Goal: Transaction & Acquisition: Purchase product/service

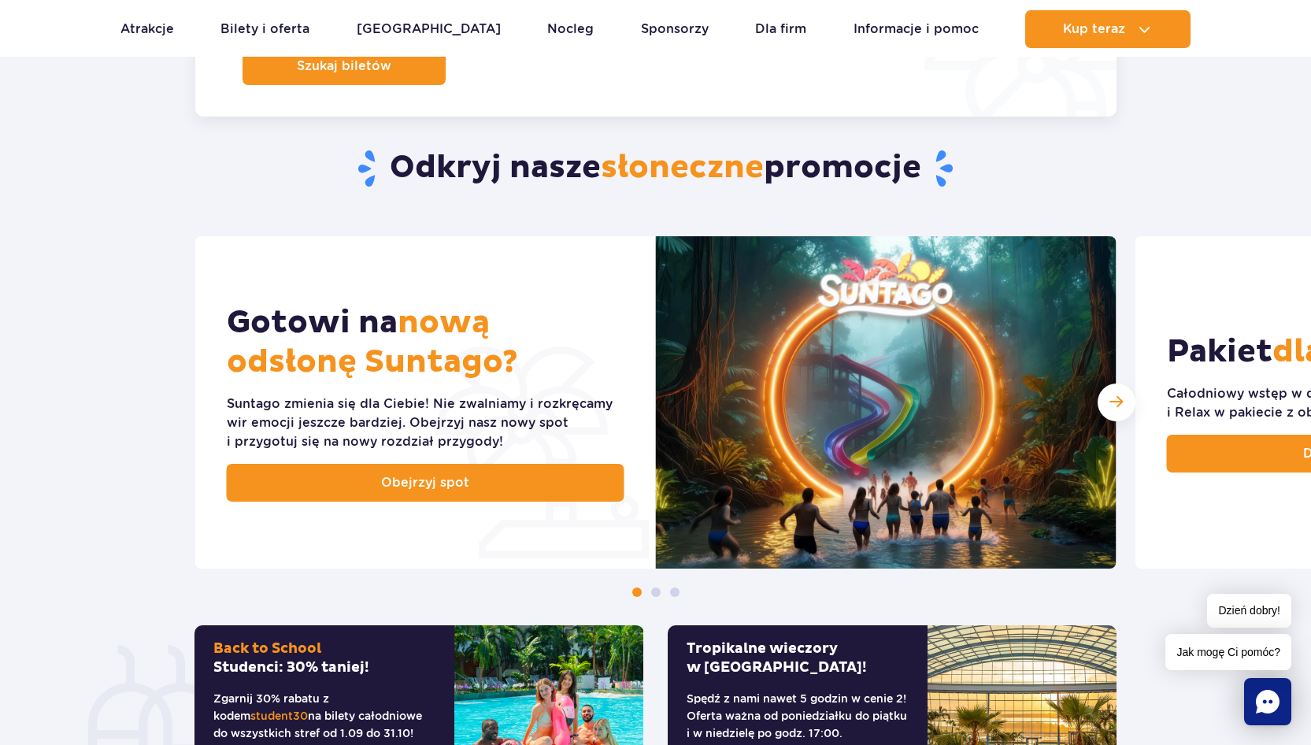
scroll to position [283, 0]
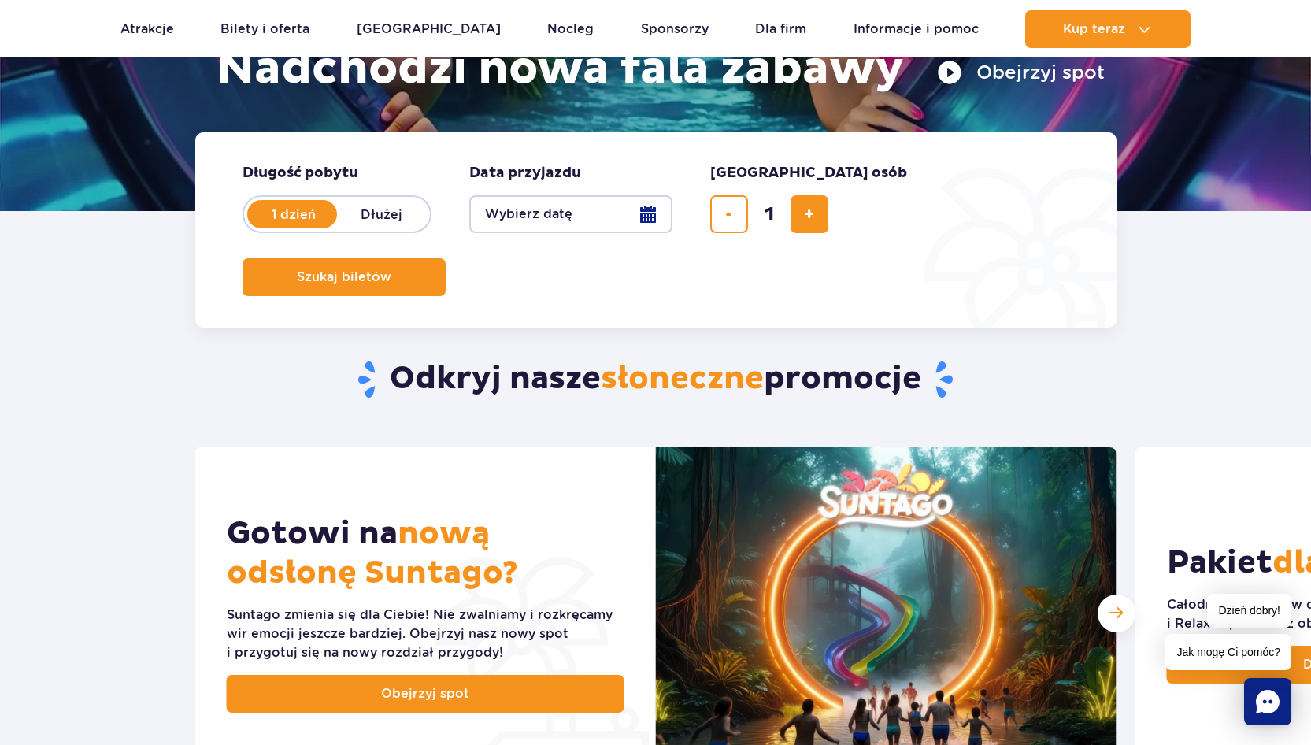
click at [621, 211] on button "Wybierz datę" at bounding box center [570, 214] width 203 height 38
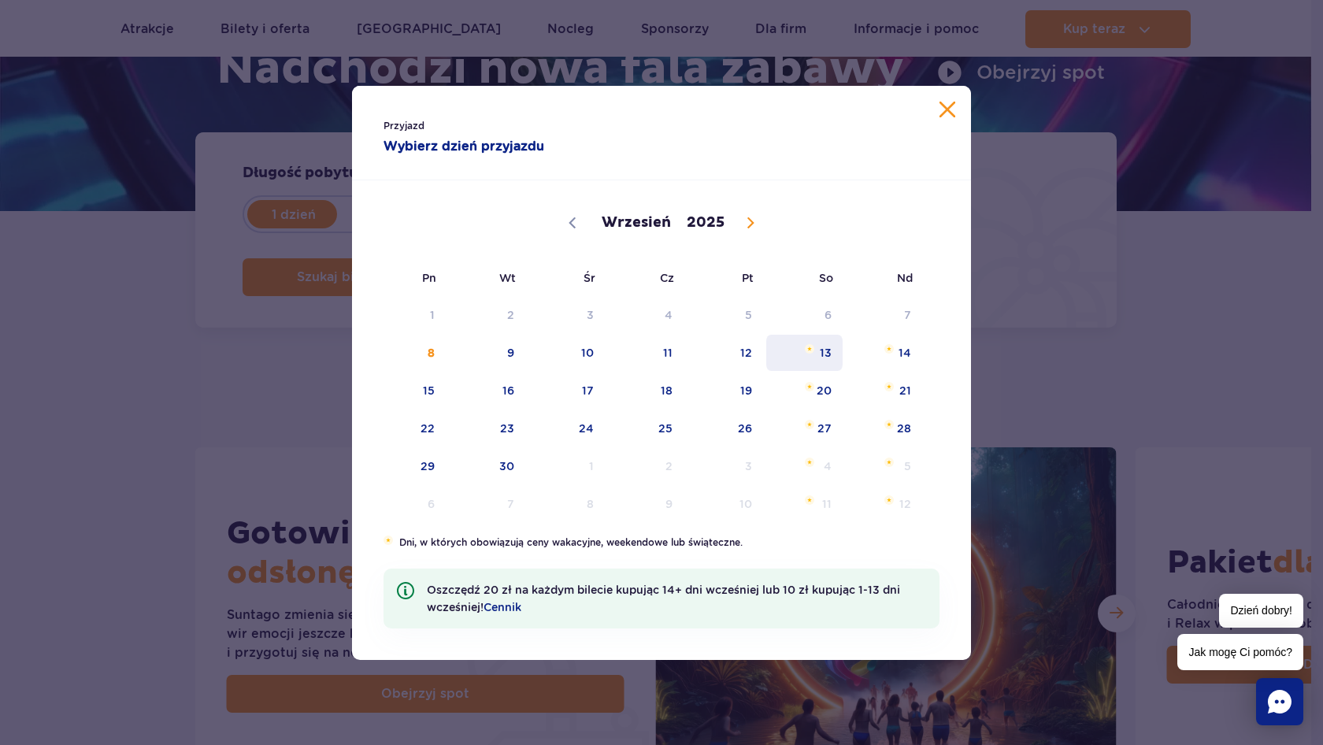
click at [823, 359] on span "13" at bounding box center [804, 353] width 80 height 36
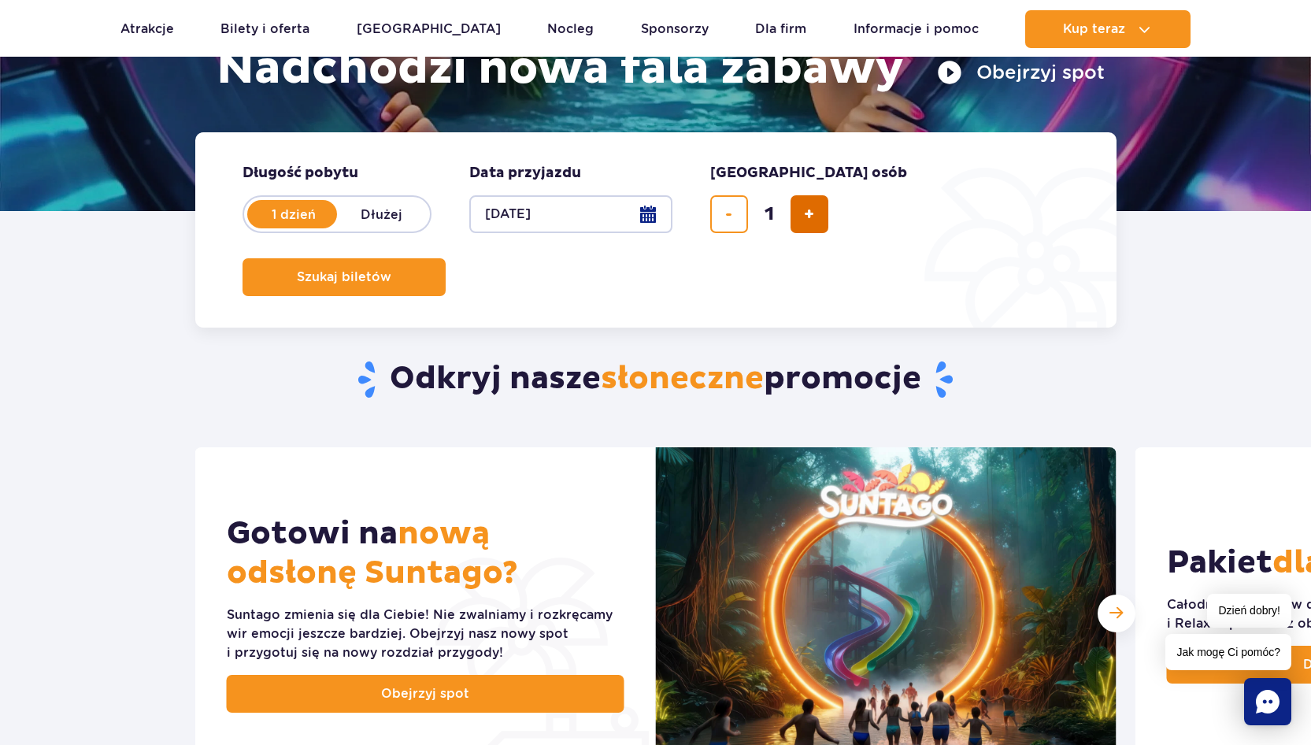
click at [814, 214] on span "dodaj bilet" at bounding box center [809, 214] width 10 height 0
type input "2"
click at [385, 270] on span "Szukaj biletów" at bounding box center [337, 277] width 94 height 14
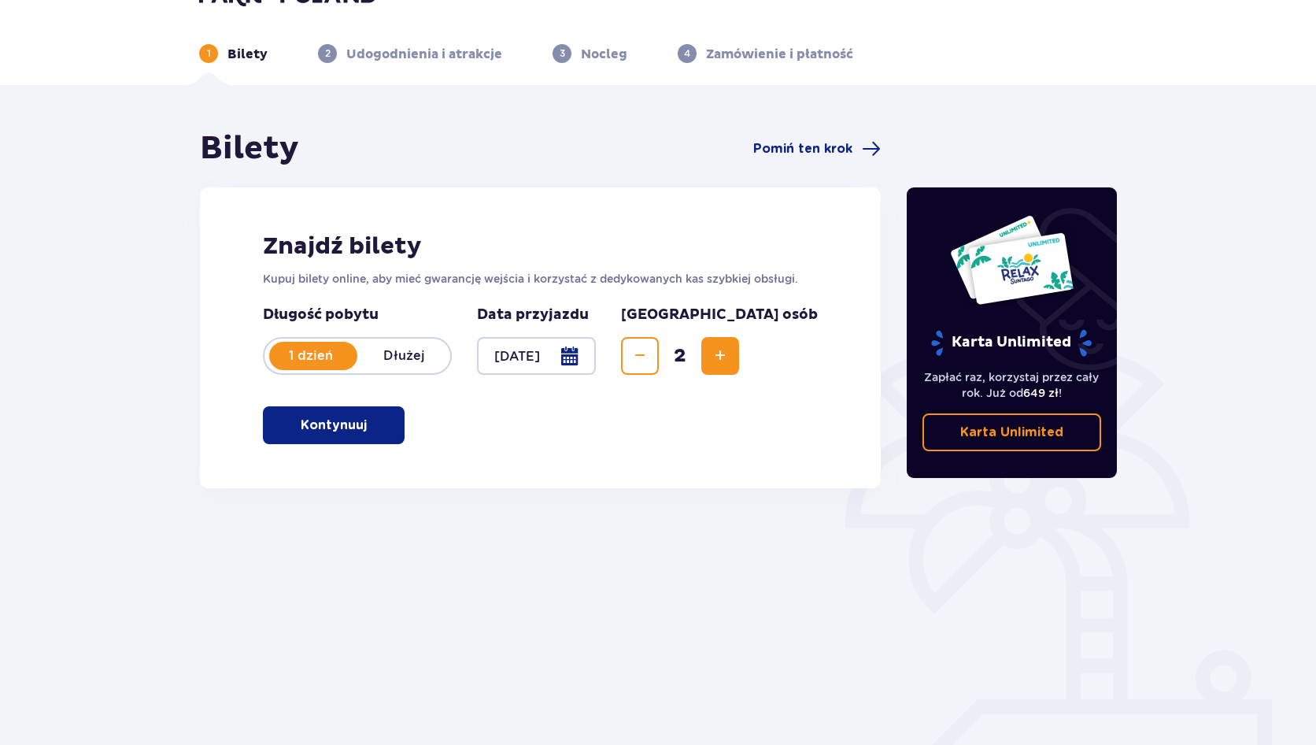
scroll to position [57, 0]
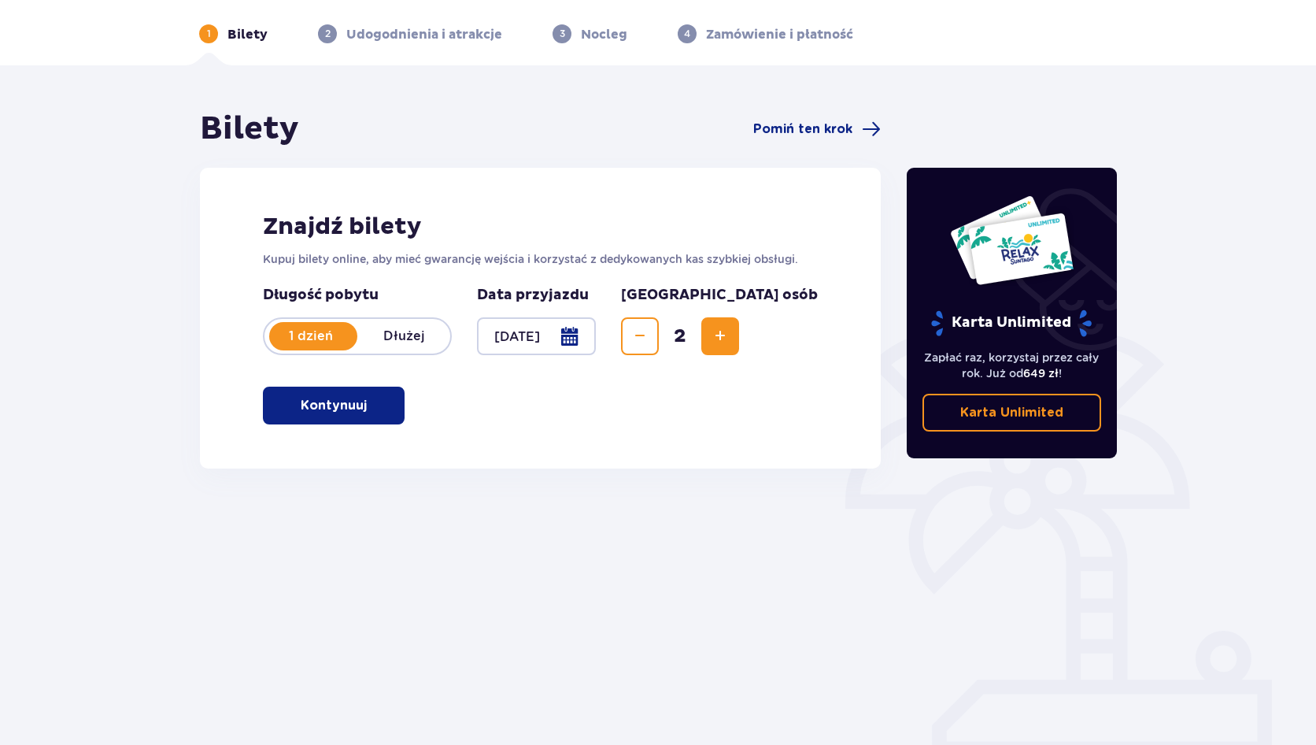
click at [318, 401] on p "Kontynuuj" at bounding box center [334, 405] width 66 height 17
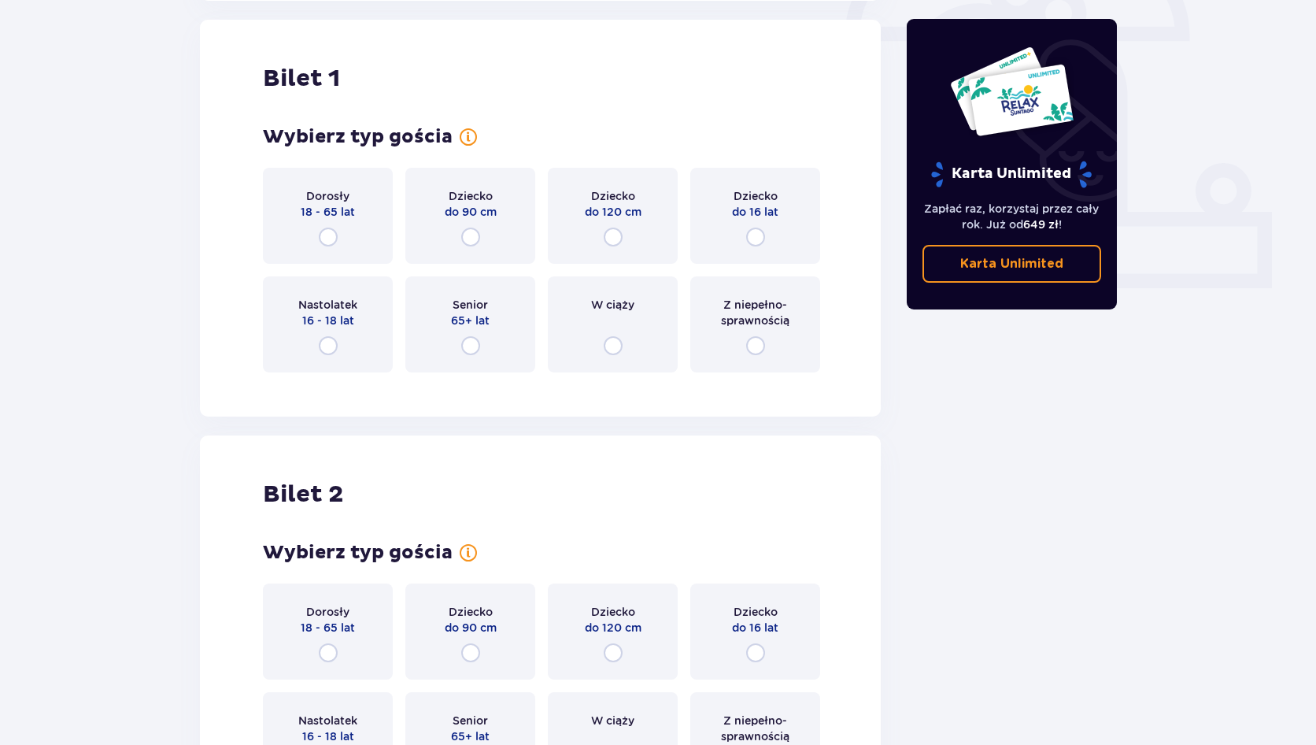
scroll to position [526, 0]
click at [338, 231] on div "Dorosły 18 - 65 lat" at bounding box center [328, 215] width 130 height 96
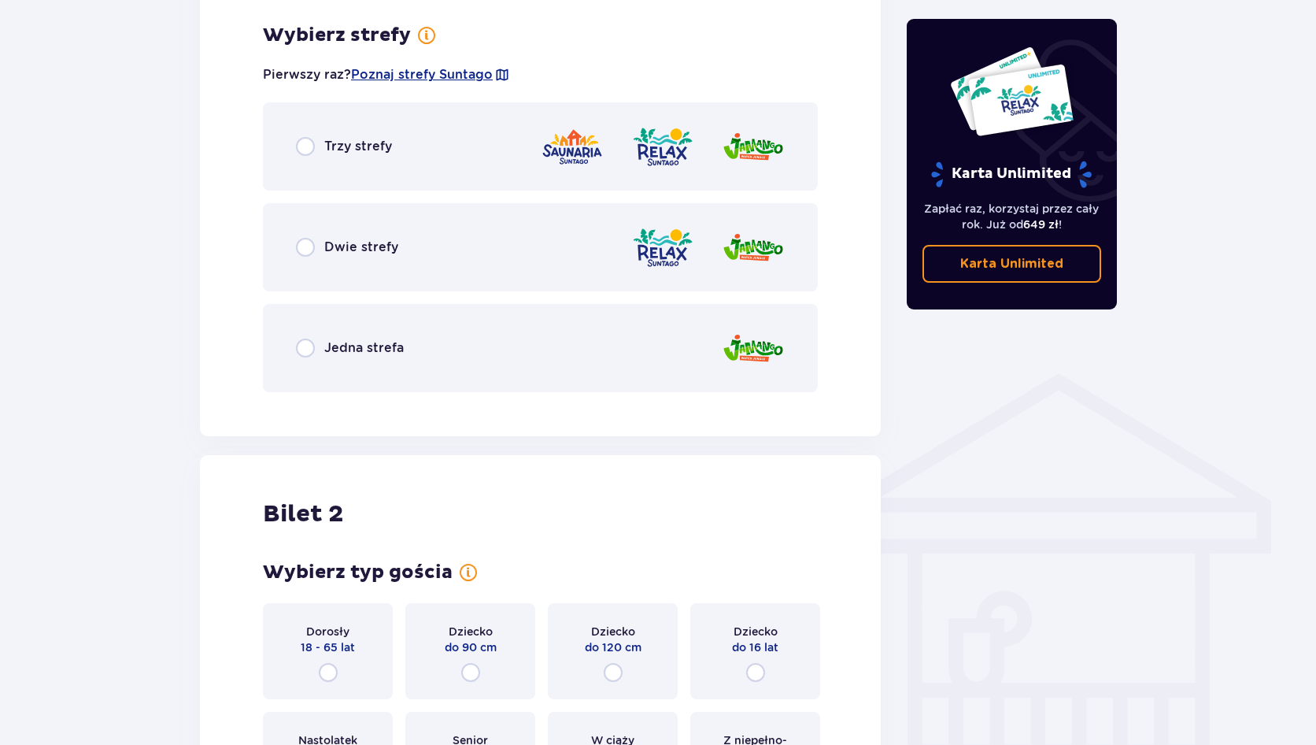
scroll to position [910, 0]
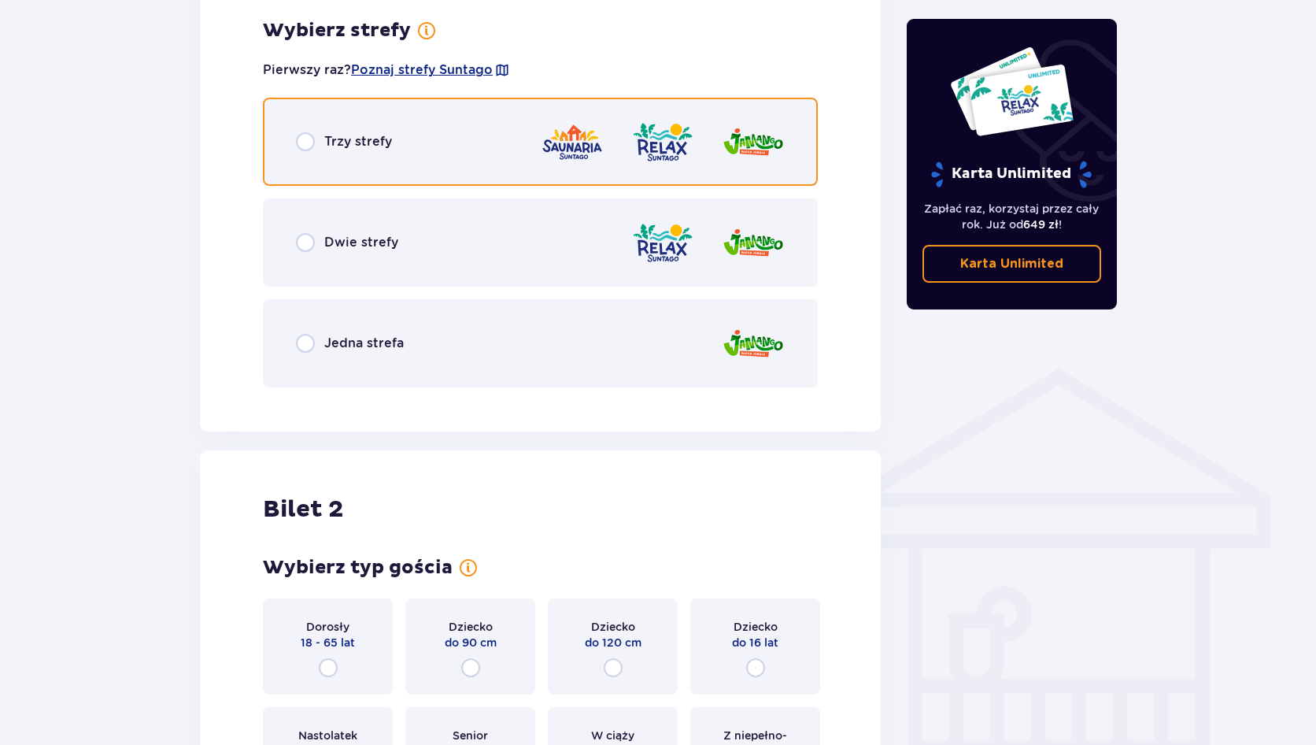
click at [303, 150] on input "radio" at bounding box center [305, 141] width 19 height 19
radio input "true"
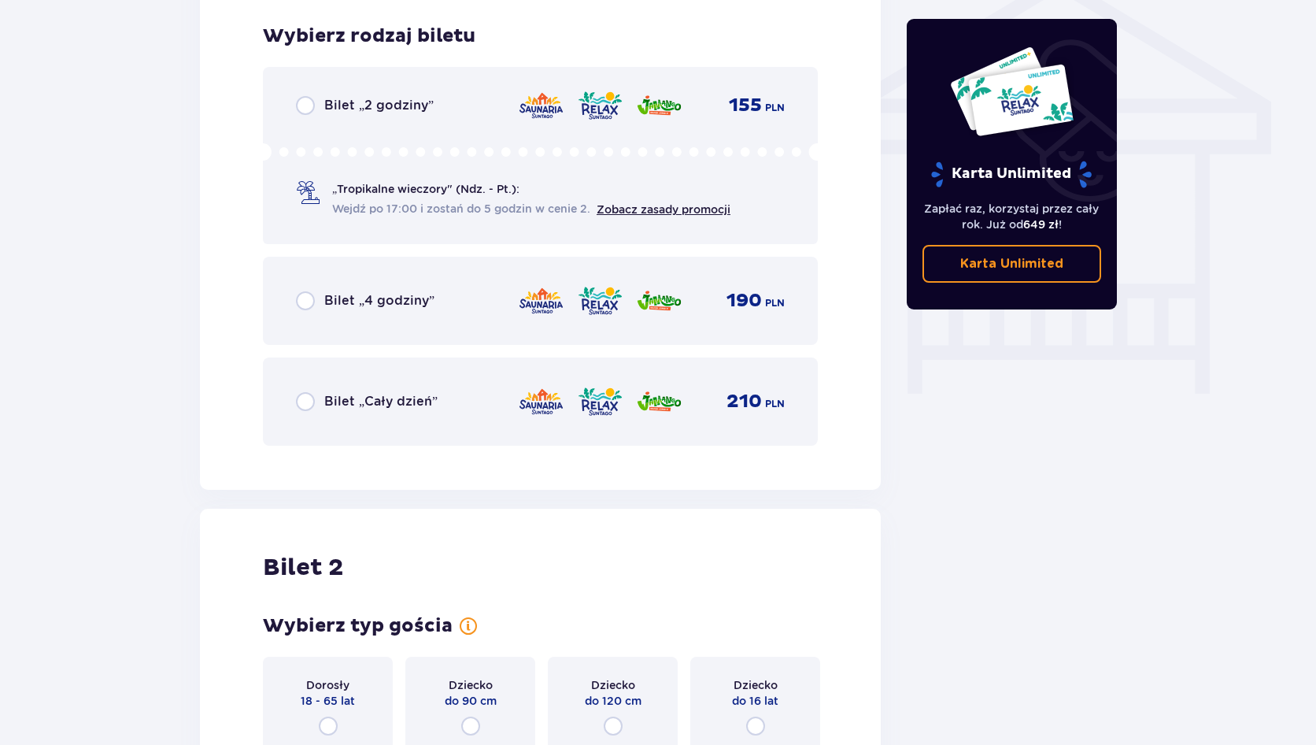
scroll to position [1310, 0]
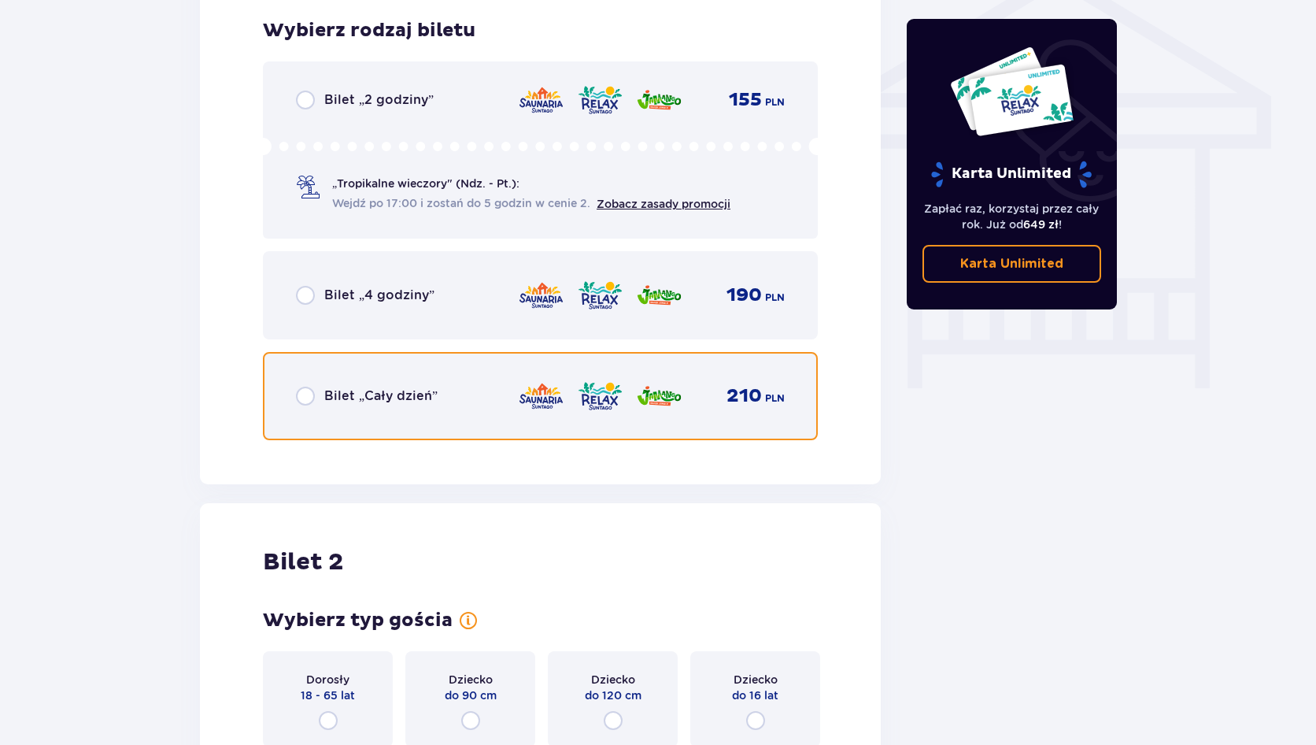
click at [302, 393] on input "radio" at bounding box center [305, 396] width 19 height 19
radio input "true"
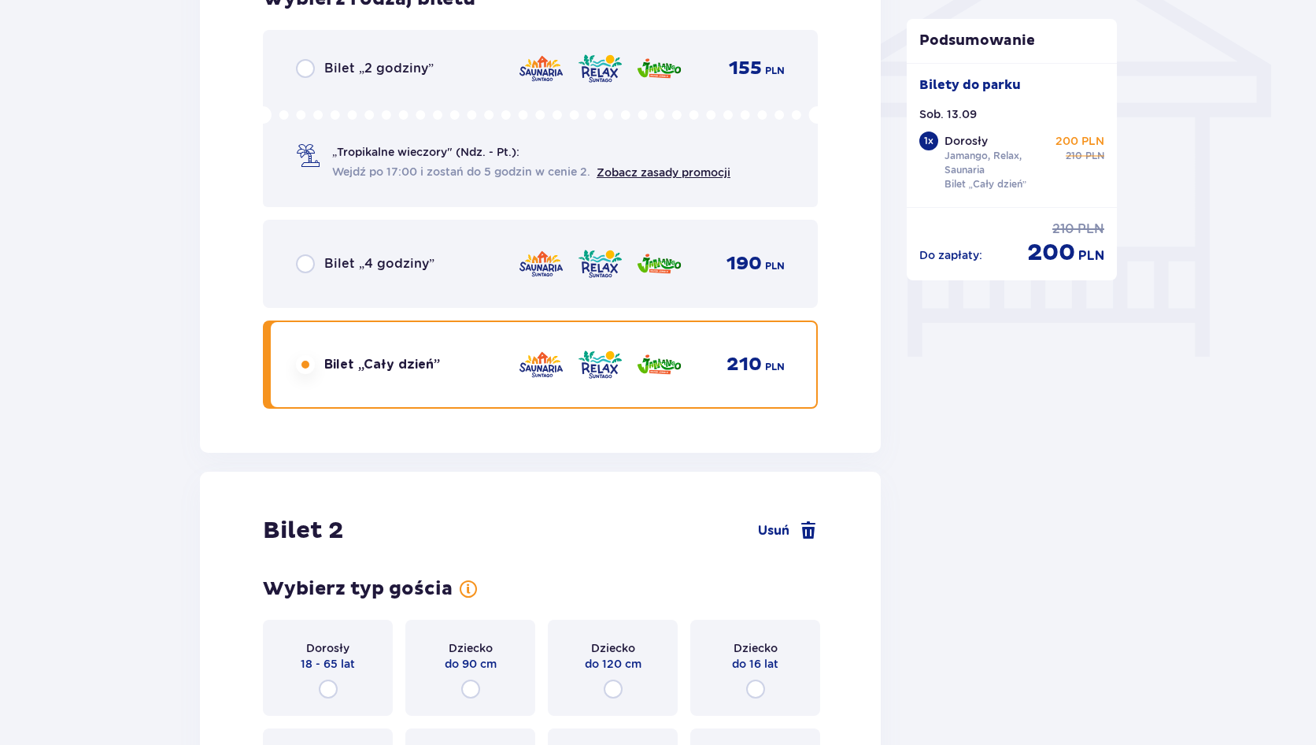
scroll to position [1635, 0]
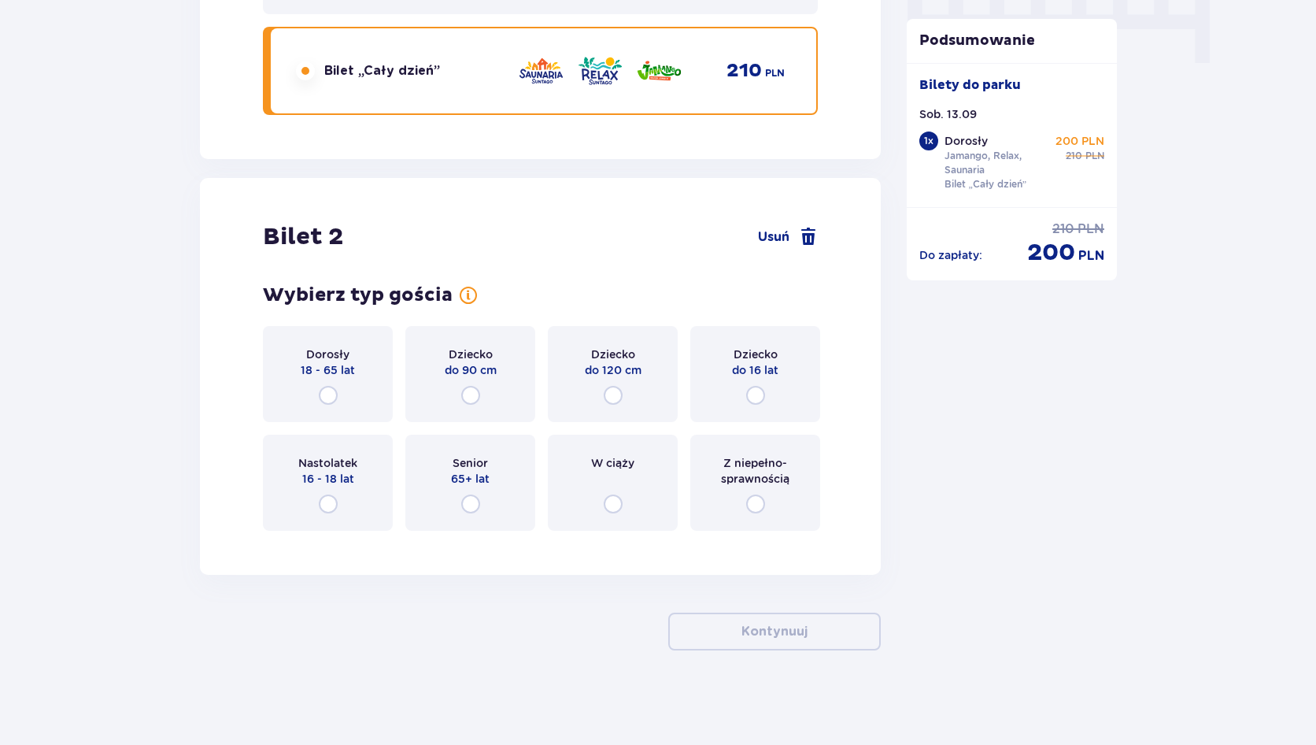
click at [298, 364] on div "Dorosły 18 - 65 lat" at bounding box center [328, 374] width 130 height 96
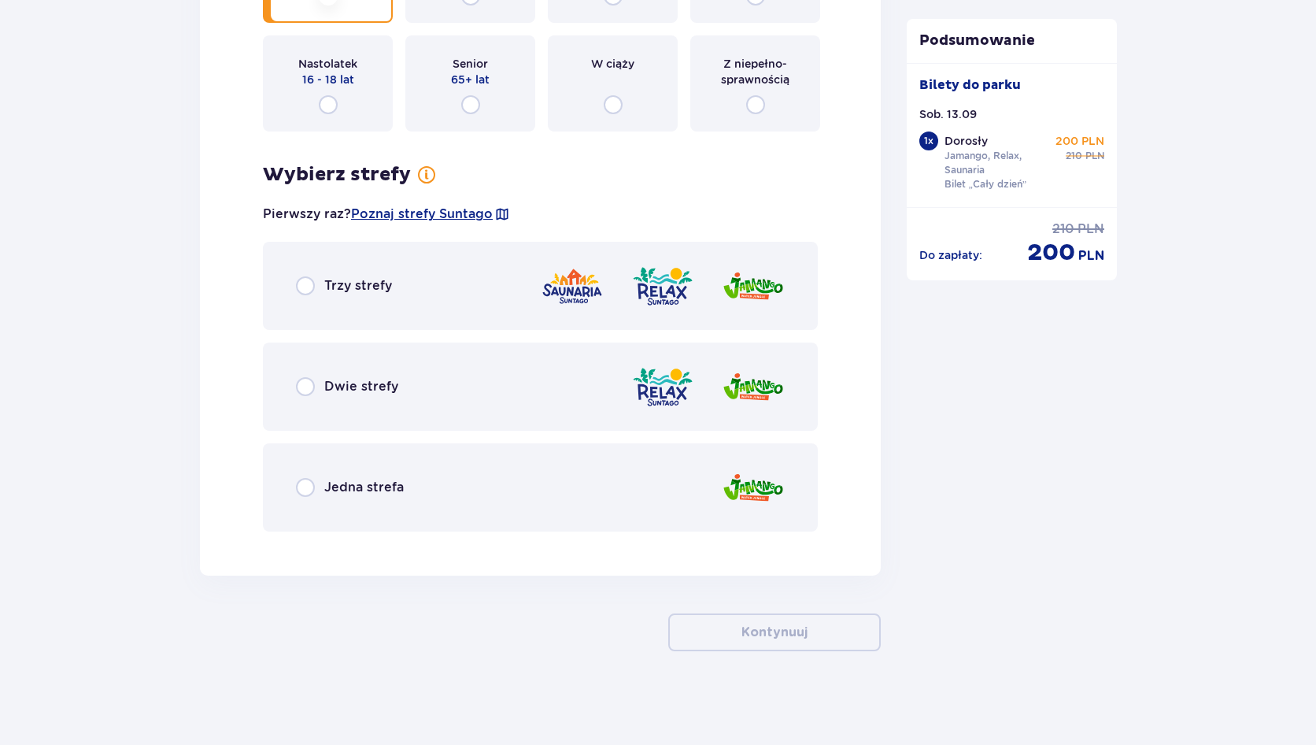
scroll to position [2035, 0]
click at [308, 302] on div "Trzy strefy" at bounding box center [540, 285] width 555 height 88
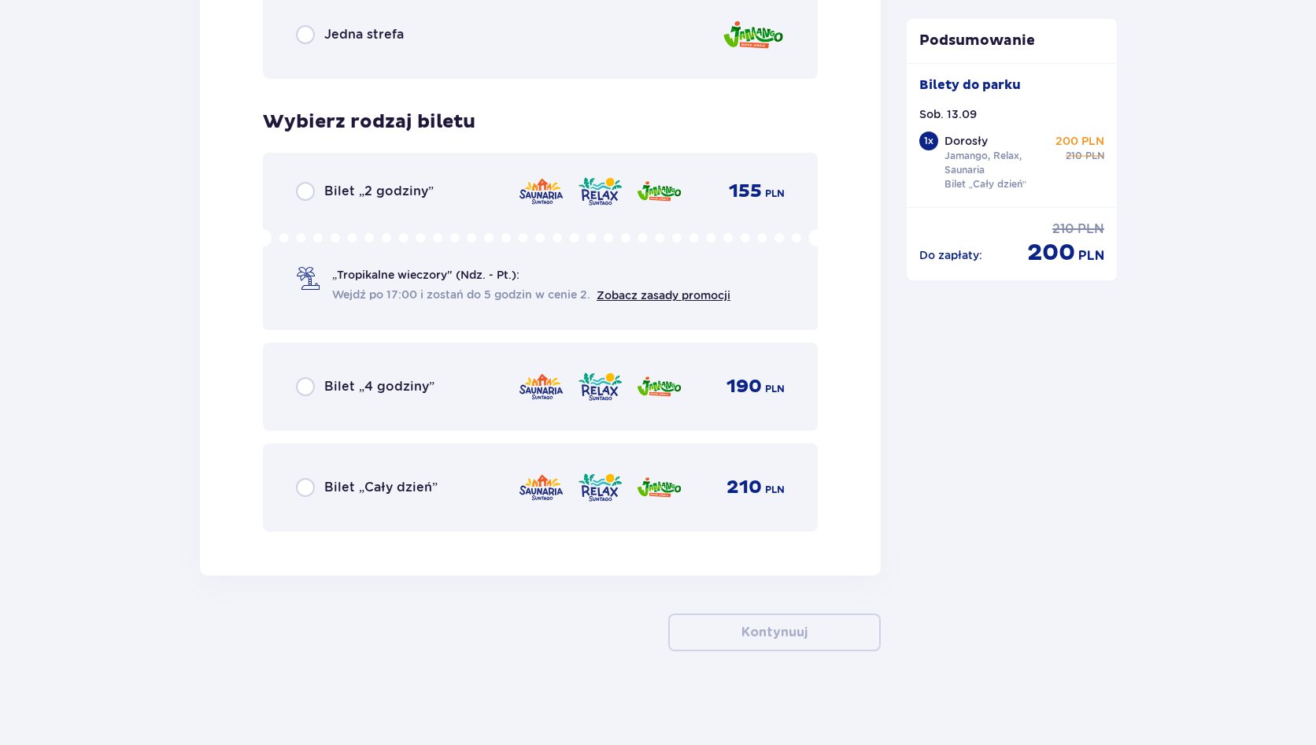
scroll to position [2488, 0]
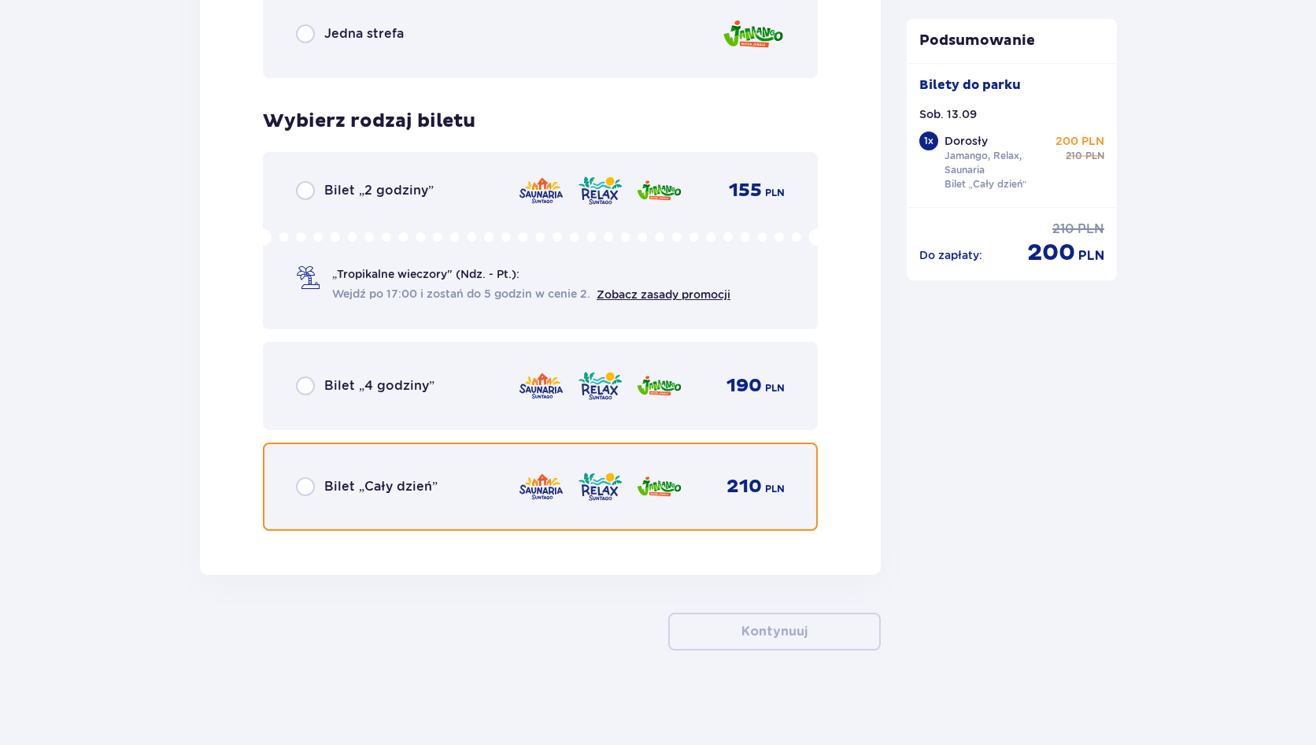
click at [305, 479] on input "radio" at bounding box center [305, 486] width 19 height 19
radio input "true"
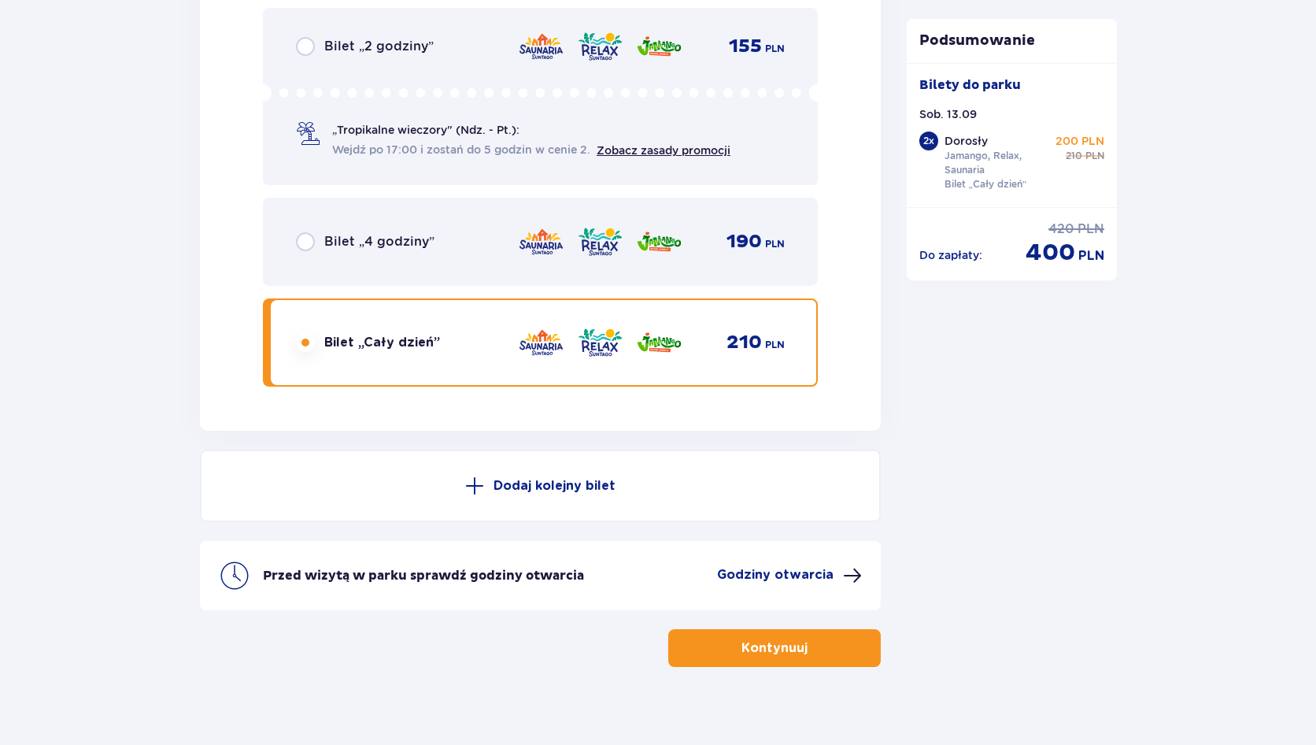
scroll to position [2648, 0]
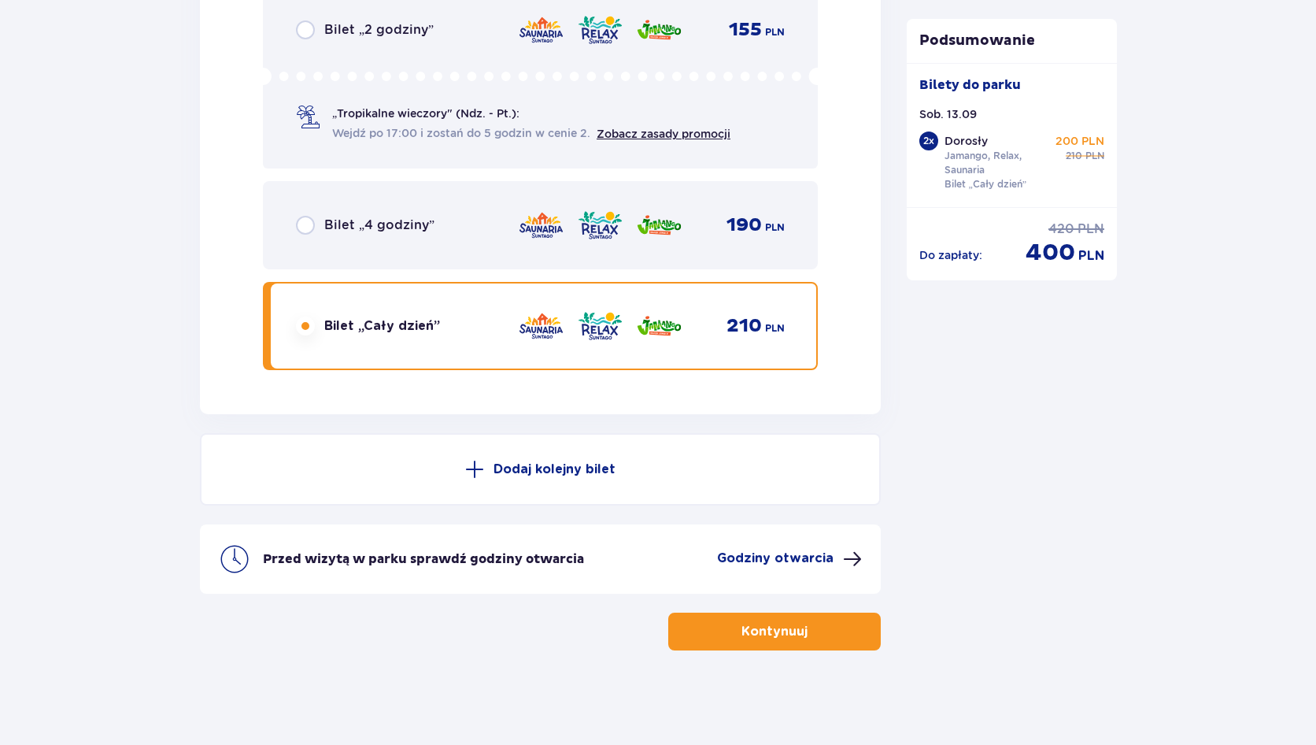
click at [771, 621] on button "Kontynuuj" at bounding box center [774, 631] width 213 height 38
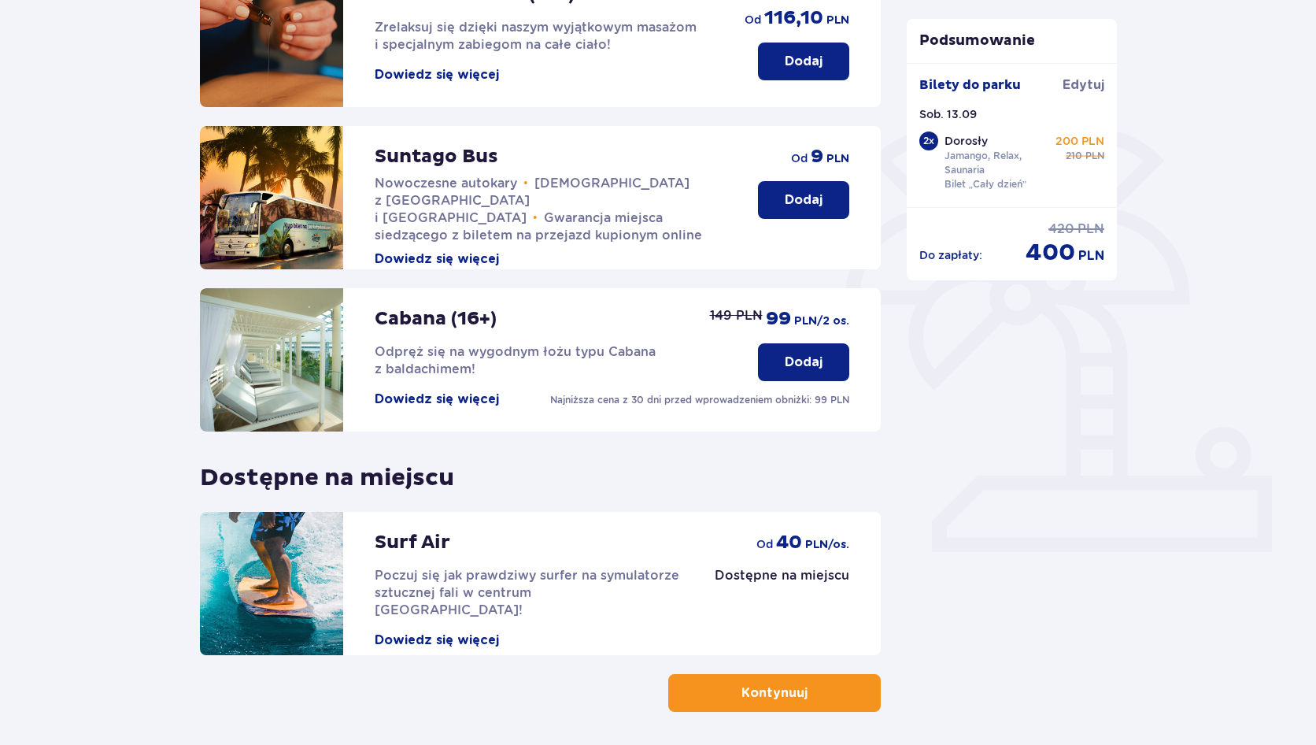
scroll to position [228, 0]
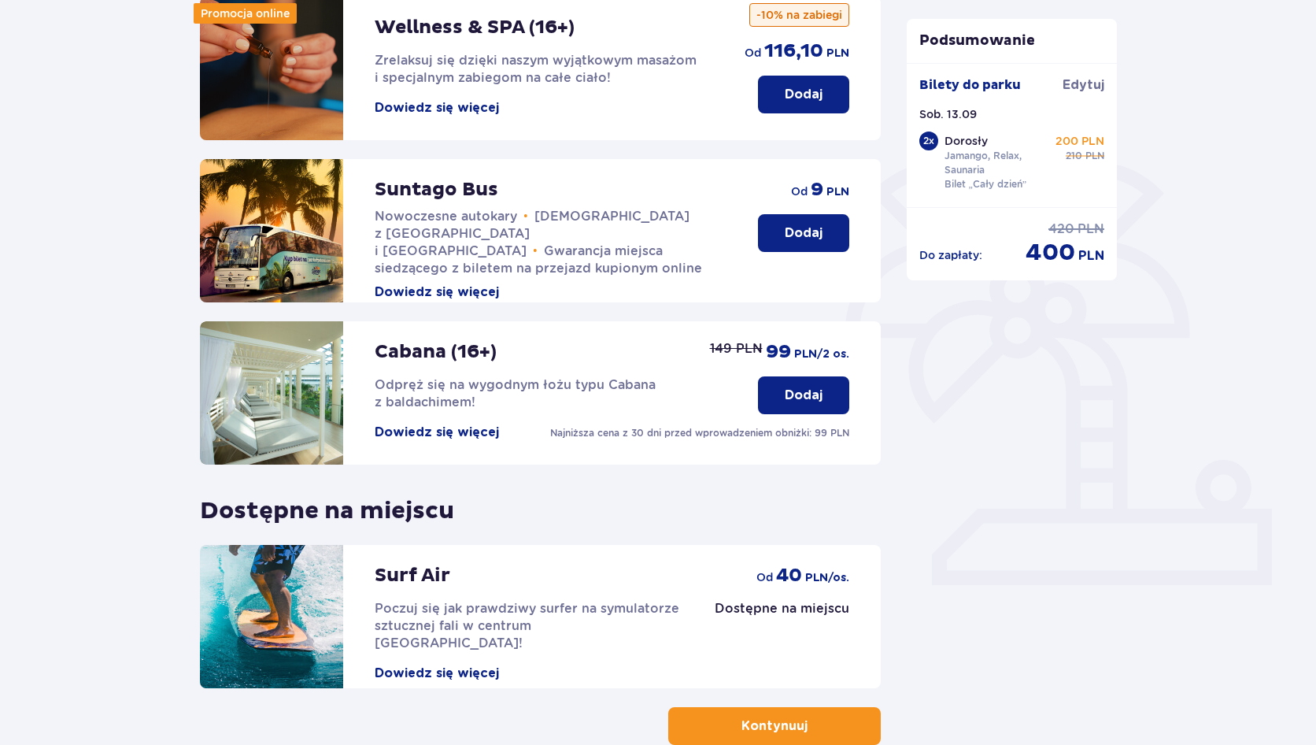
click at [797, 401] on p "Dodaj" at bounding box center [804, 395] width 38 height 17
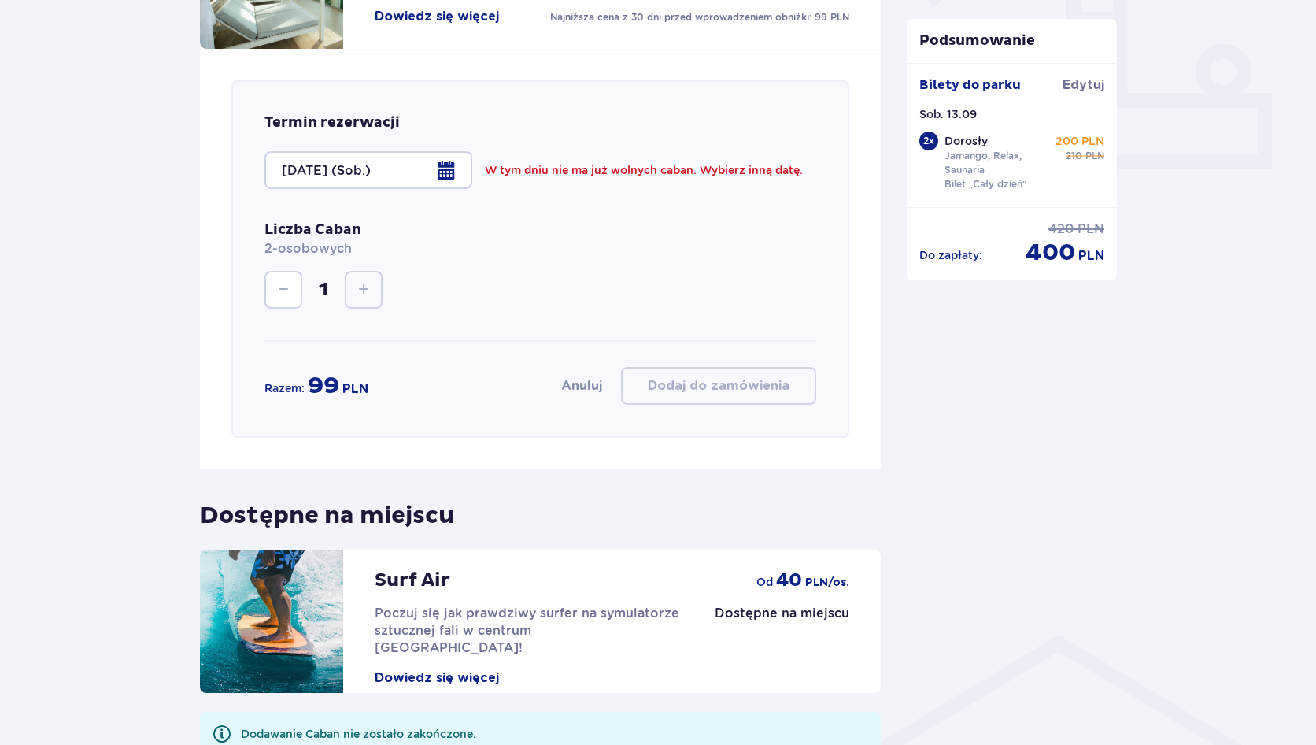
scroll to position [611, 0]
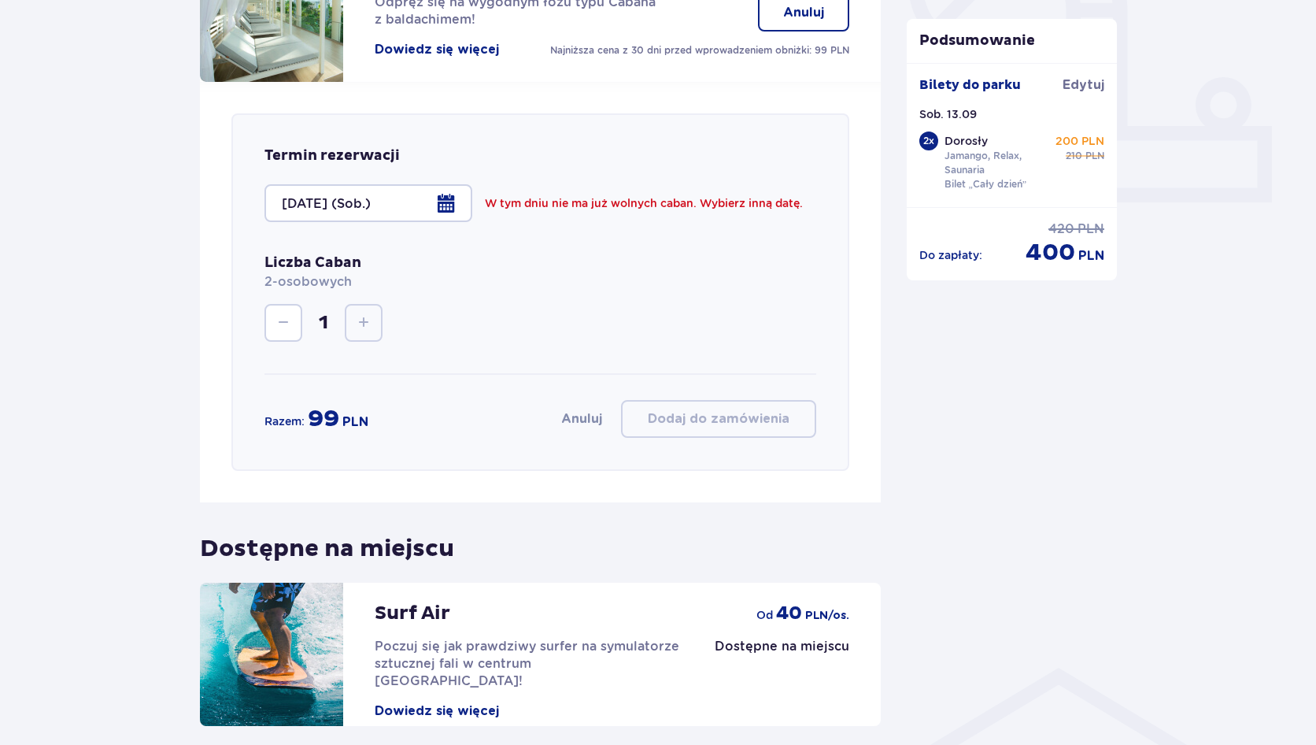
click at [461, 205] on div at bounding box center [369, 203] width 208 height 38
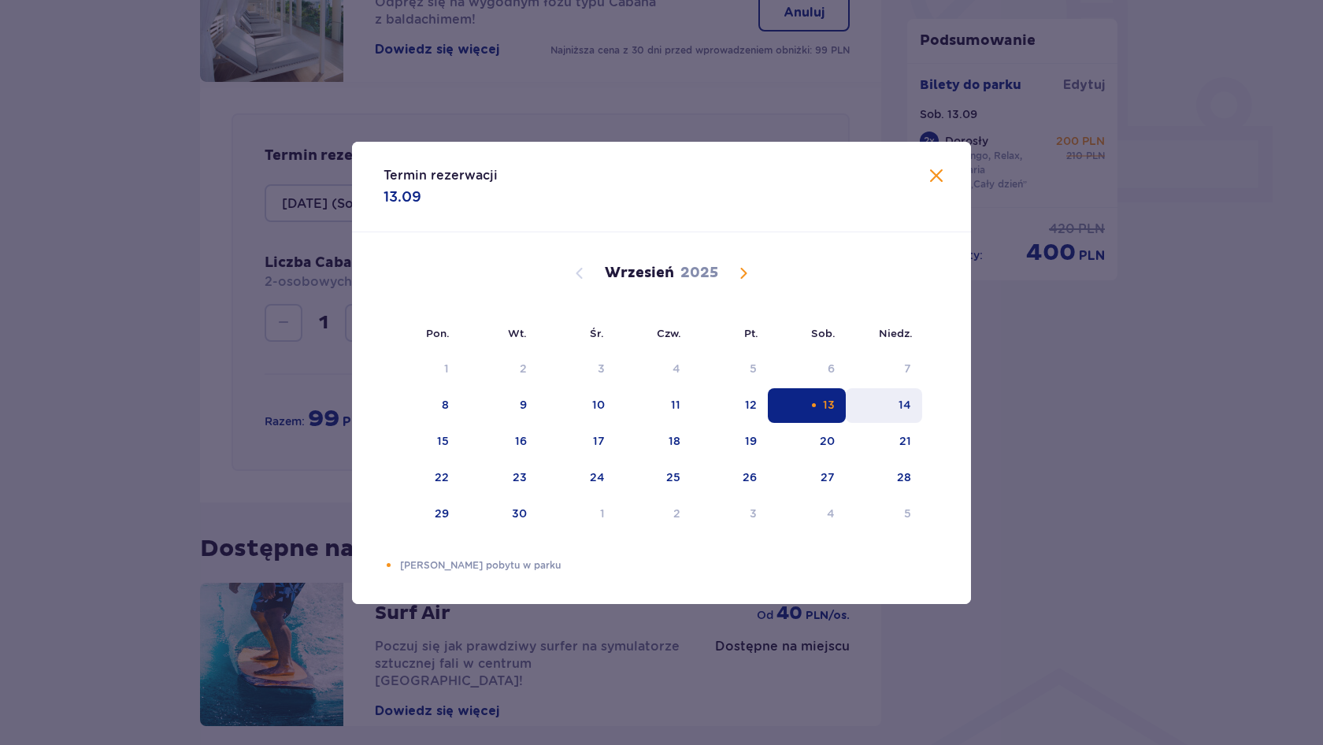
click at [897, 409] on div "14" at bounding box center [883, 405] width 76 height 35
type input "14.09.2025 (Niedz.)"
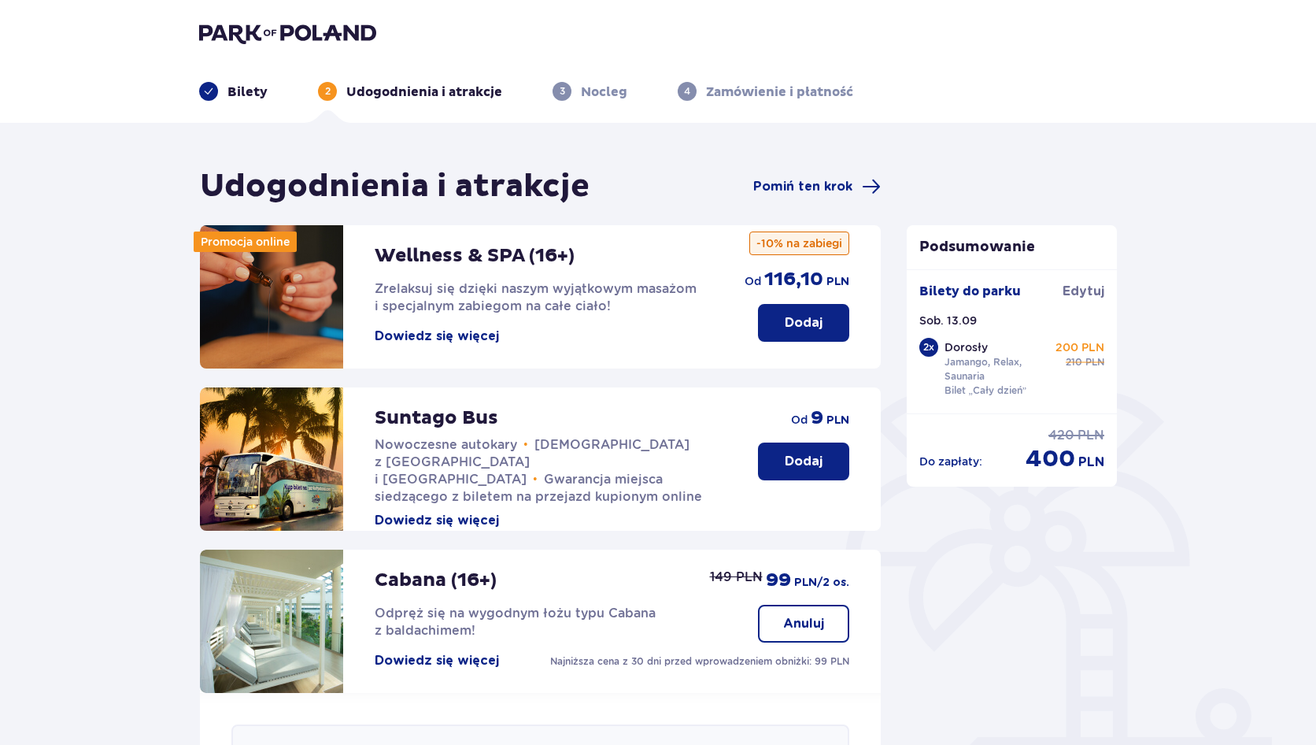
click at [243, 90] on p "Bilety" at bounding box center [248, 91] width 40 height 17
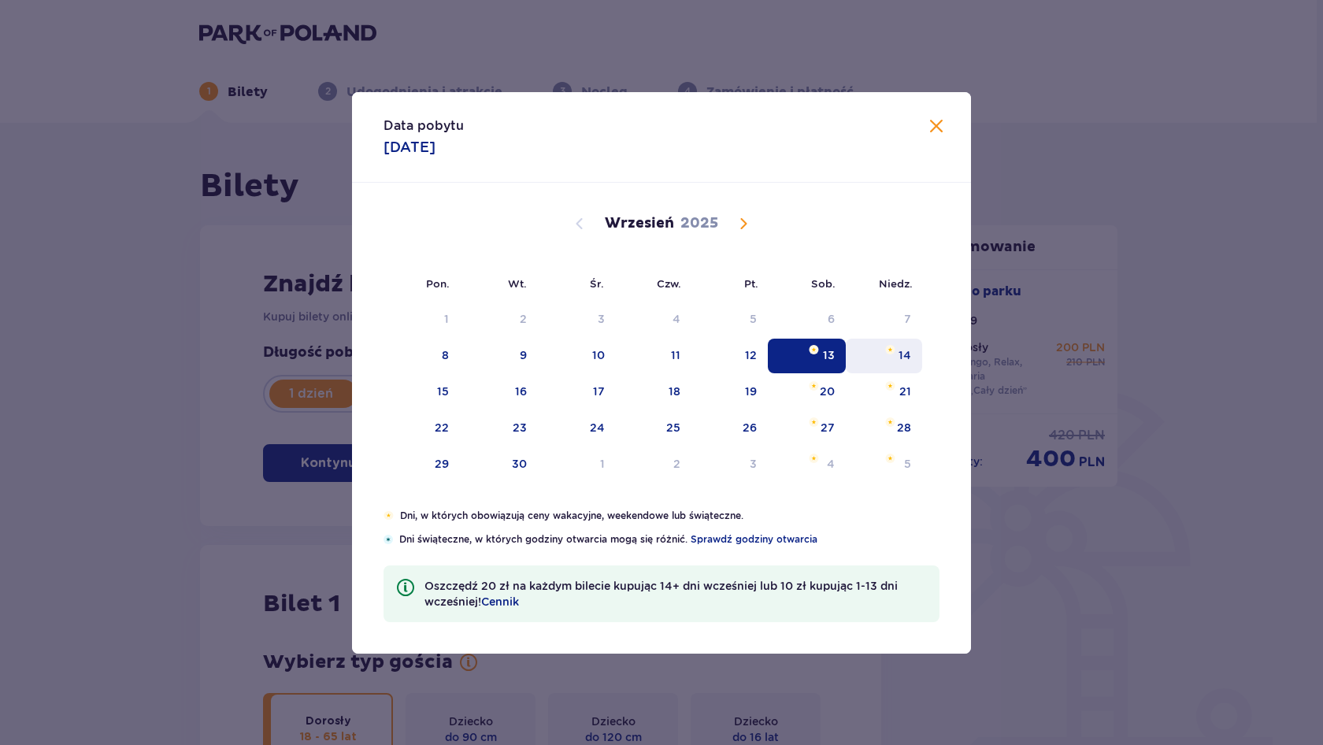
click at [901, 355] on div "14" at bounding box center [904, 355] width 13 height 16
click at [892, 355] on div "14" at bounding box center [883, 356] width 76 height 35
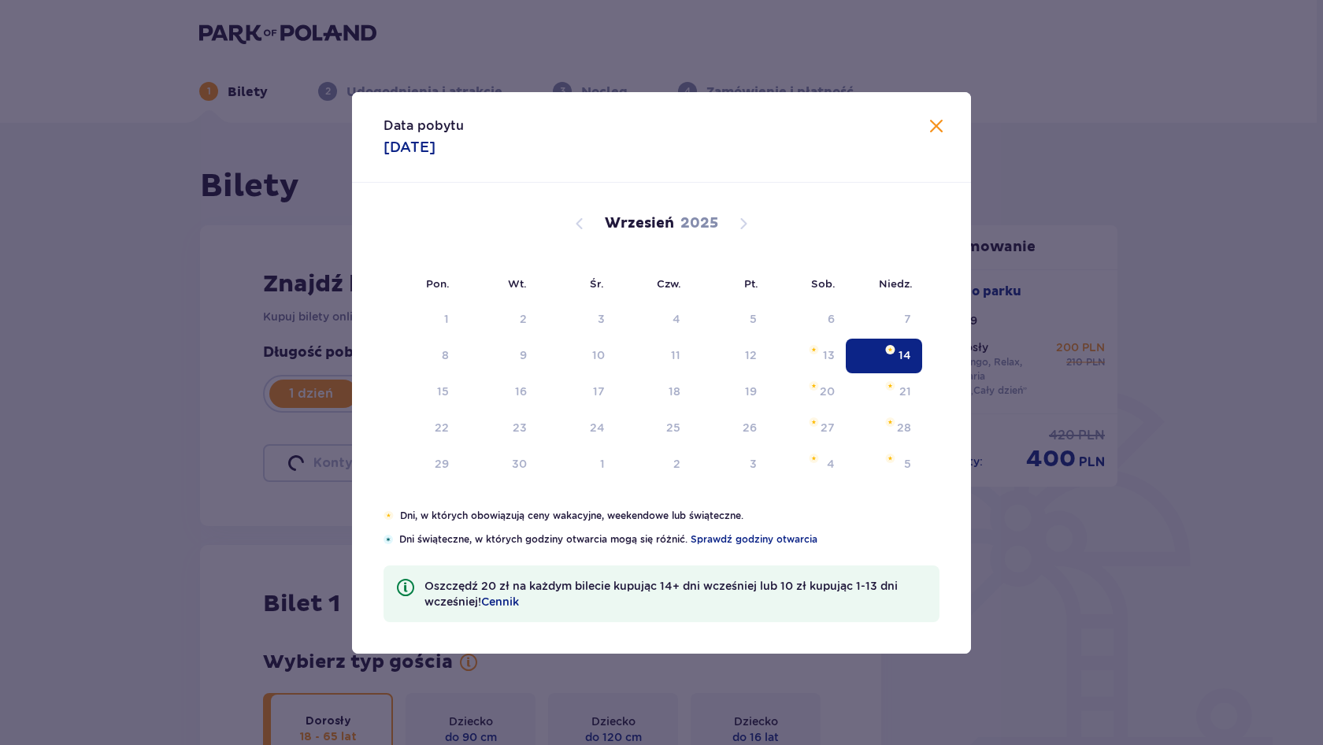
type input "14.09.25"
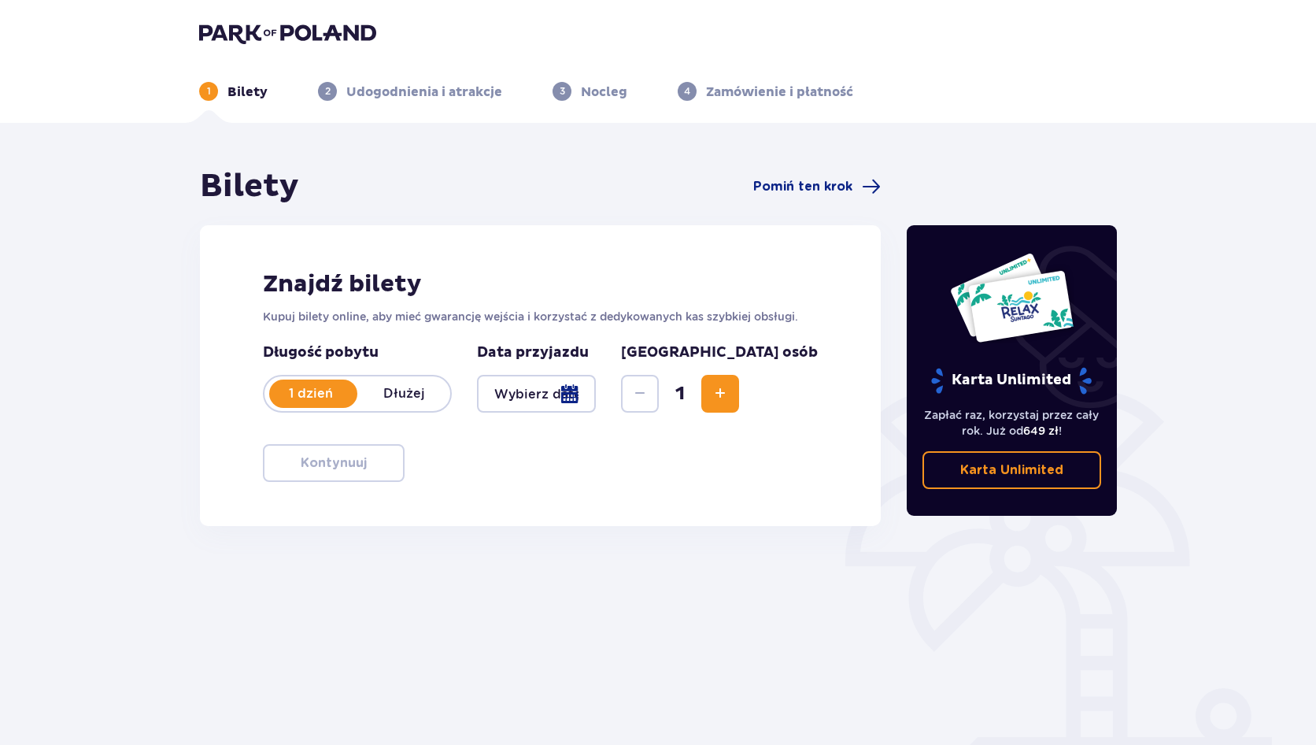
click at [596, 379] on div at bounding box center [536, 394] width 119 height 38
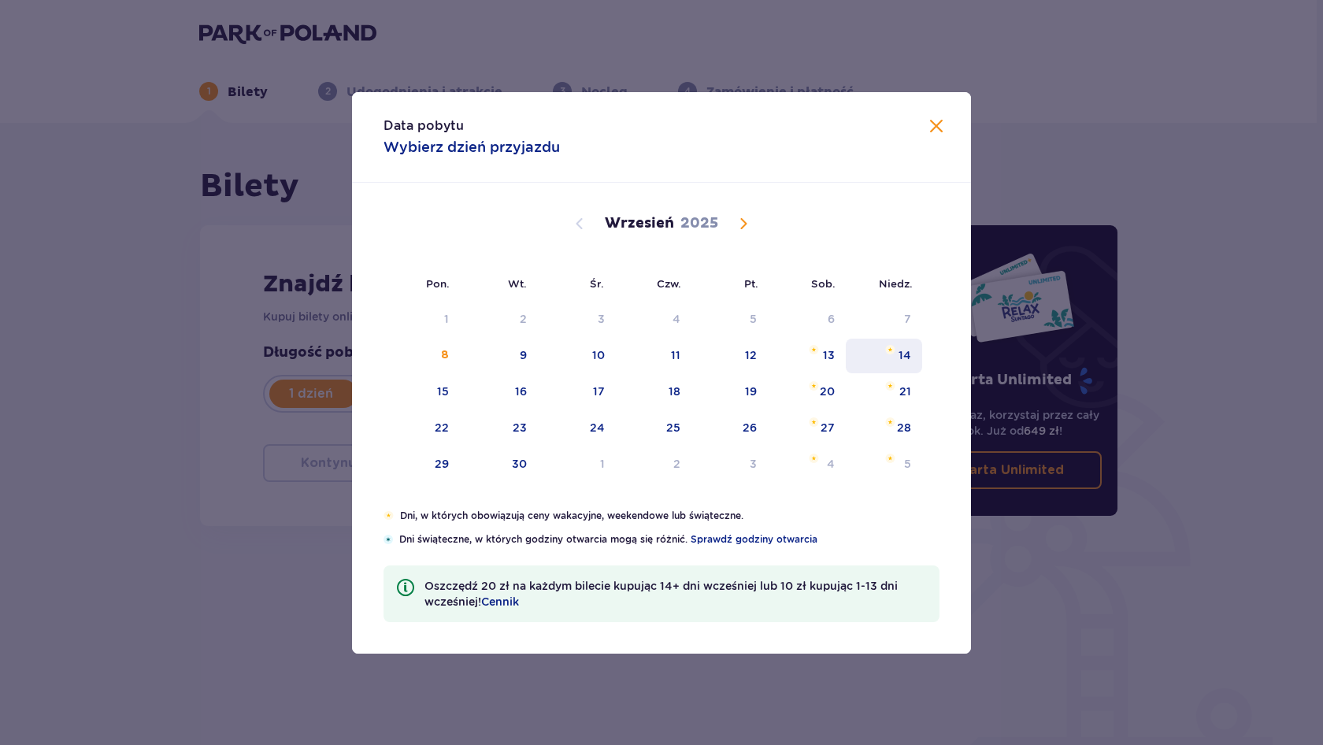
click at [897, 360] on div "14" at bounding box center [883, 356] width 76 height 35
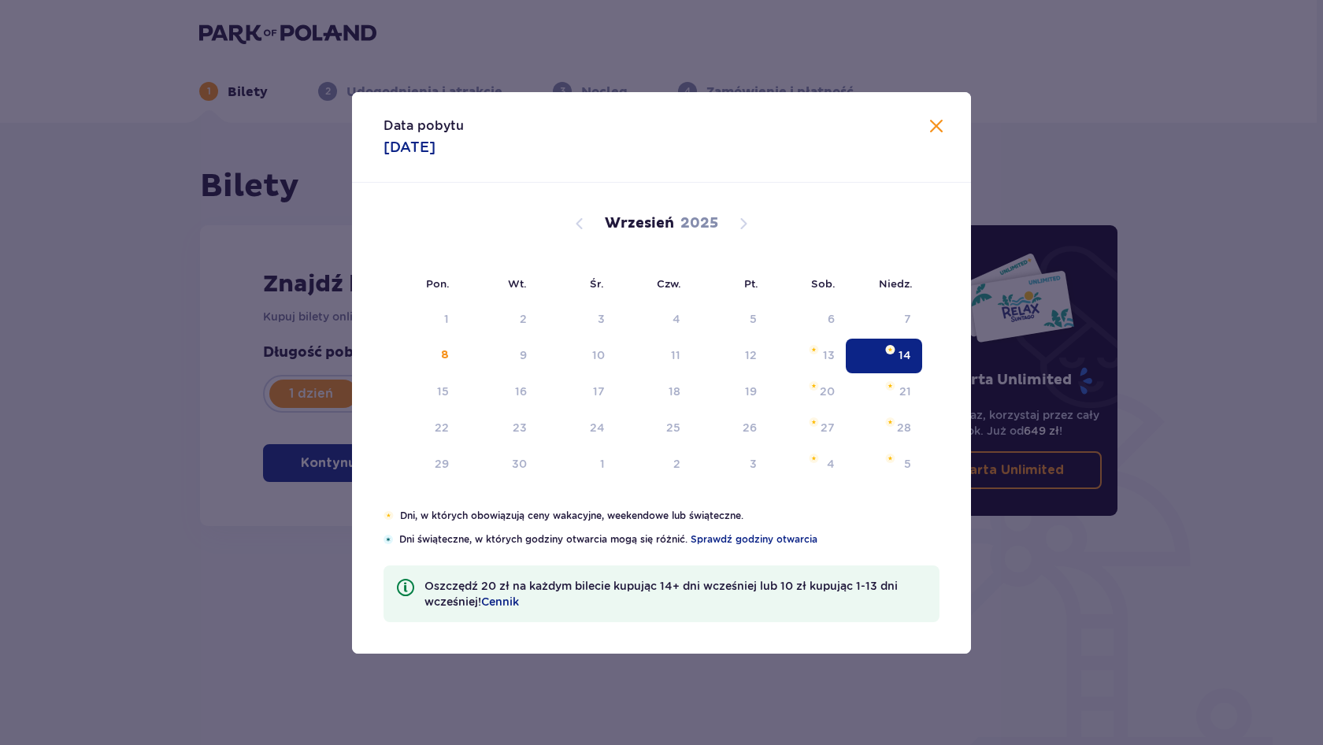
type input "14.09.25"
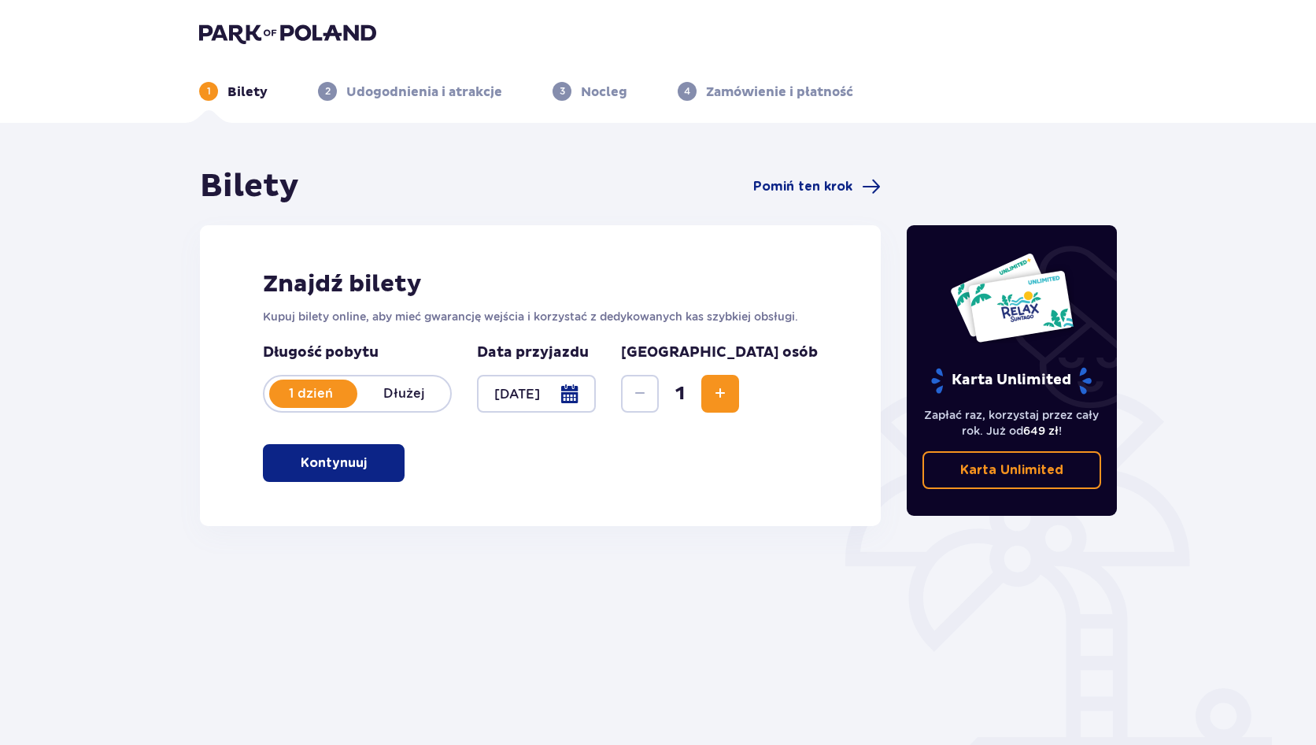
click at [730, 396] on span "Increase" at bounding box center [720, 393] width 19 height 19
click at [368, 461] on span "button" at bounding box center [370, 462] width 19 height 19
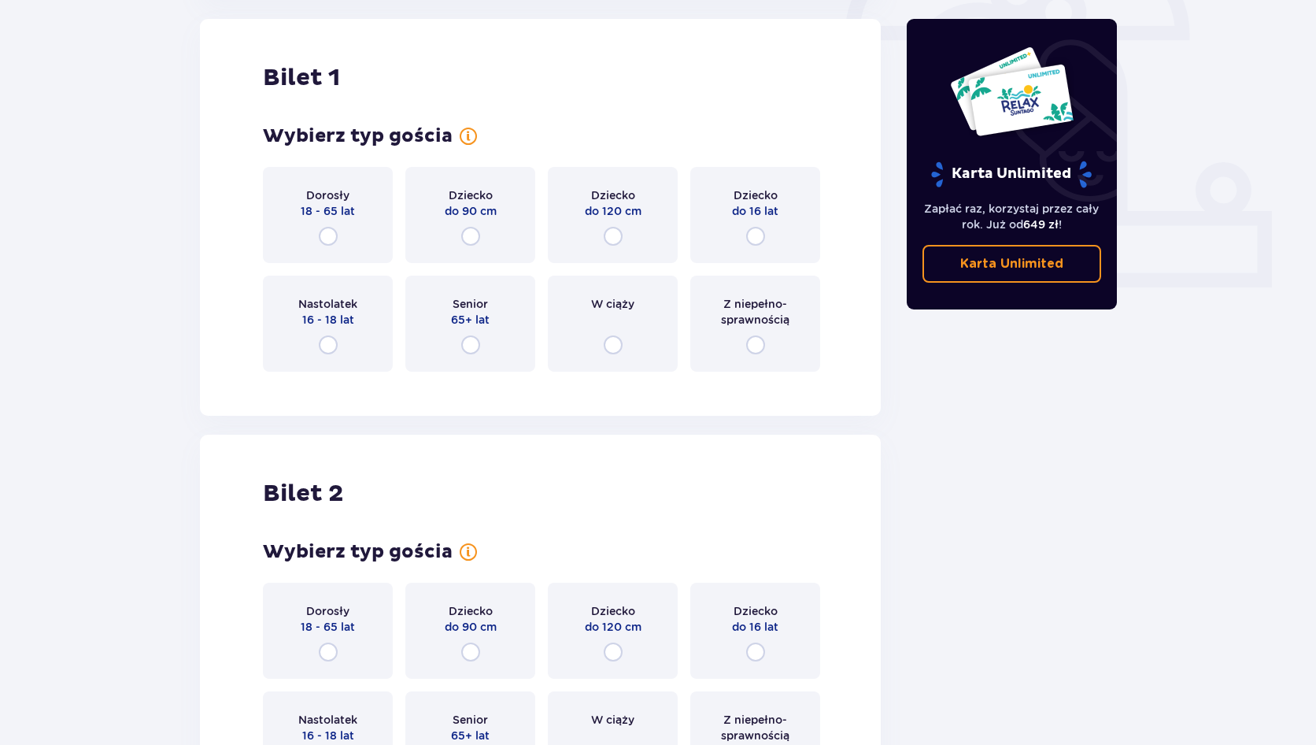
click at [308, 205] on p "18 - 65 lat" at bounding box center [328, 211] width 54 height 16
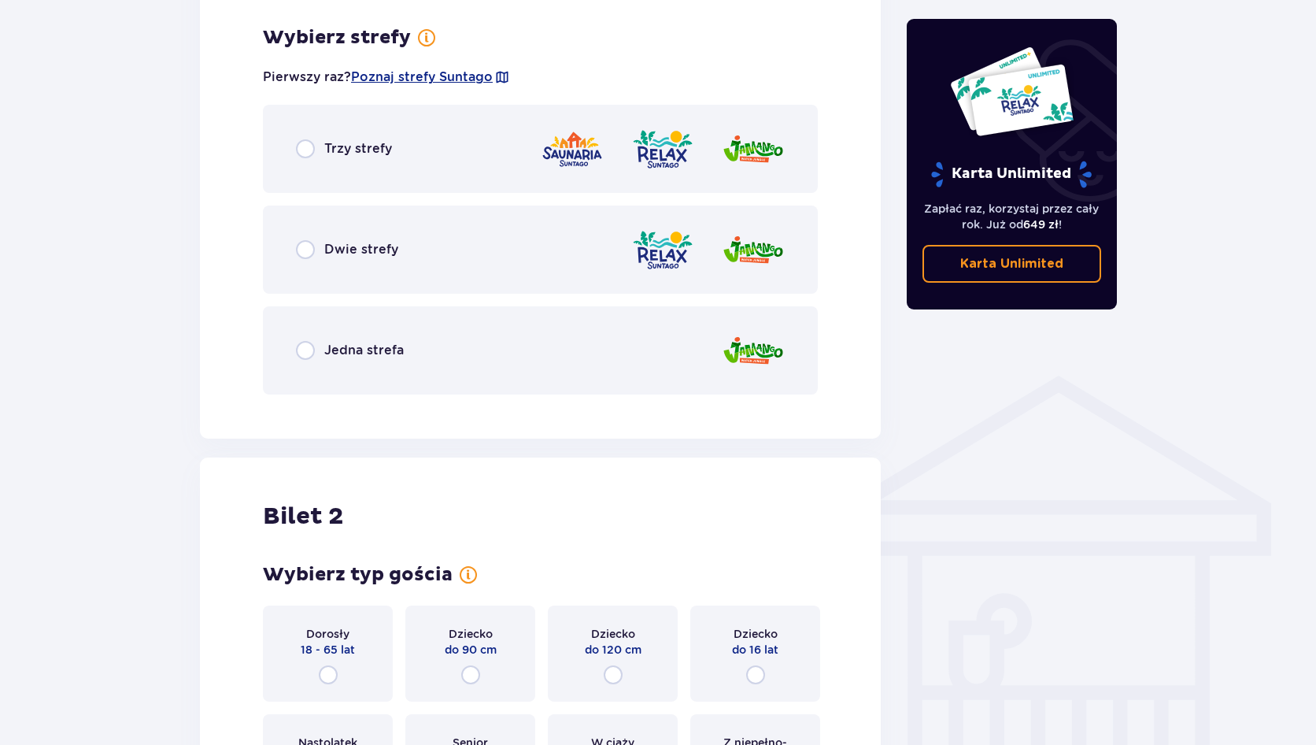
scroll to position [910, 0]
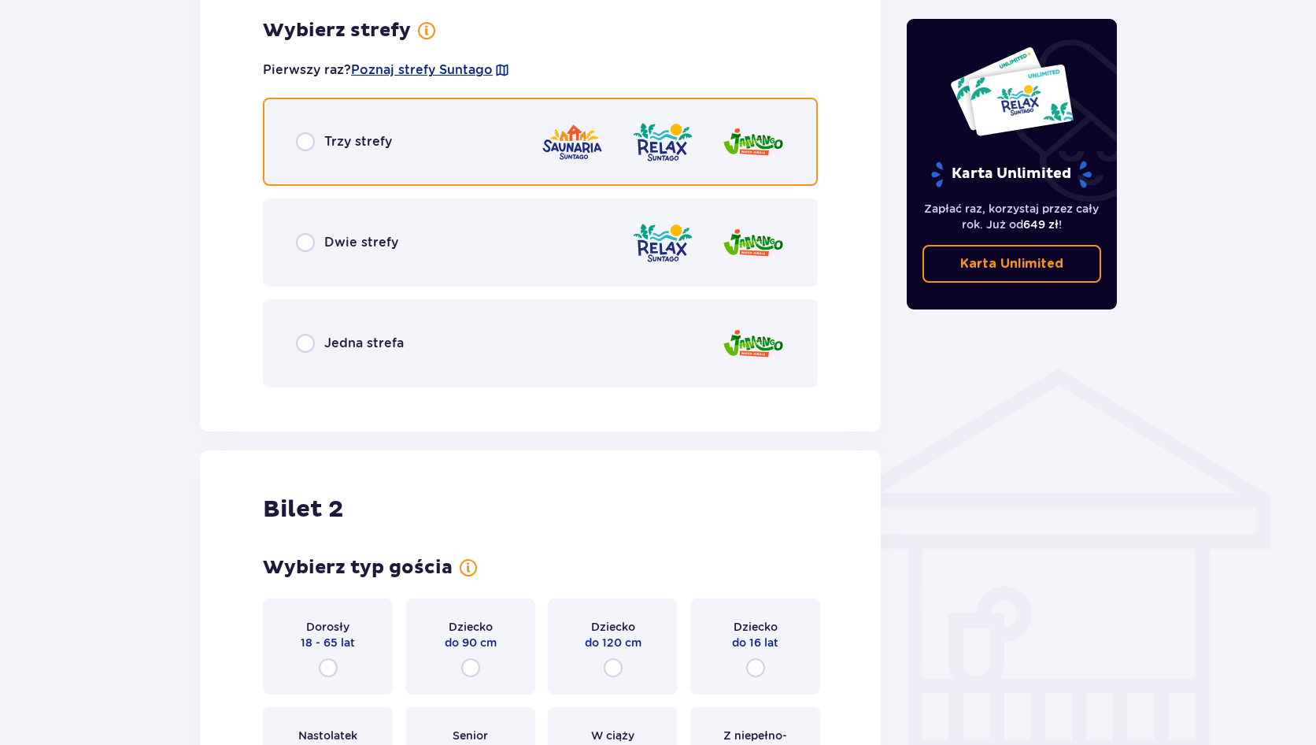
click at [308, 142] on input "radio" at bounding box center [305, 141] width 19 height 19
radio input "true"
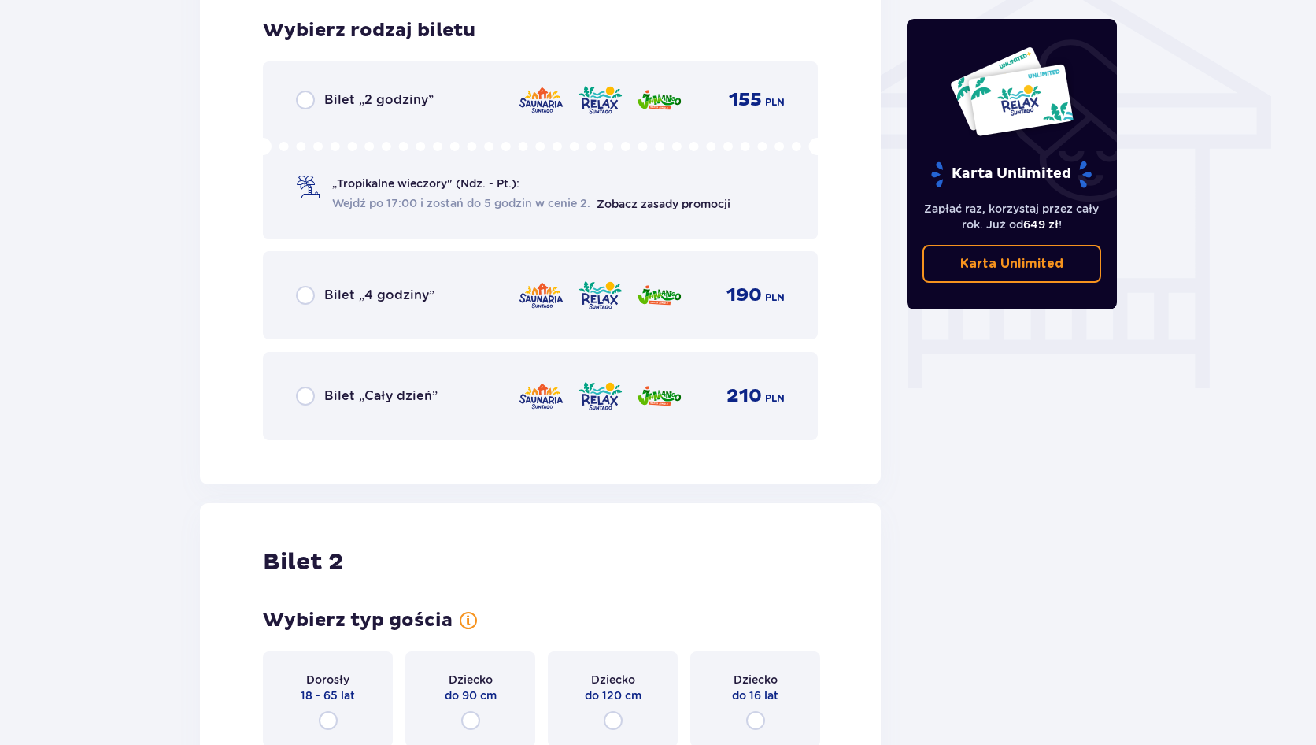
click at [319, 370] on div "Bilet „Cały dzień” 210 PLN" at bounding box center [540, 396] width 555 height 88
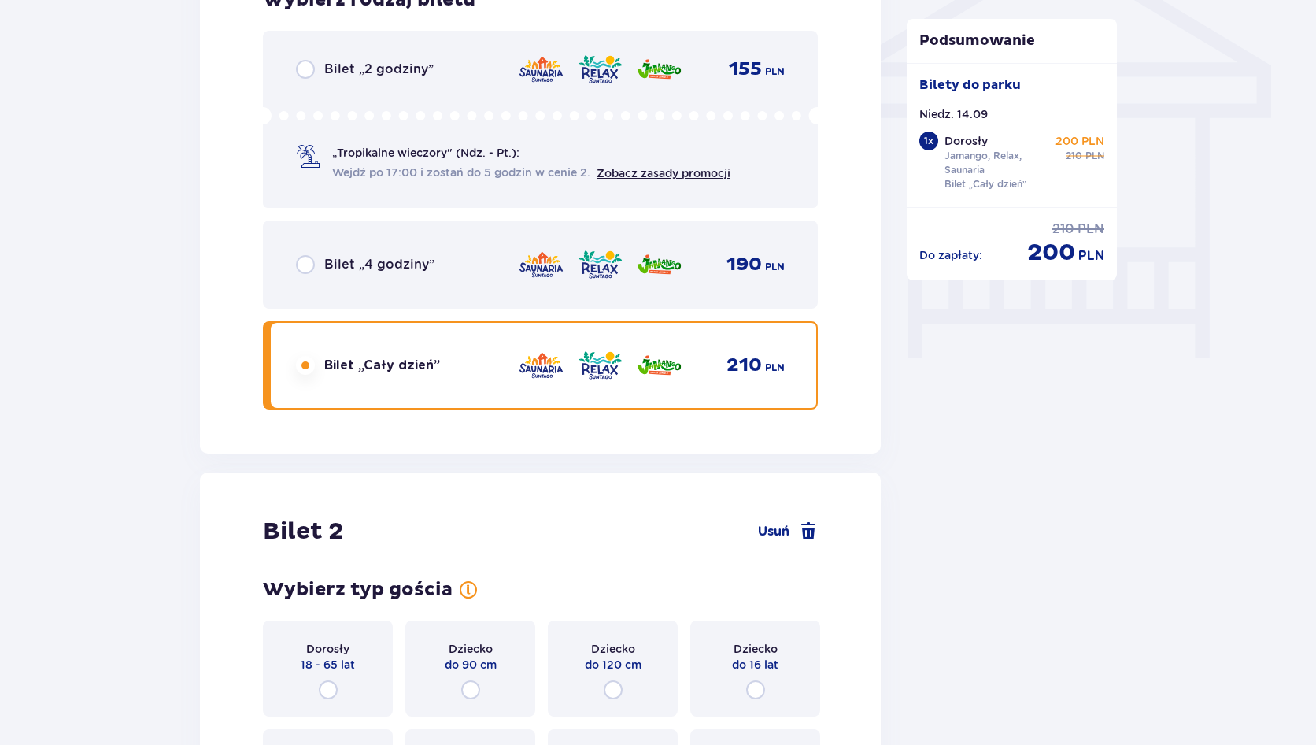
scroll to position [1635, 0]
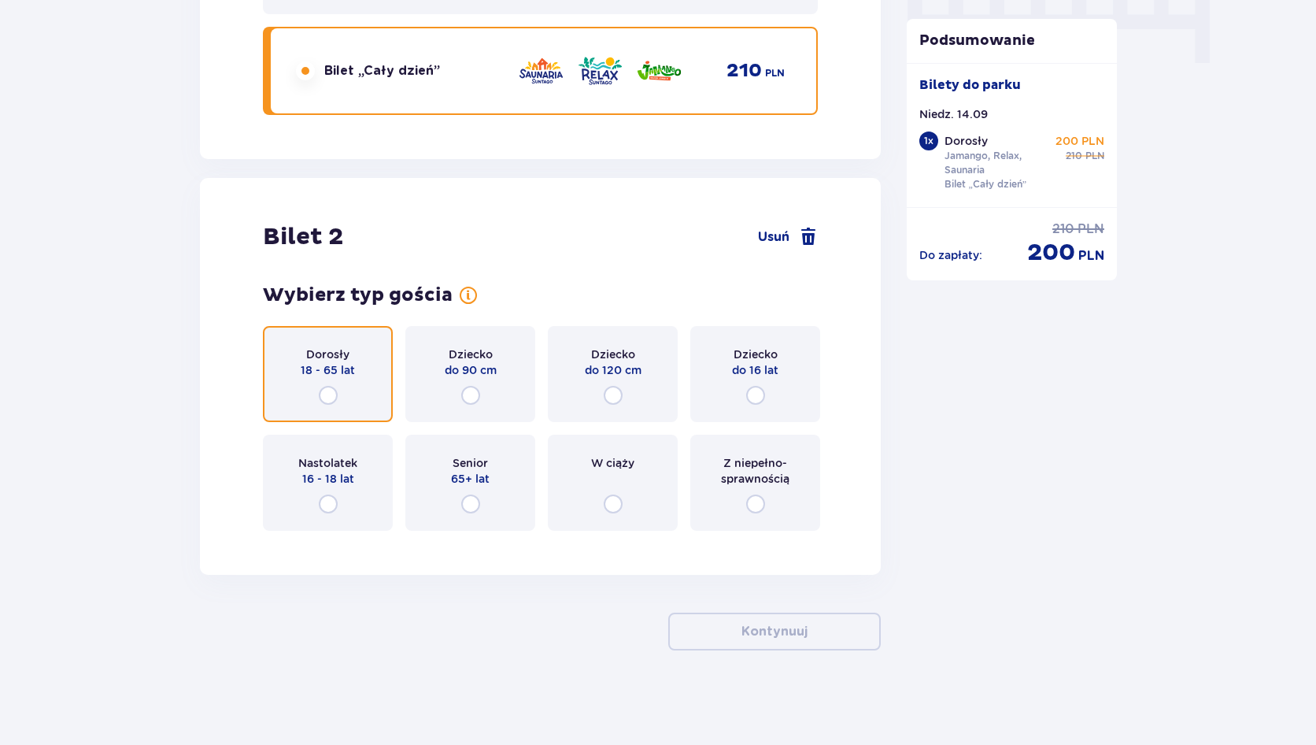
click at [325, 386] on input "radio" at bounding box center [328, 395] width 19 height 19
radio input "true"
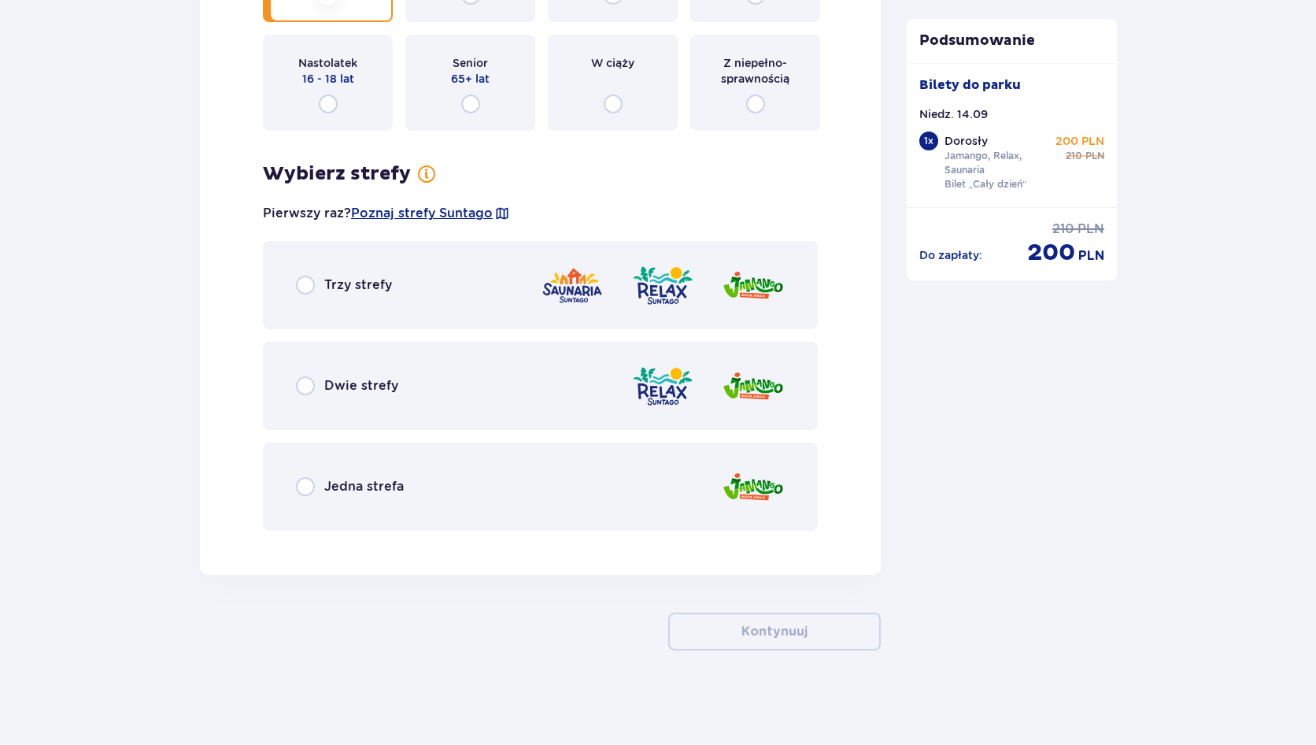
click at [313, 306] on div "Trzy strefy" at bounding box center [540, 285] width 555 height 88
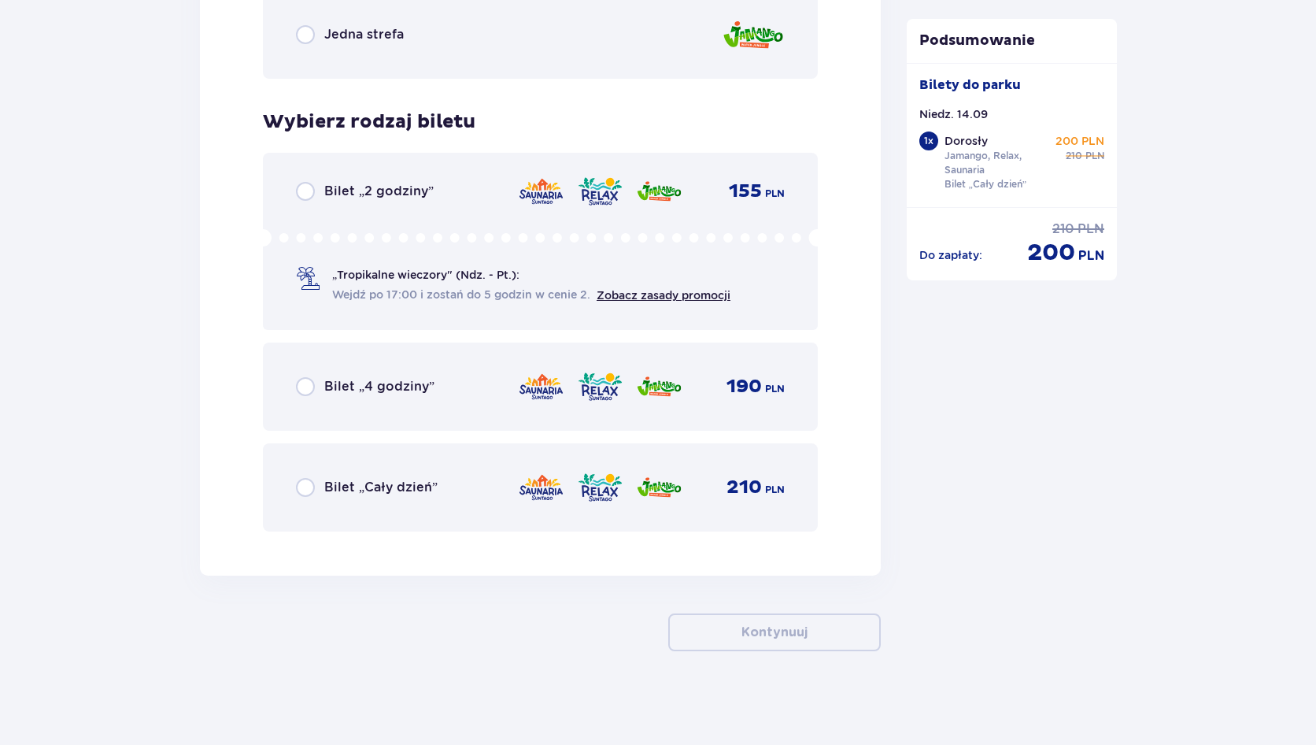
scroll to position [2488, 0]
click at [294, 478] on div "Bilet „Cały dzień” 210 PLN" at bounding box center [540, 486] width 555 height 88
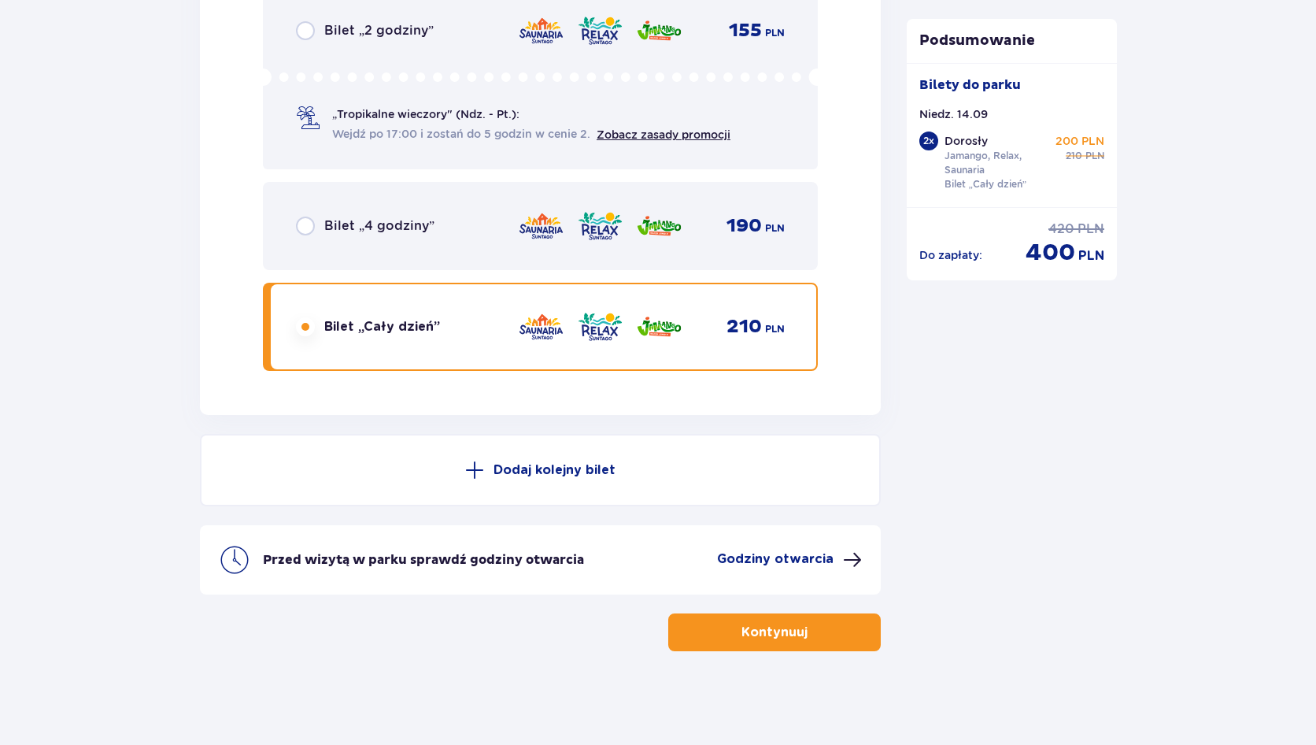
scroll to position [2648, 0]
click at [805, 637] on span "button" at bounding box center [810, 631] width 19 height 19
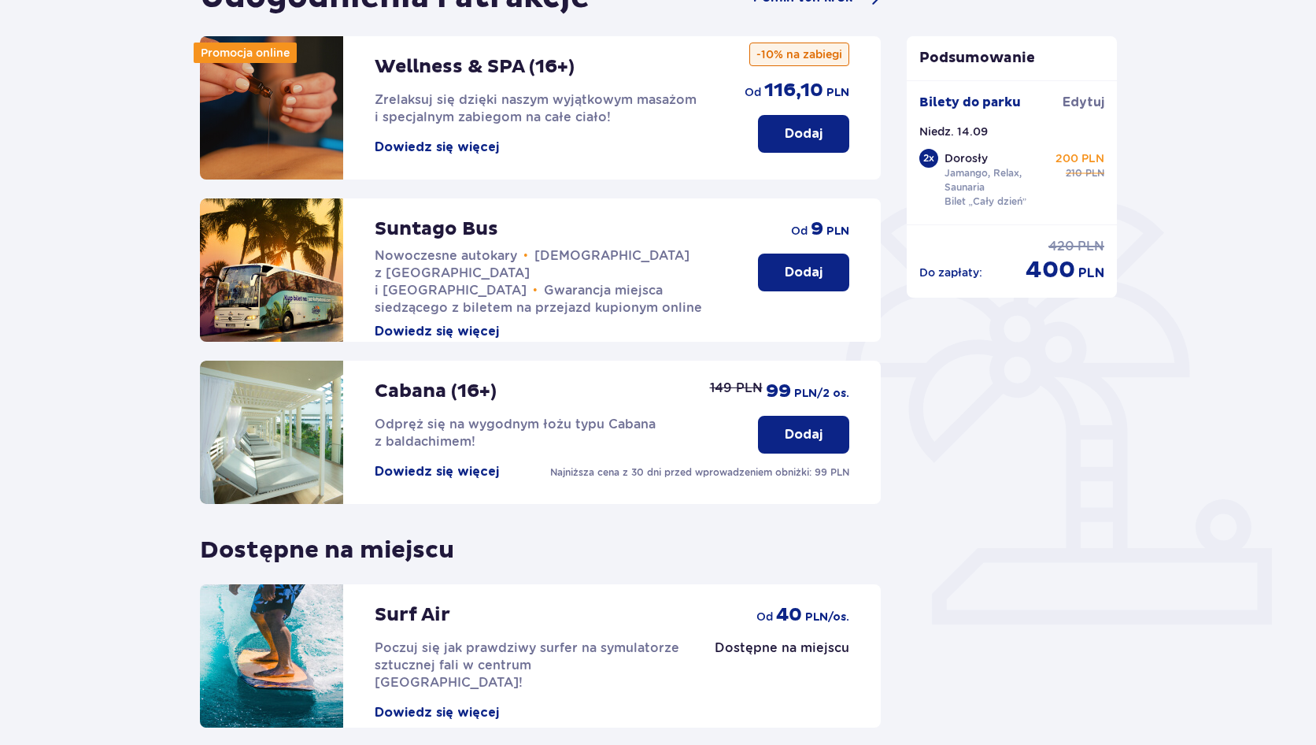
click at [810, 433] on p "Dodaj" at bounding box center [804, 434] width 38 height 17
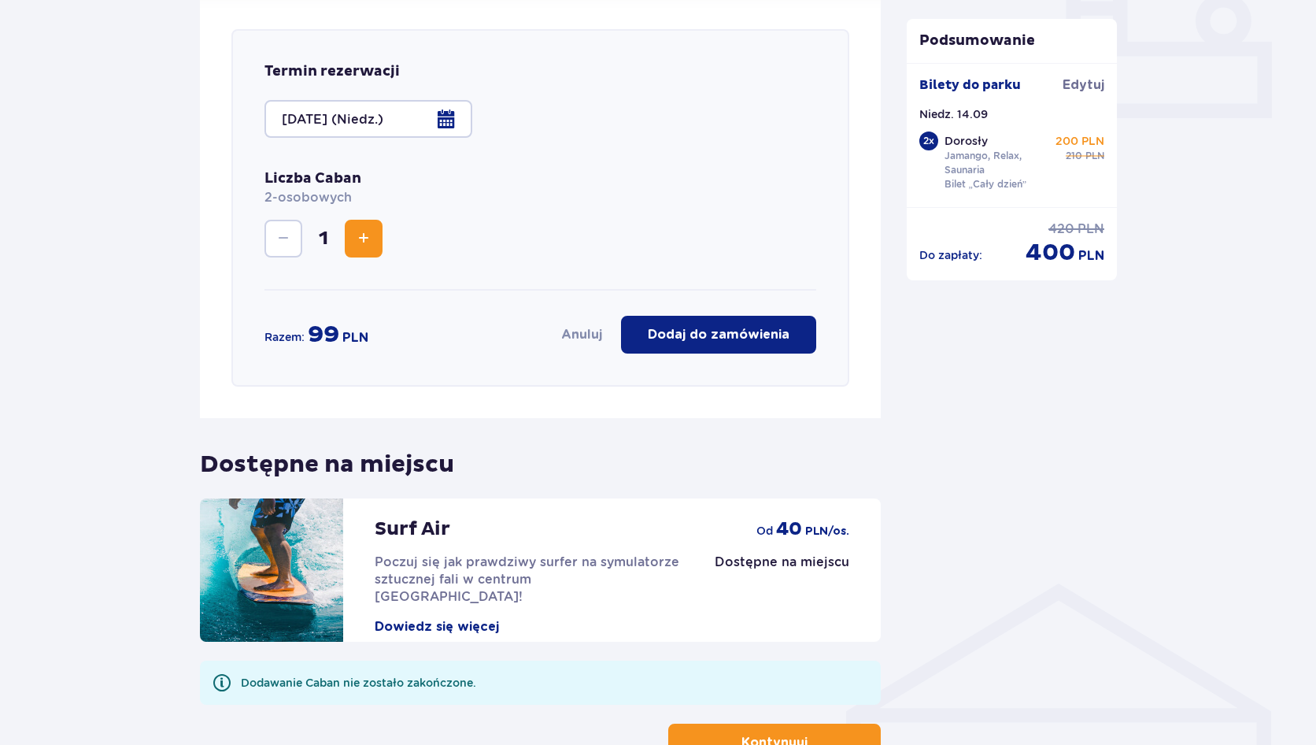
scroll to position [705, 0]
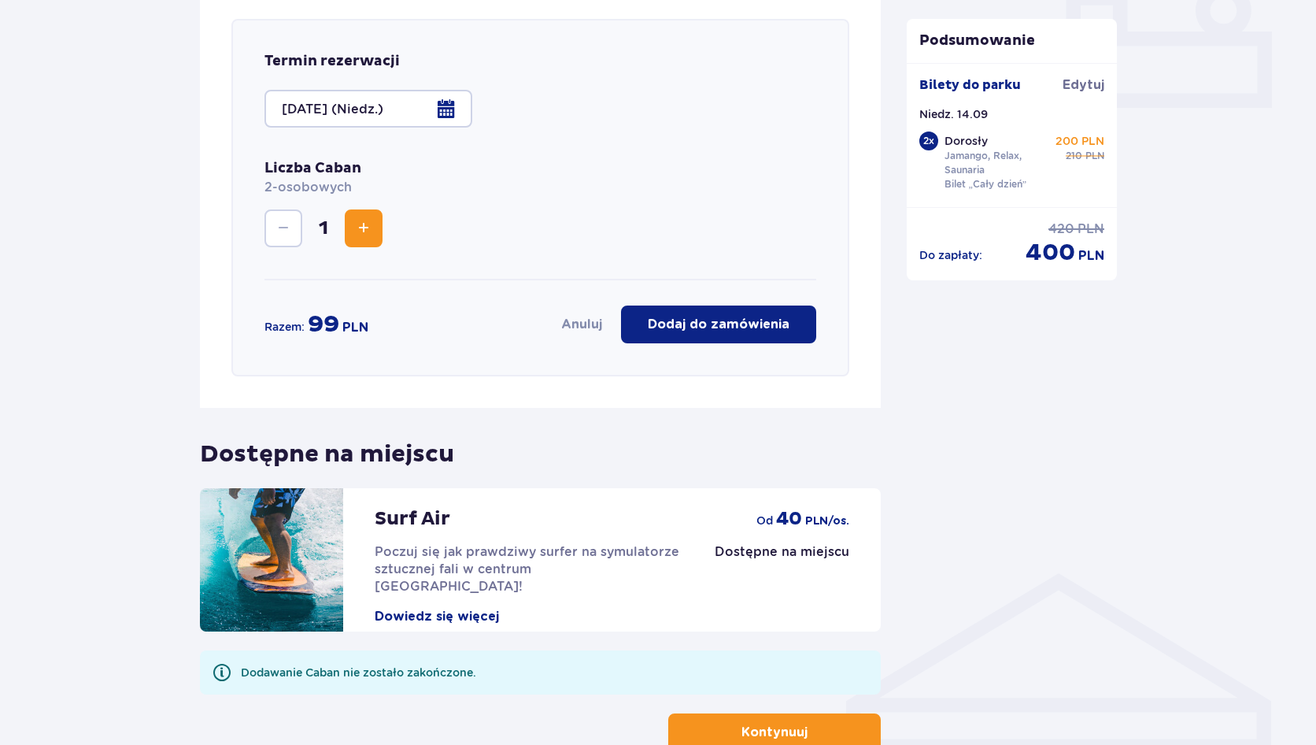
click at [726, 335] on button "Dodaj do zamówienia" at bounding box center [718, 324] width 195 height 38
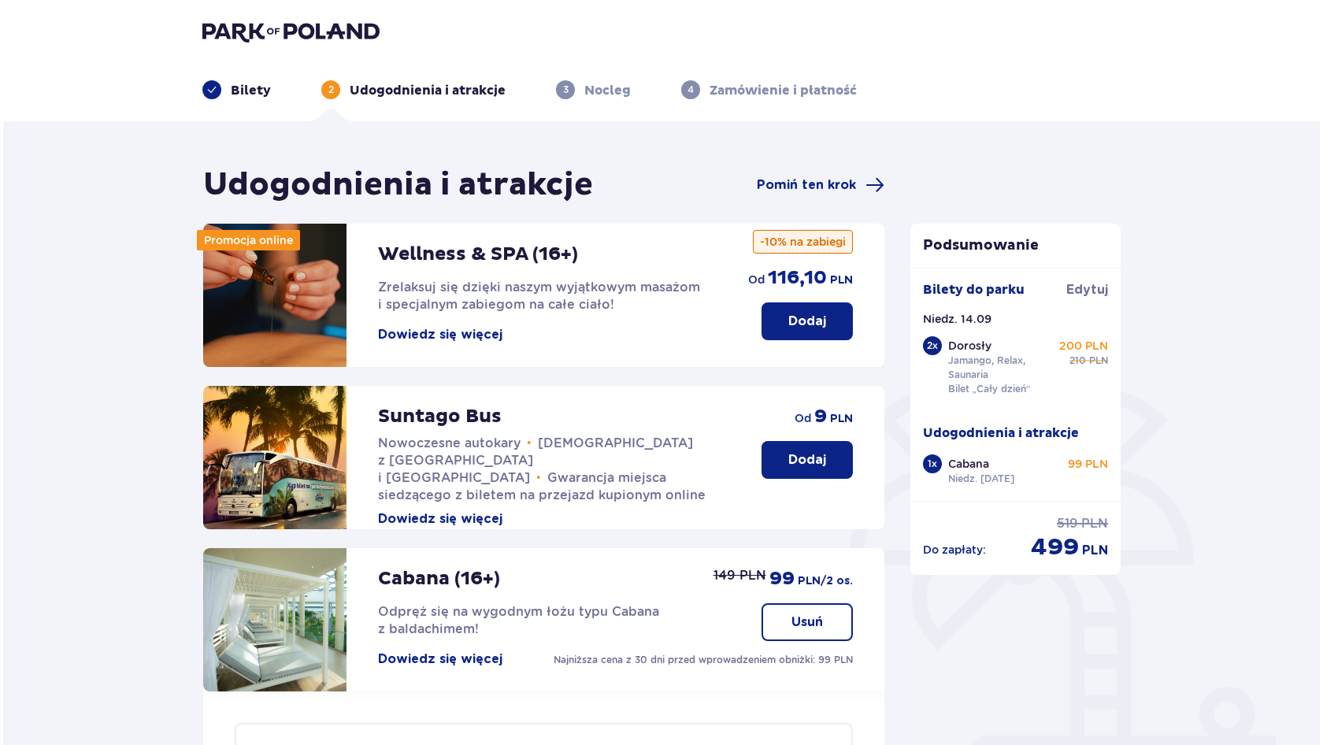
scroll to position [0, 0]
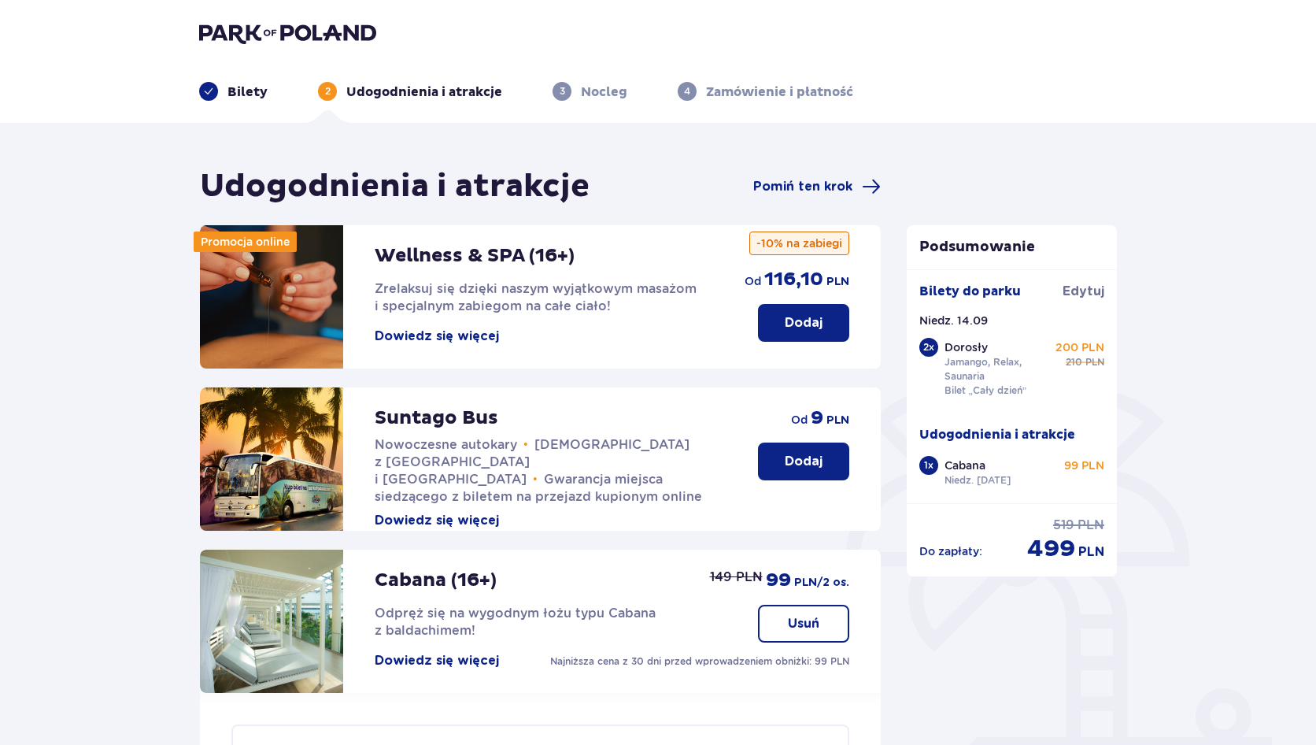
click at [451, 341] on button "Dowiedz się więcej" at bounding box center [437, 335] width 124 height 17
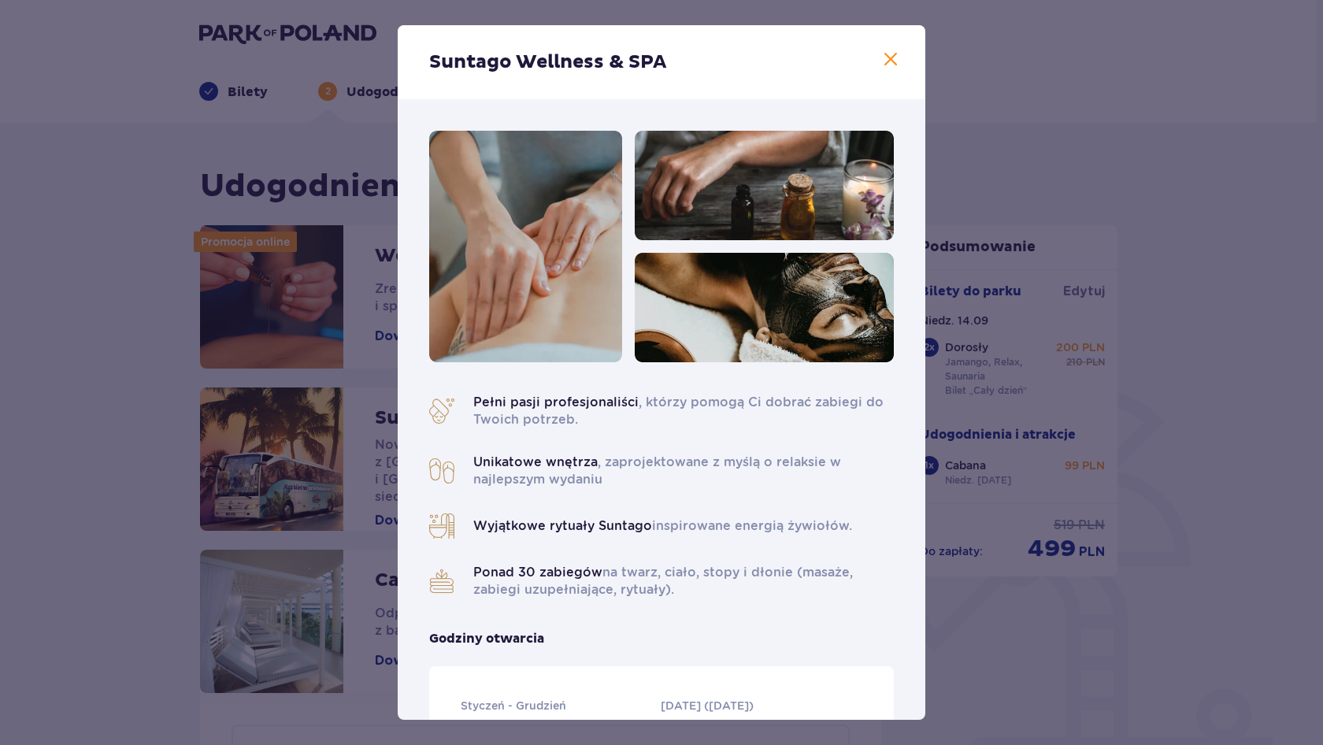
click at [888, 49] on div "Suntago Wellness & SPA" at bounding box center [661, 62] width 527 height 74
click at [888, 54] on span at bounding box center [890, 59] width 19 height 19
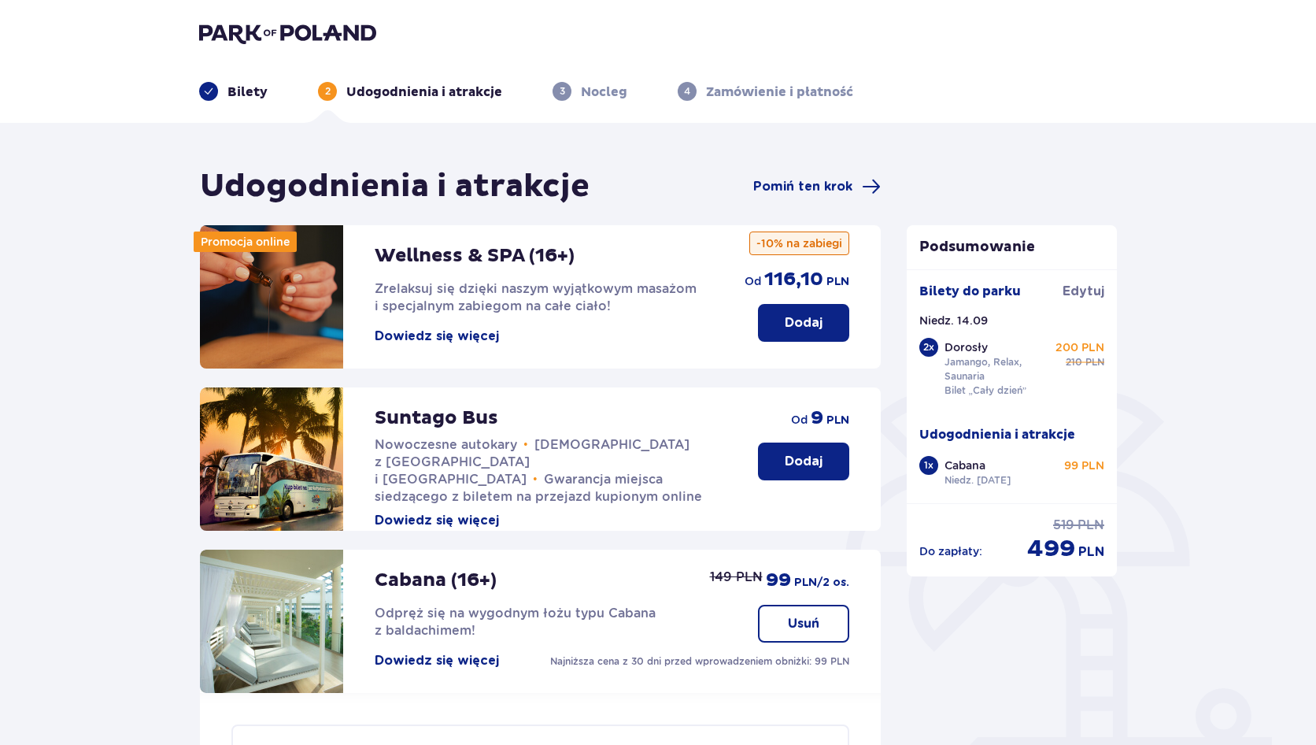
click at [1160, 283] on div "Udogodnienia i atrakcje Pomiń ten krok Promocja online Wellness & SPA (16+) Zre…" at bounding box center [658, 705] width 1316 height 1164
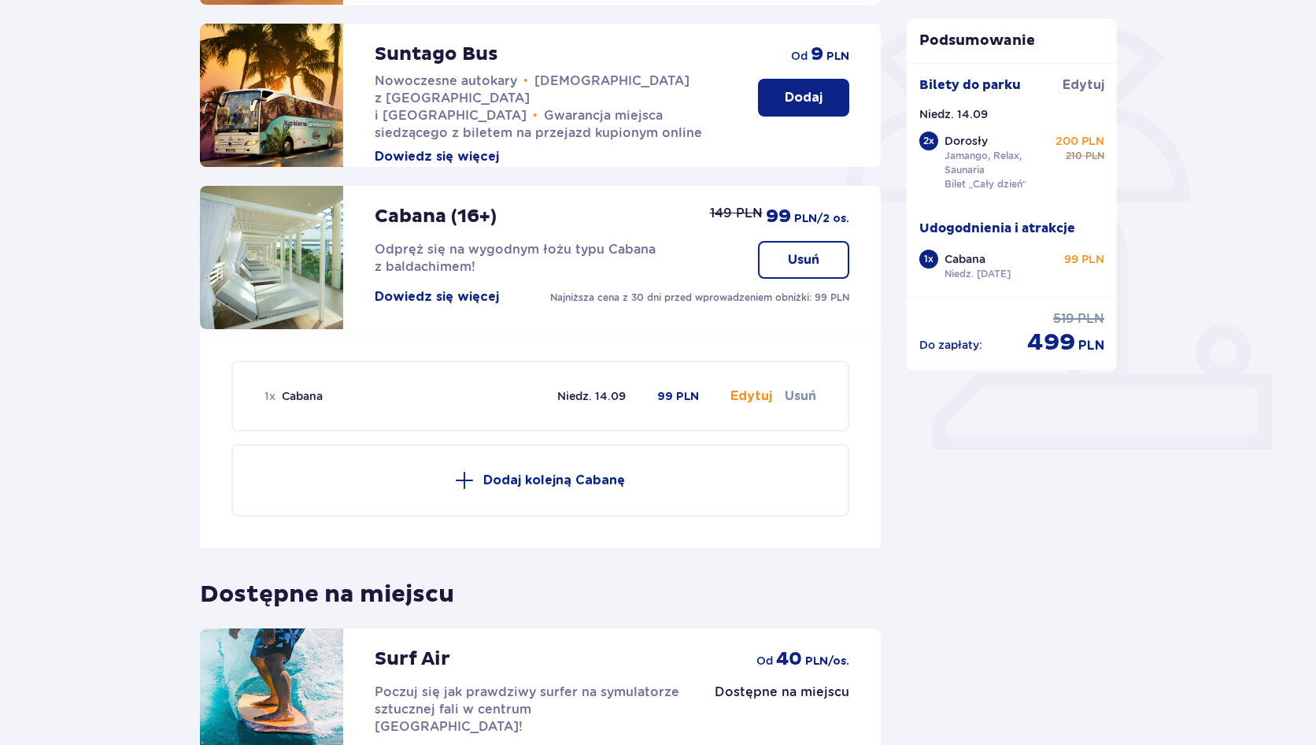
scroll to position [542, 0]
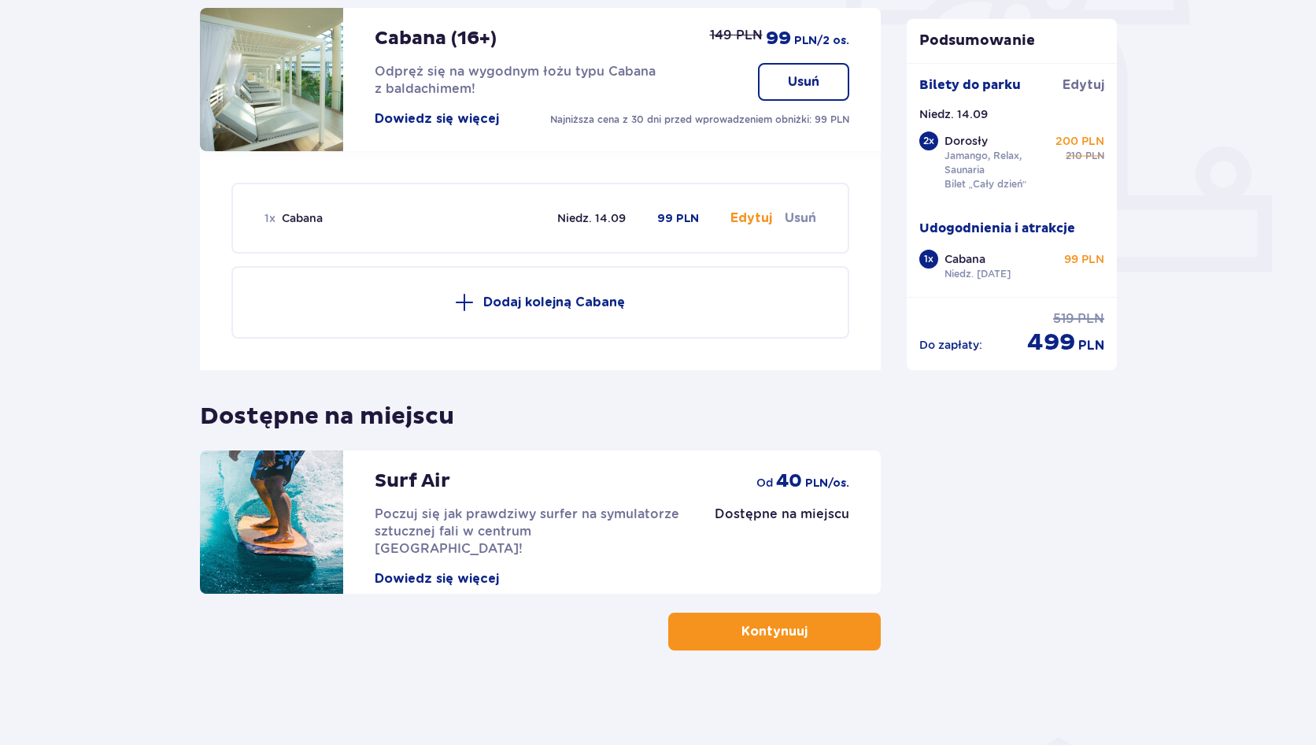
click at [751, 642] on button "Kontynuuj" at bounding box center [774, 631] width 213 height 38
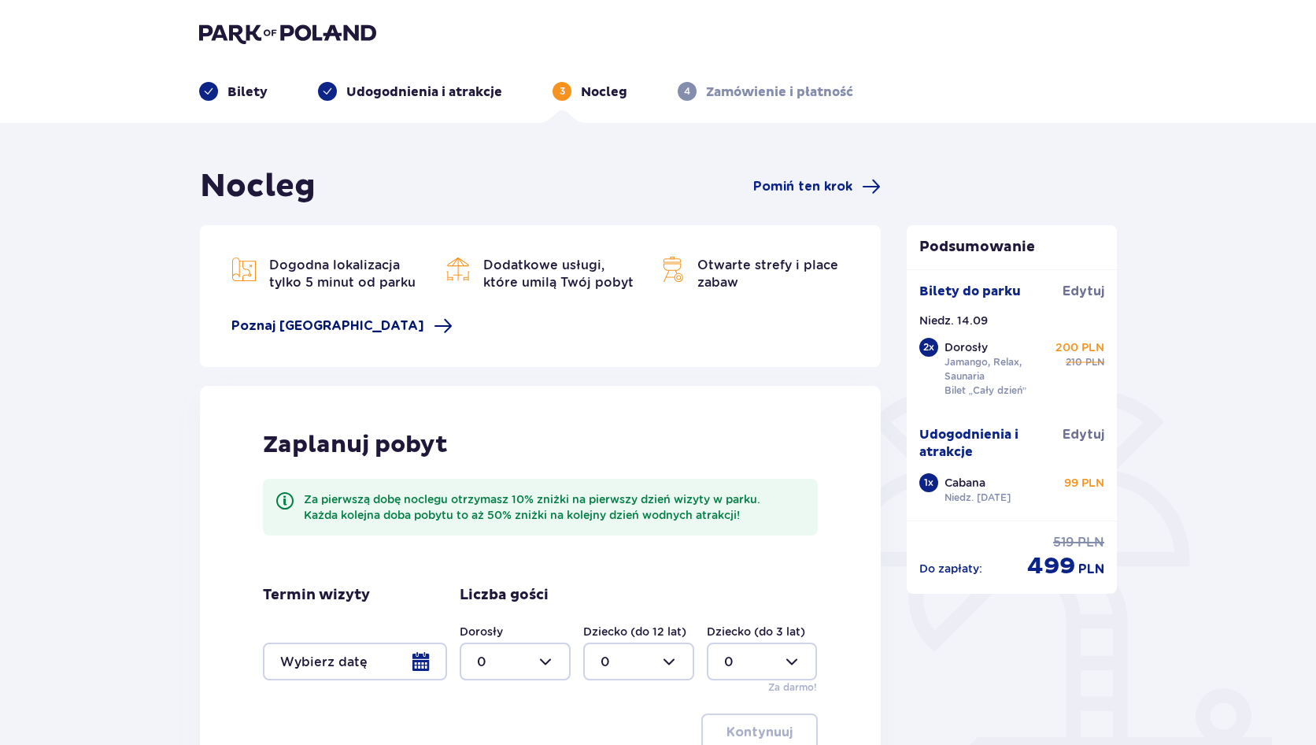
click at [361, 329] on span "Poznaj Suntago Village" at bounding box center [327, 325] width 193 height 17
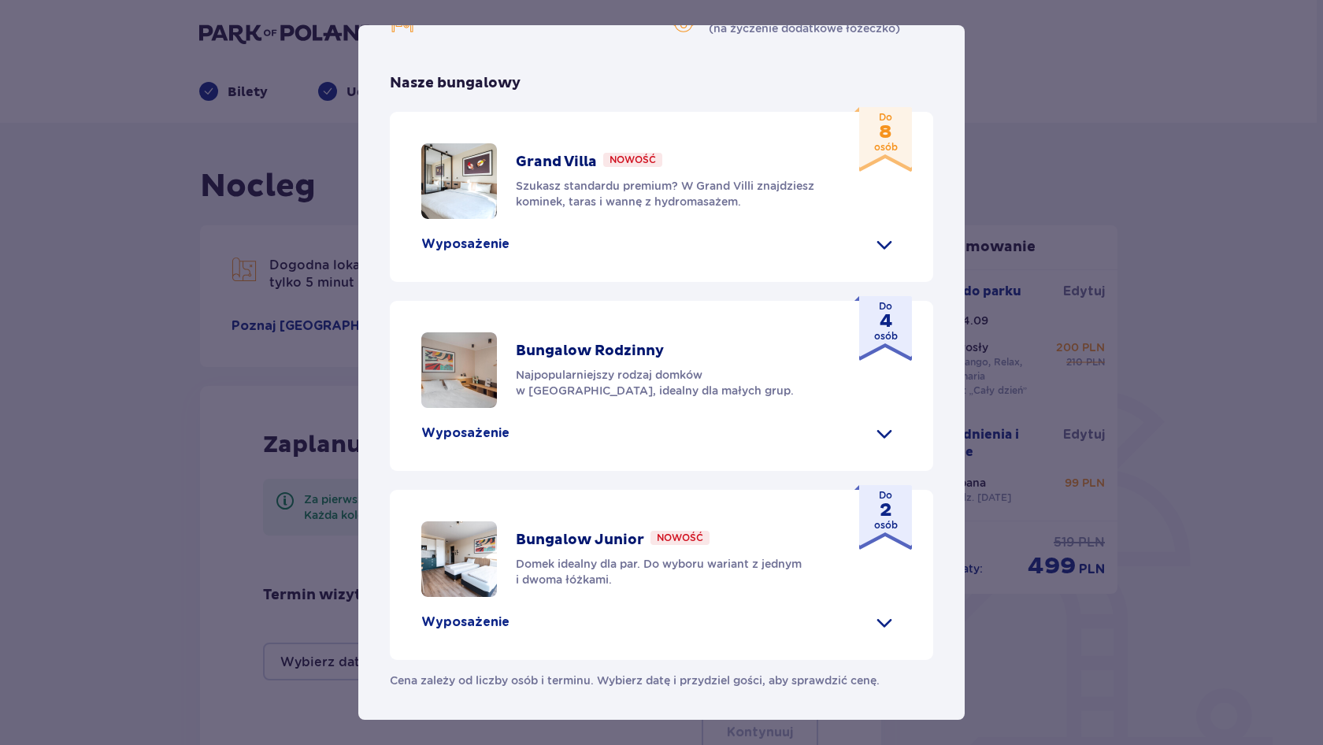
scroll to position [627, 0]
click at [492, 620] on p "Wyposażenie" at bounding box center [465, 621] width 88 height 17
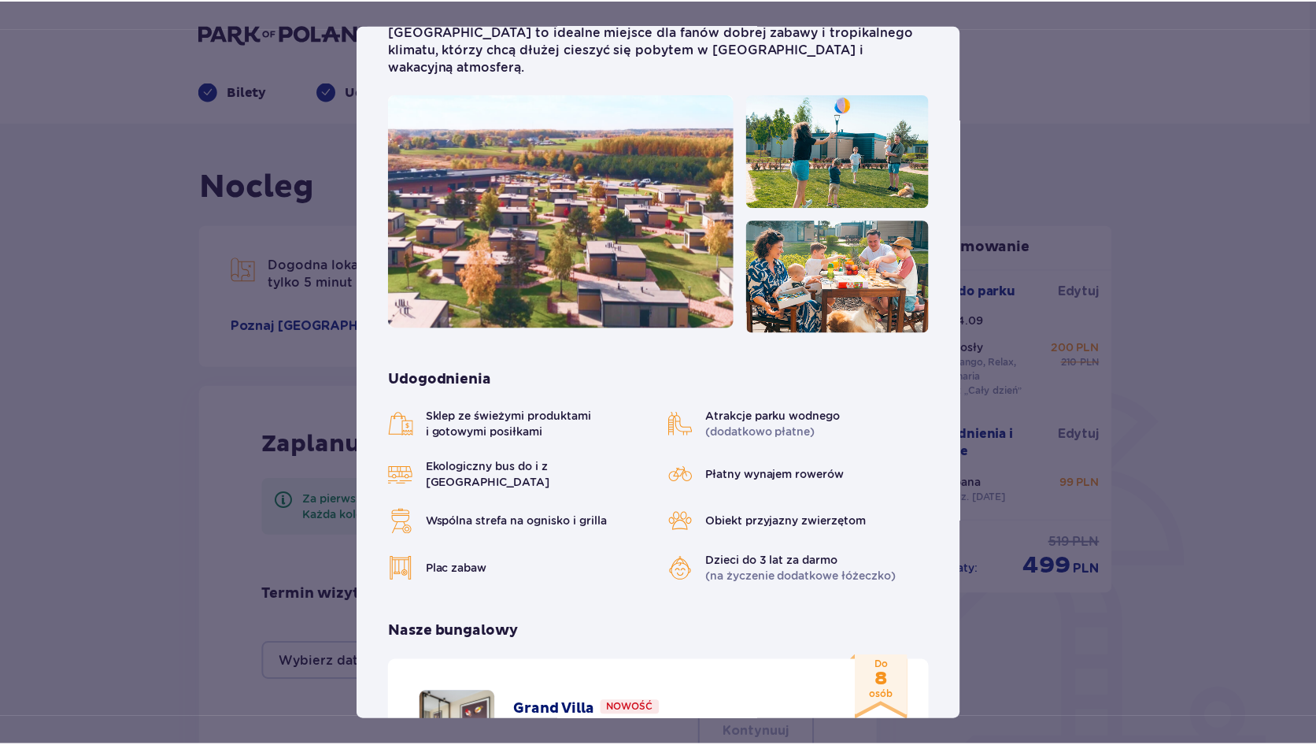
scroll to position [0, 0]
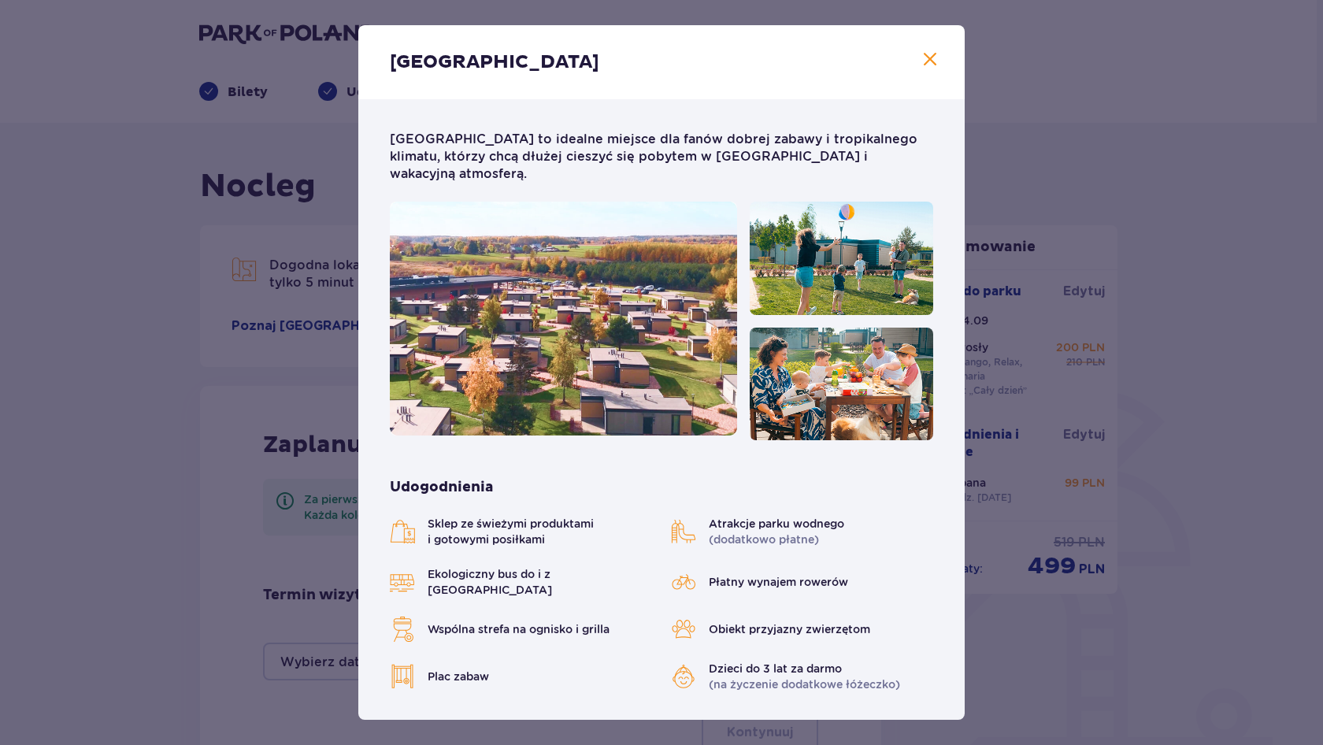
click at [934, 64] on div "Suntago Village" at bounding box center [661, 62] width 606 height 74
click at [927, 61] on span at bounding box center [929, 59] width 19 height 19
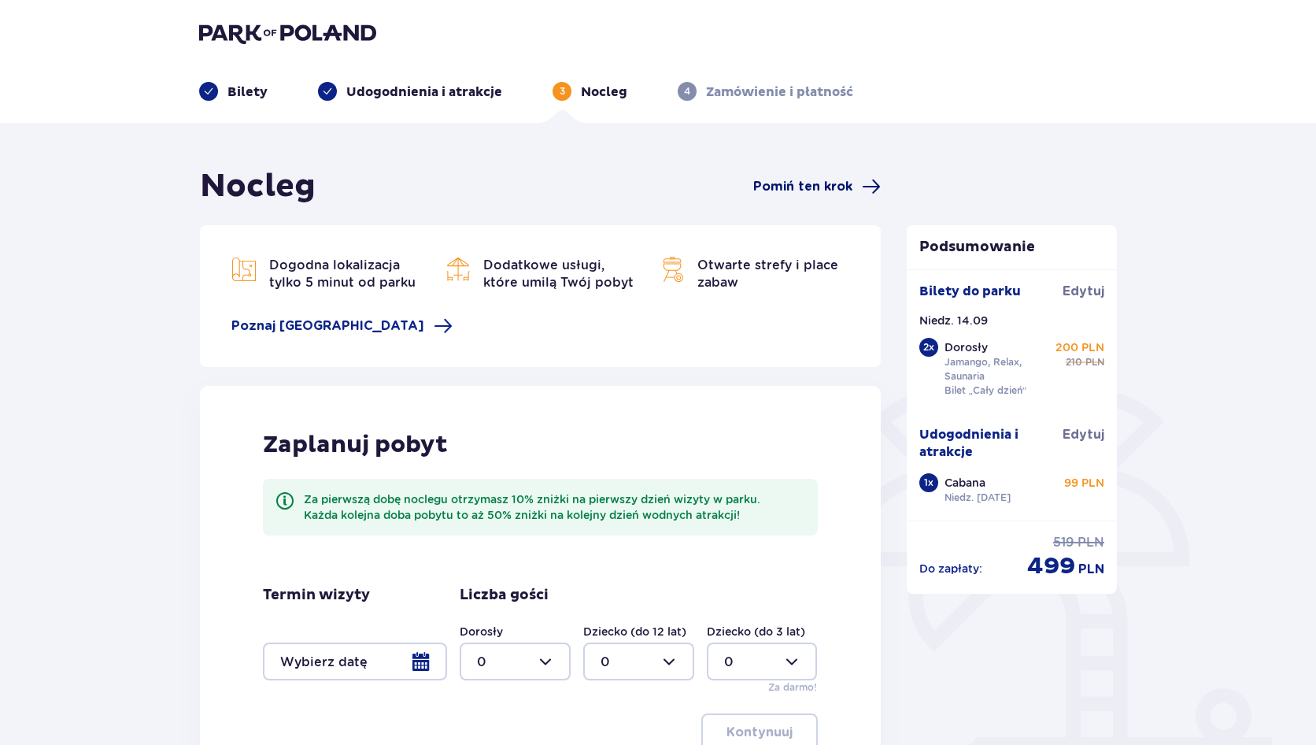
click at [818, 187] on span "Pomiń ten krok" at bounding box center [802, 186] width 99 height 17
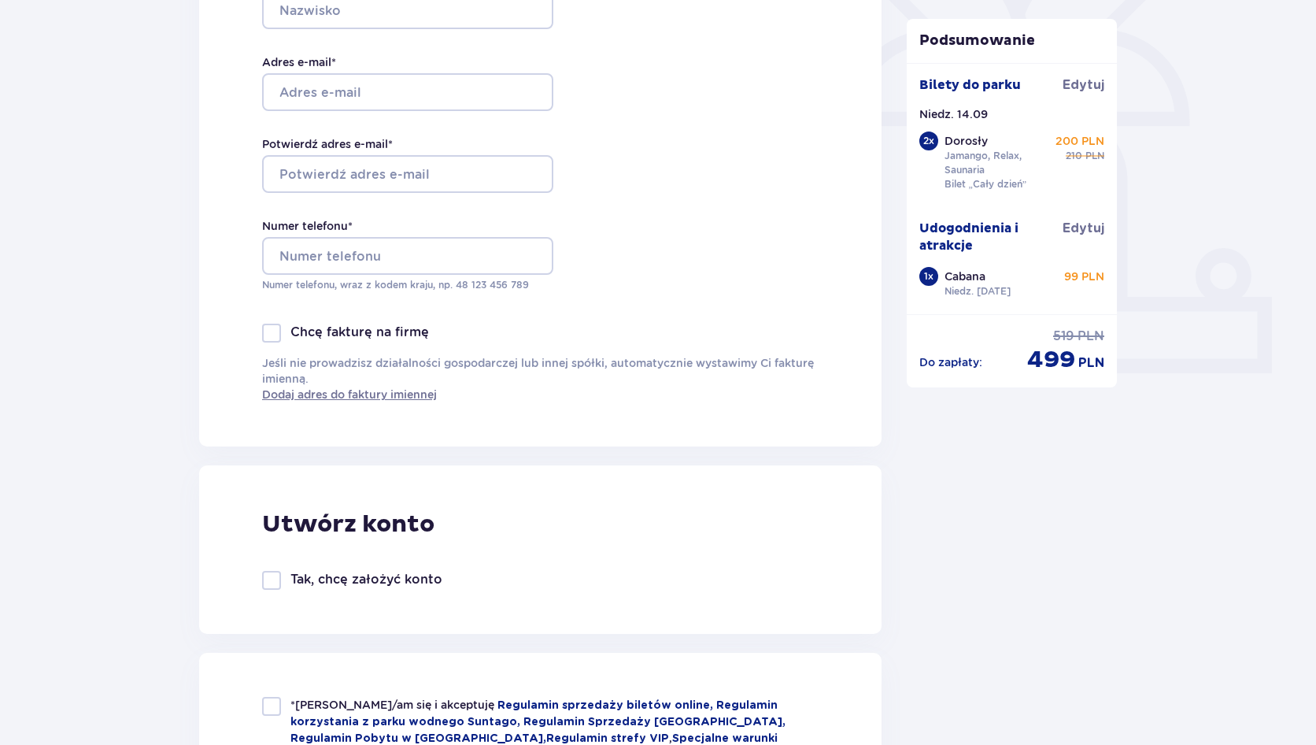
scroll to position [661, 0]
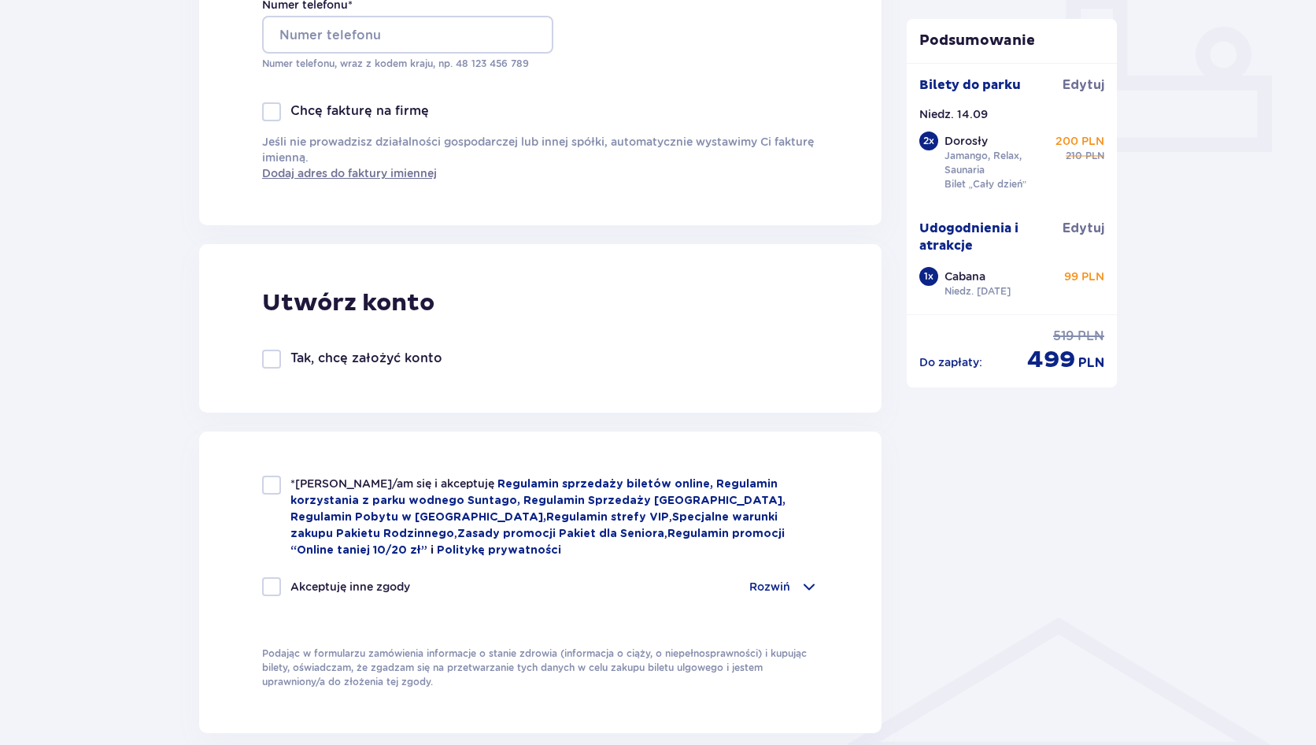
click at [283, 498] on div "*Zapoznałem/am się i akceptuję Regulamin sprzedaży biletów online, Regulamin ko…" at bounding box center [540, 516] width 557 height 83
checkbox input "true"
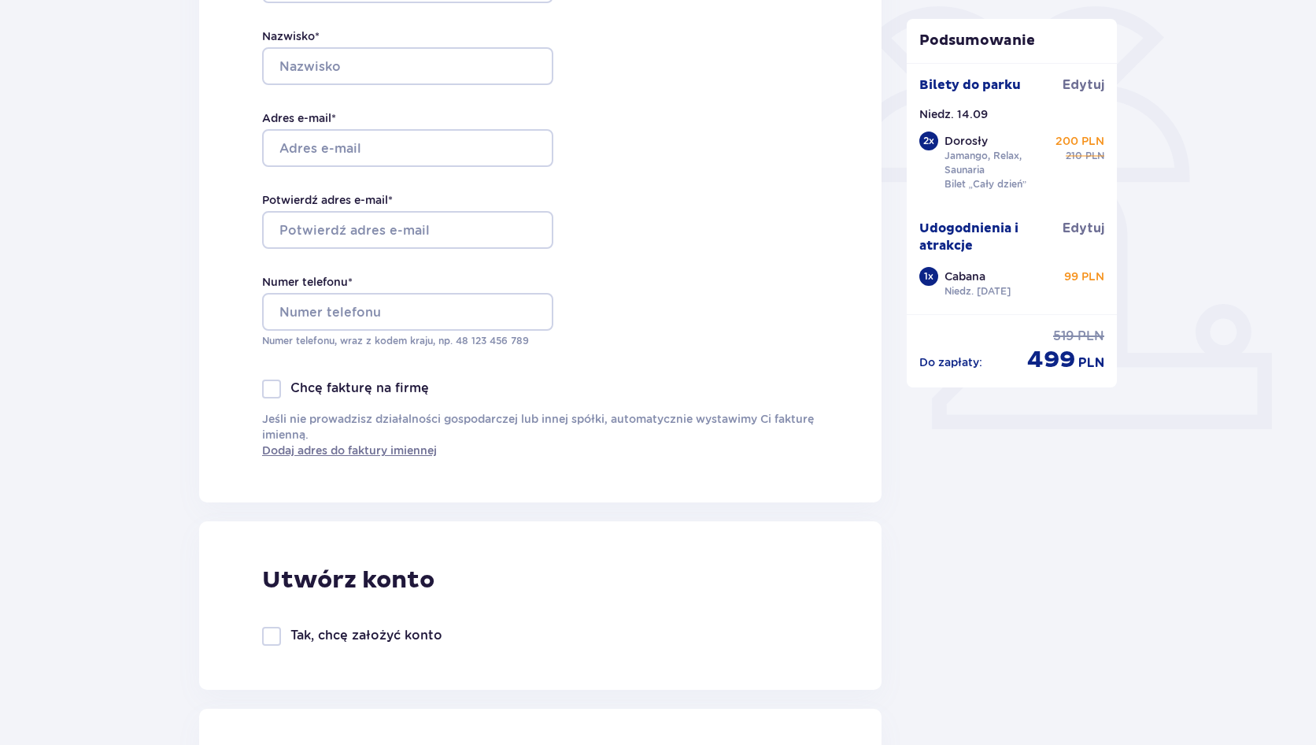
scroll to position [0, 0]
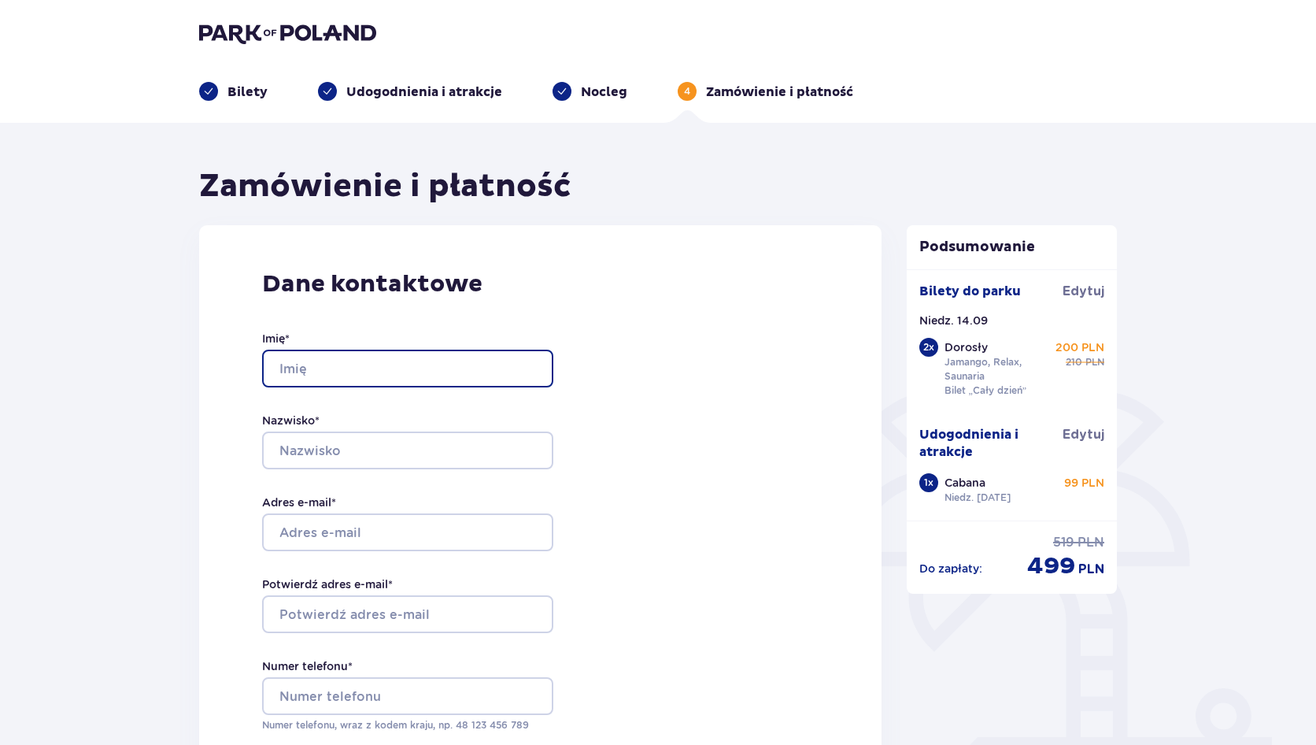
click at [368, 361] on input "Imię *" at bounding box center [407, 369] width 291 height 38
type input "Przemysław"
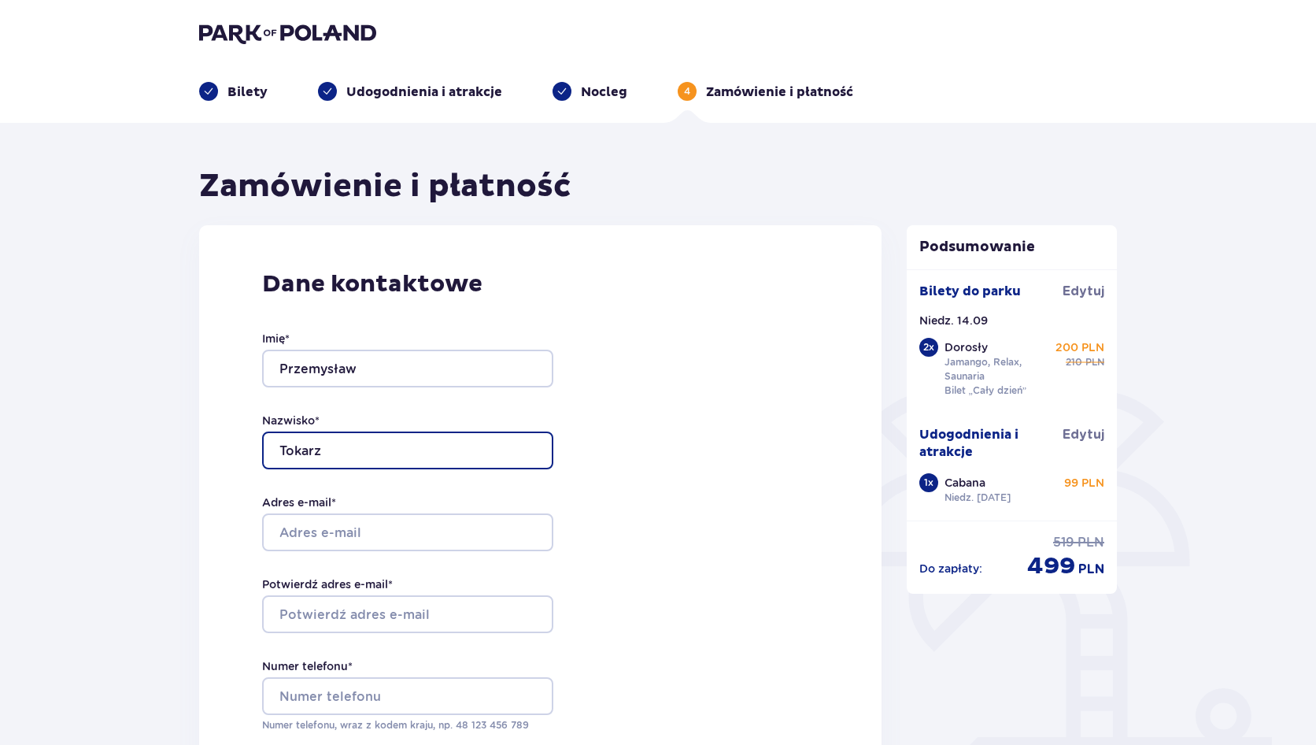
type input "Tokarz"
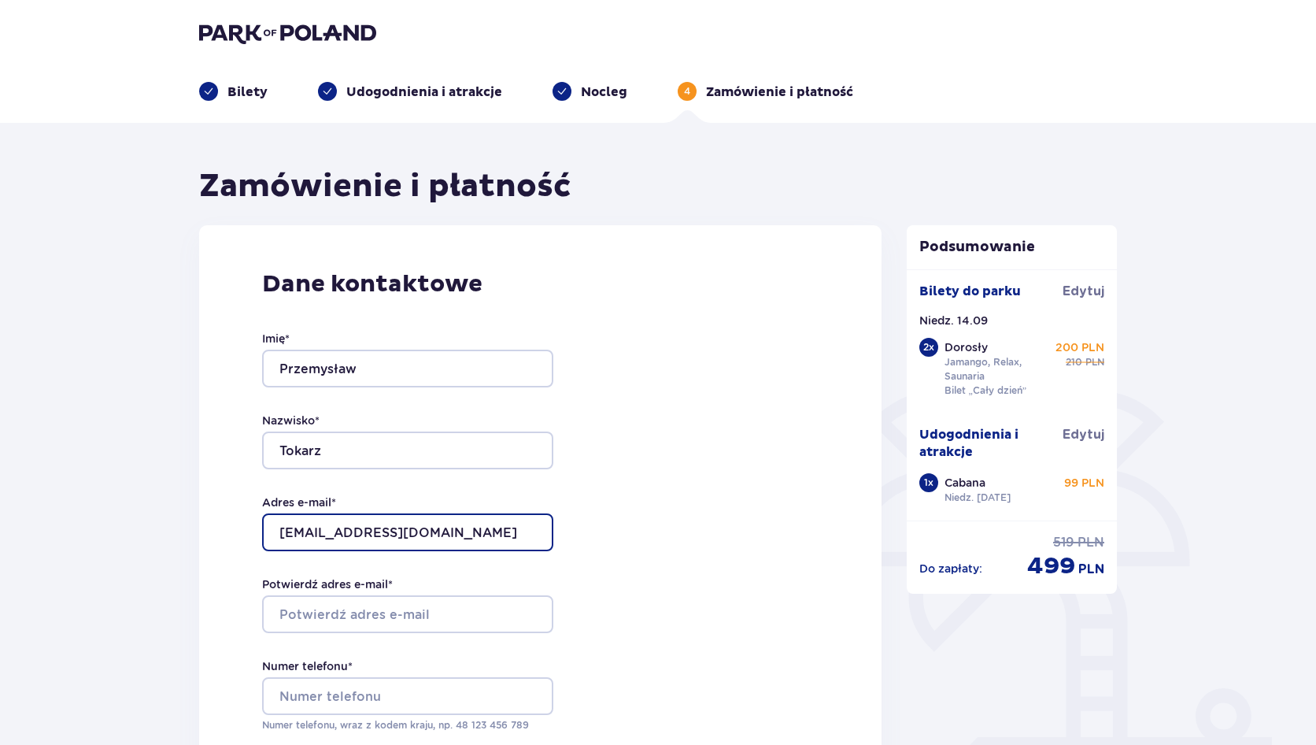
type input "p.tokarz00@gmail.com"
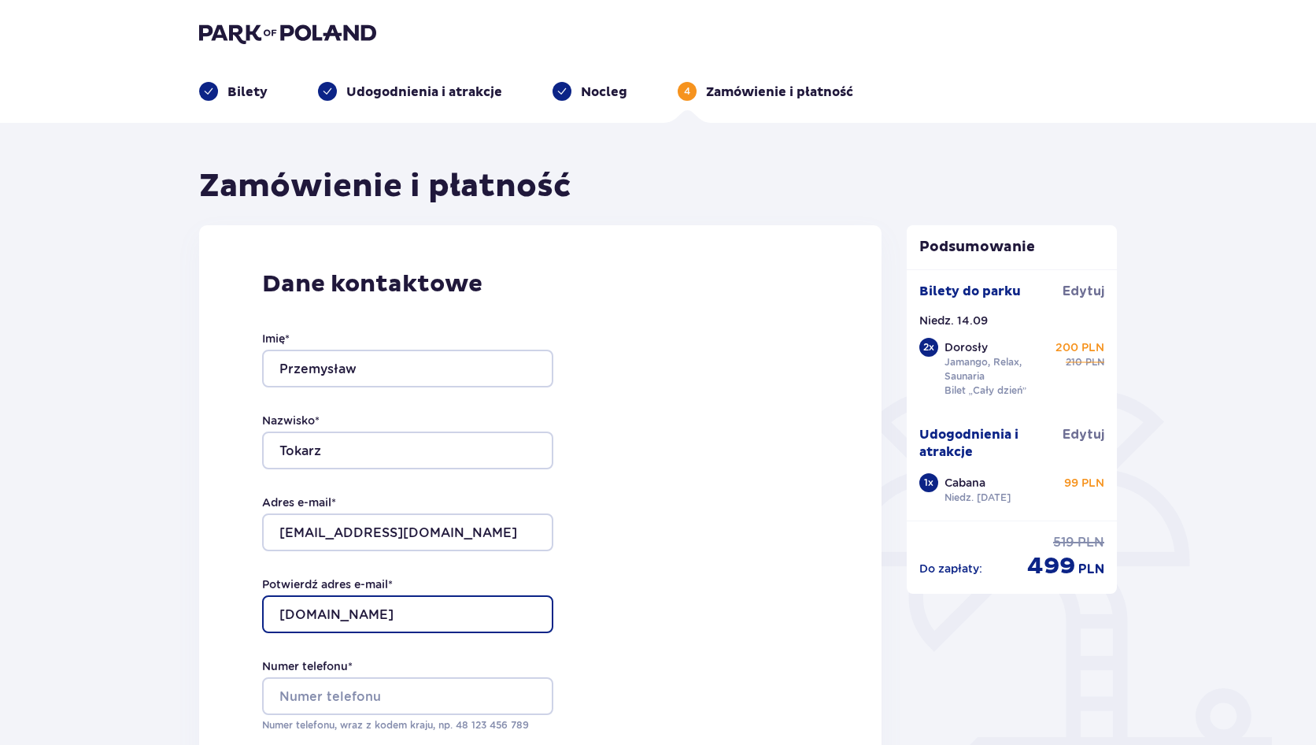
type input "p.tokarz00gmail.com"
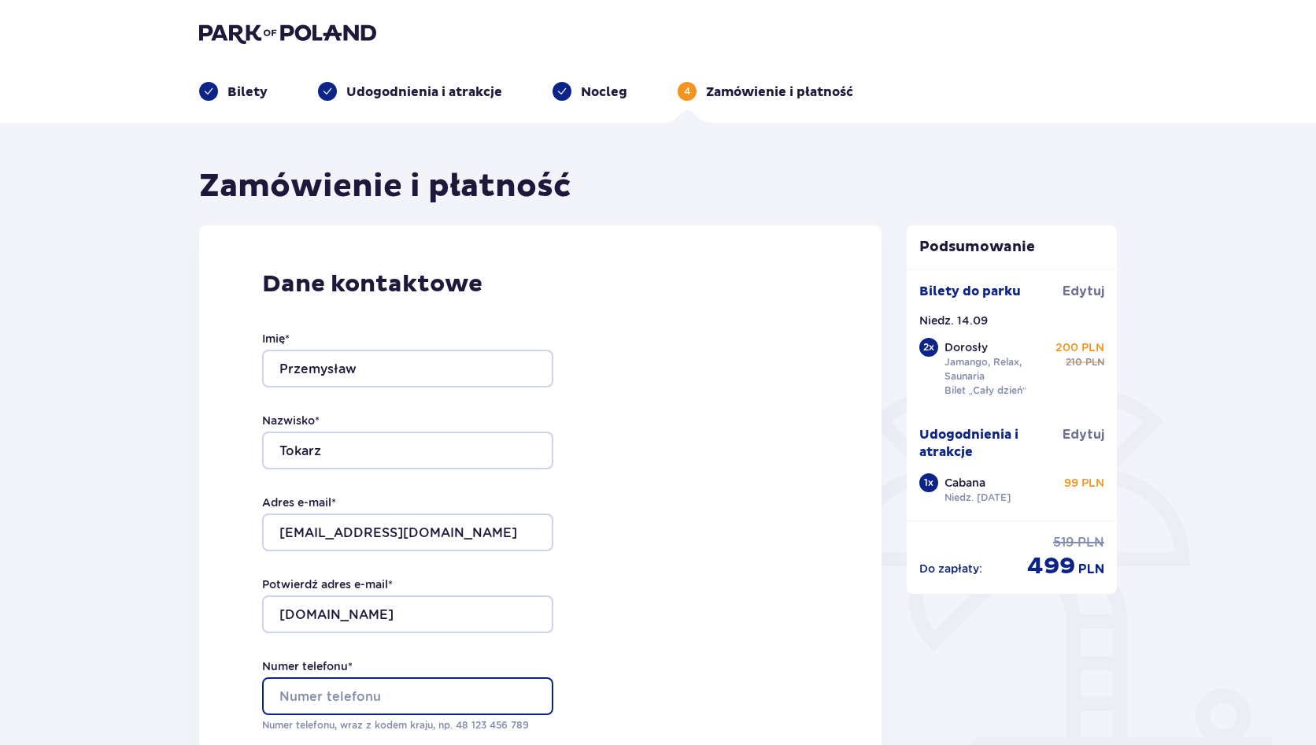
click at [429, 696] on input "Numer telefonu *" at bounding box center [407, 696] width 291 height 38
type input "789343364"
click at [646, 664] on div "Dane kontaktowe Imię * Przemysław Nazwisko * Tokarz Adres e-mail * p.tokarz00@g…" at bounding box center [540, 555] width 683 height 661
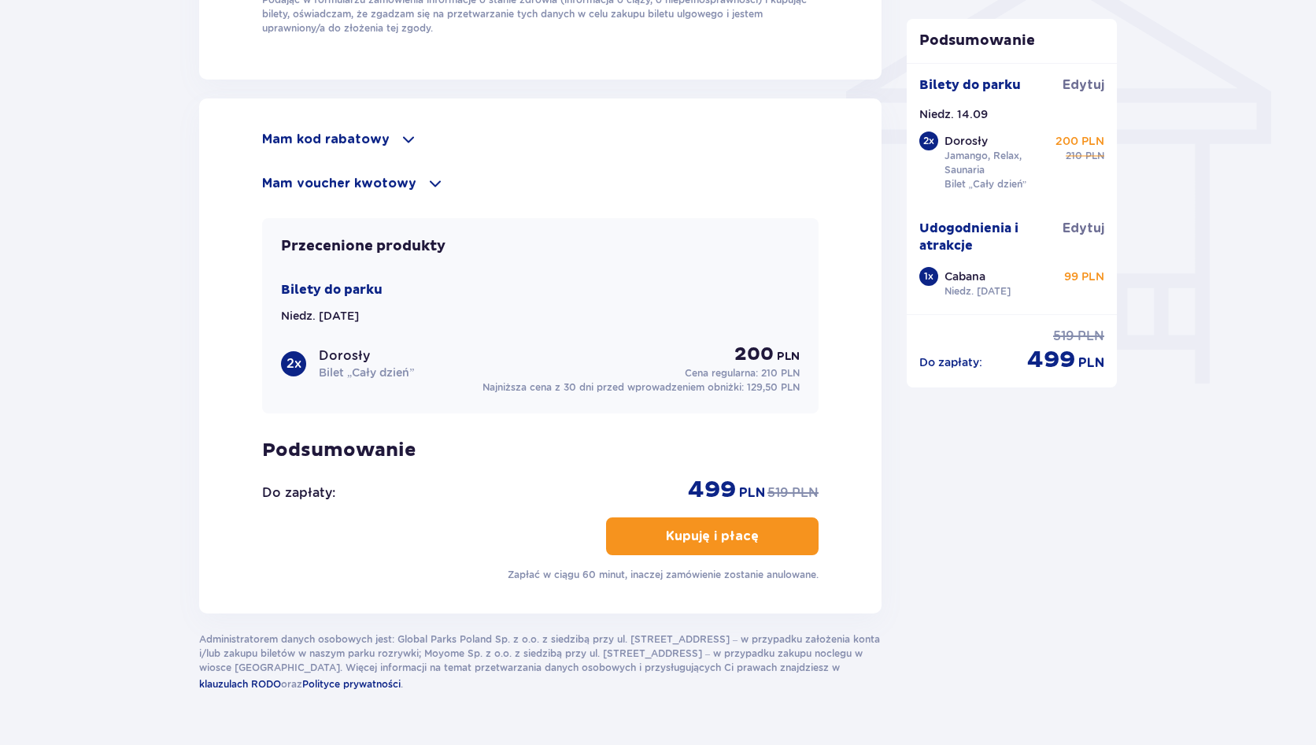
scroll to position [1323, 0]
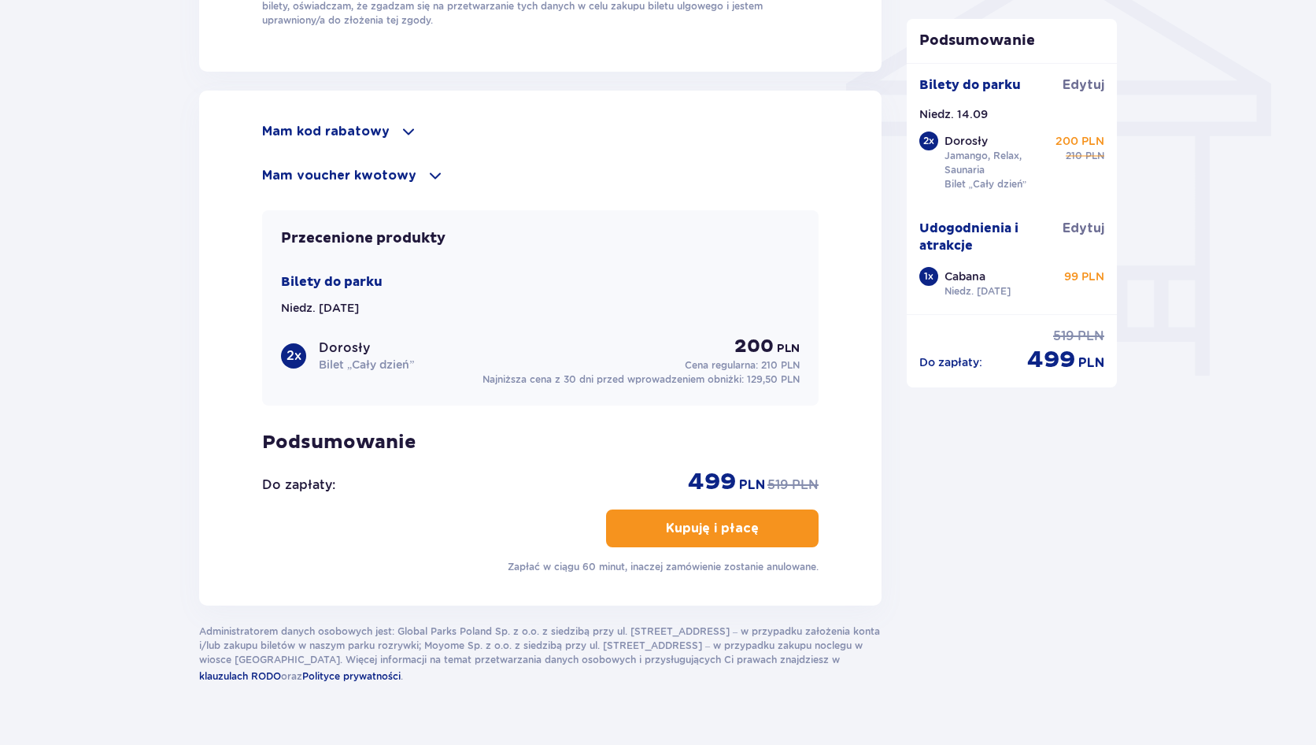
click at [688, 527] on p "Kupuję i płacę" at bounding box center [712, 528] width 93 height 17
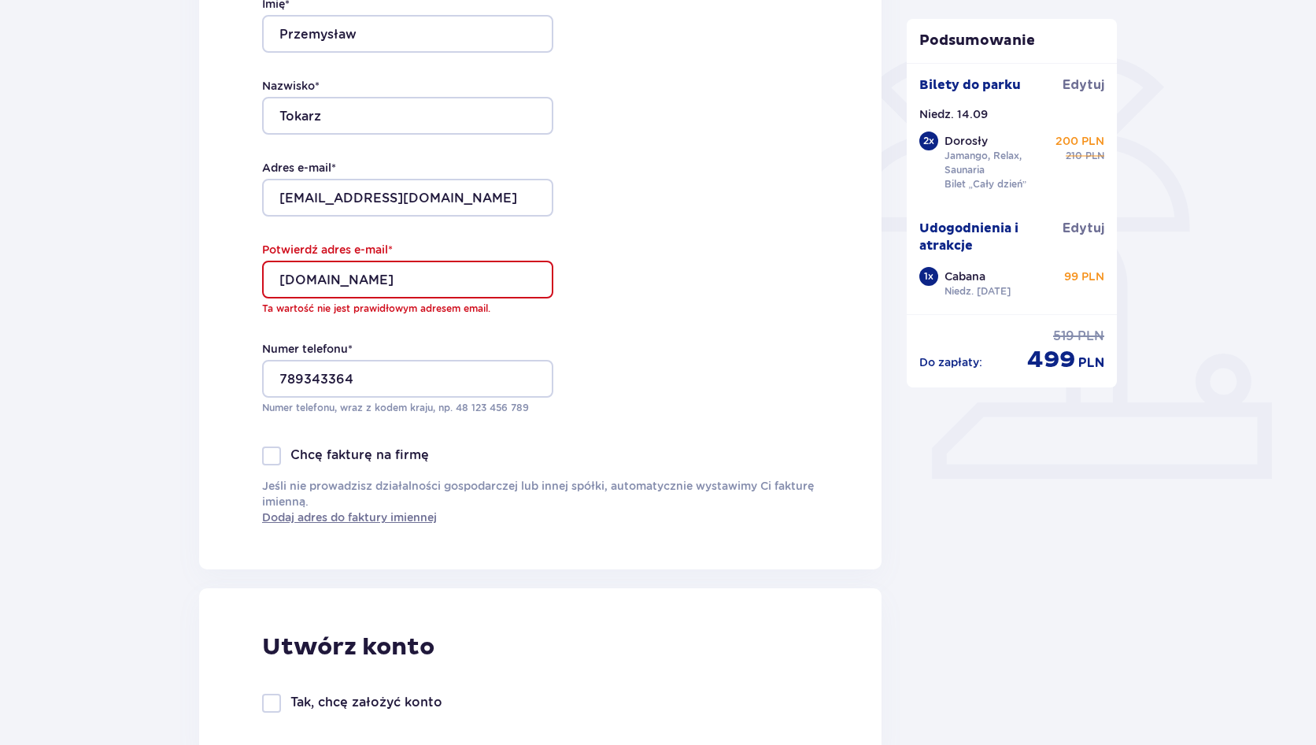
scroll to position [327, 0]
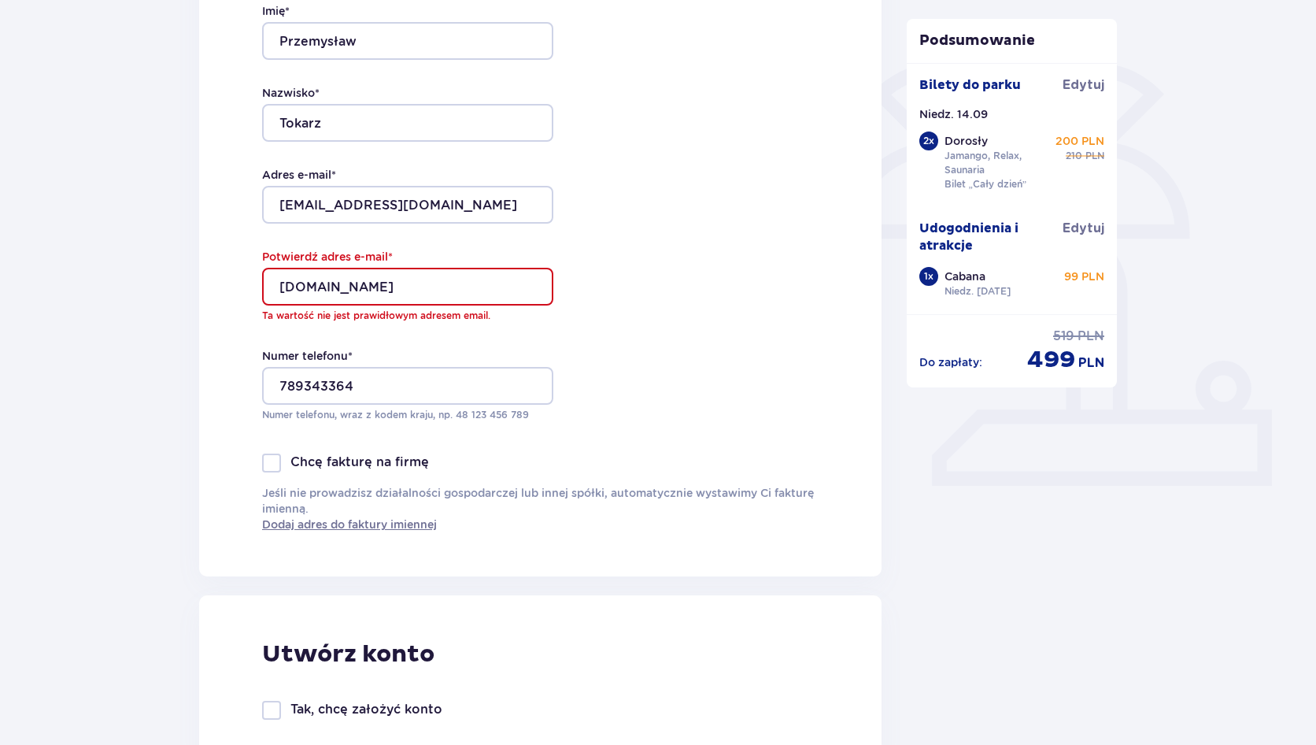
drag, startPoint x: 493, startPoint y: 278, endPoint x: 155, endPoint y: 244, distance: 339.4
click at [478, 278] on input "p.tokarz00gmail.com" at bounding box center [407, 287] width 291 height 38
click at [476, 283] on input "p.tokarz00gmail.com" at bounding box center [407, 287] width 291 height 38
type input "p.tokarz00@gmail.com"
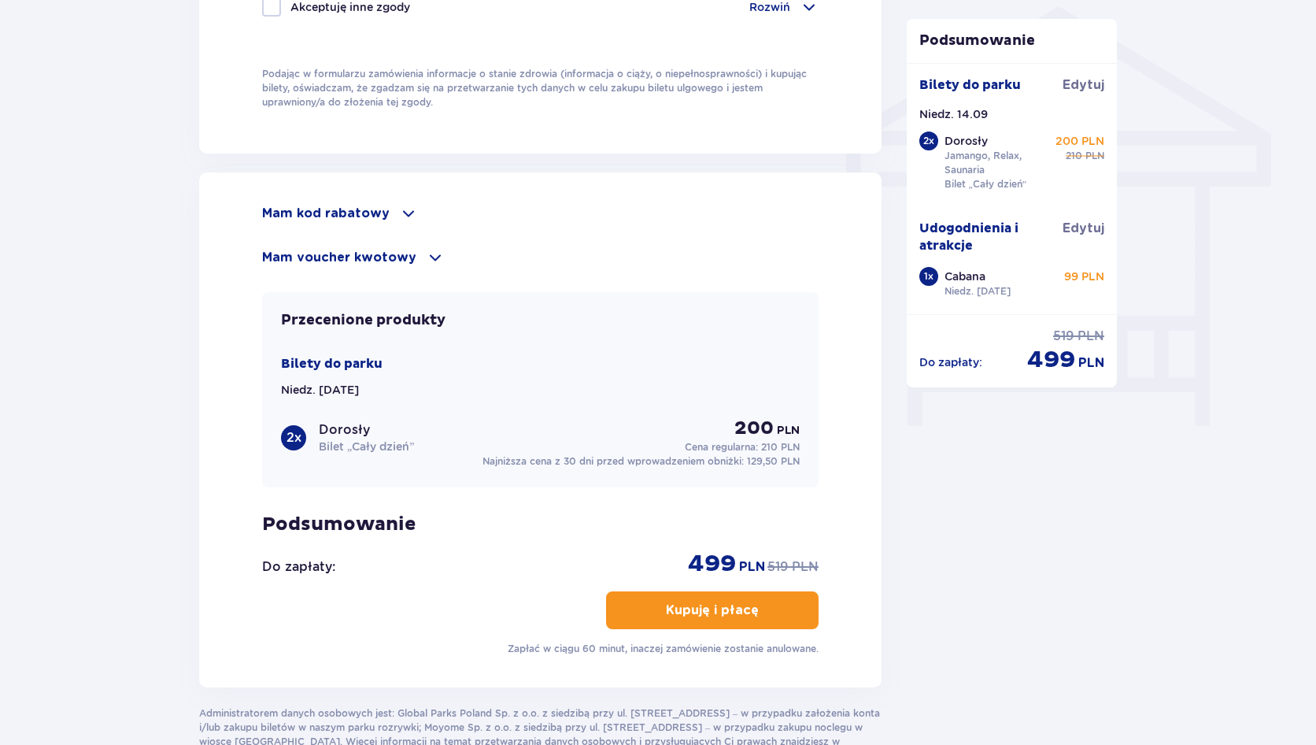
click at [770, 601] on span "button" at bounding box center [762, 610] width 19 height 19
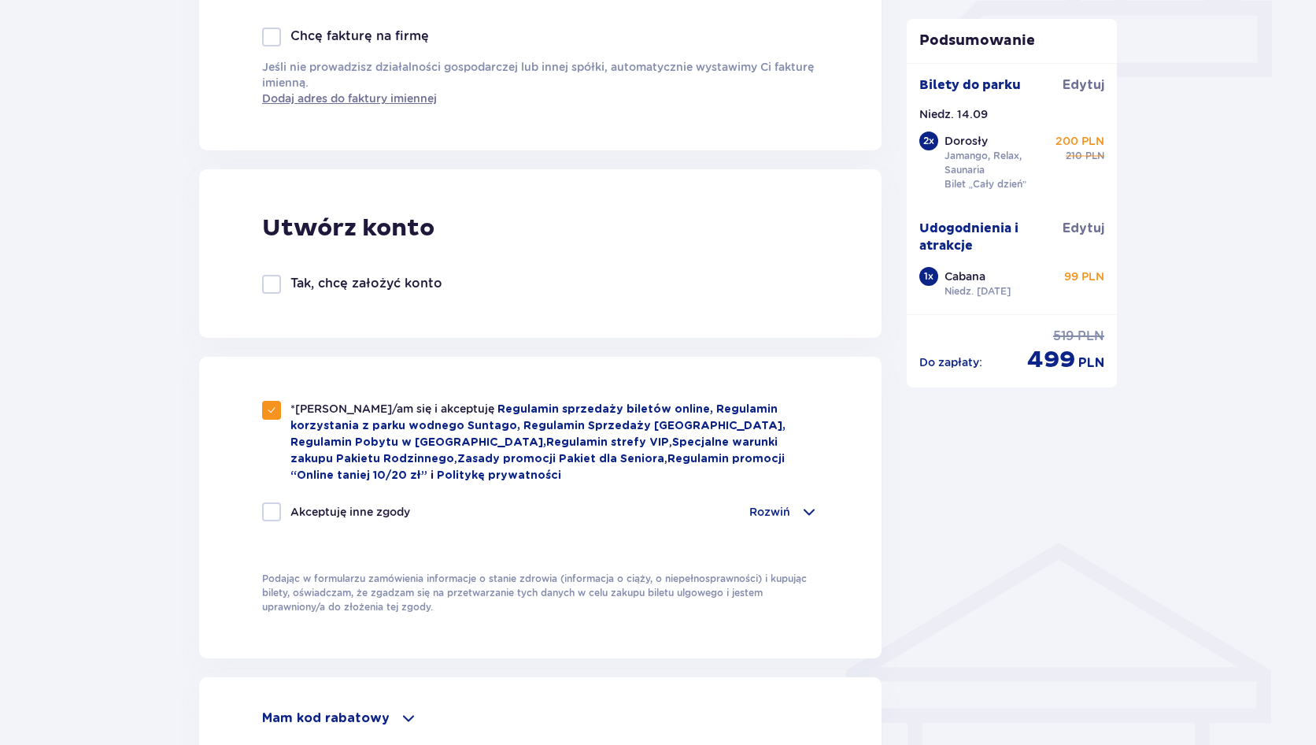
scroll to position [499, 0]
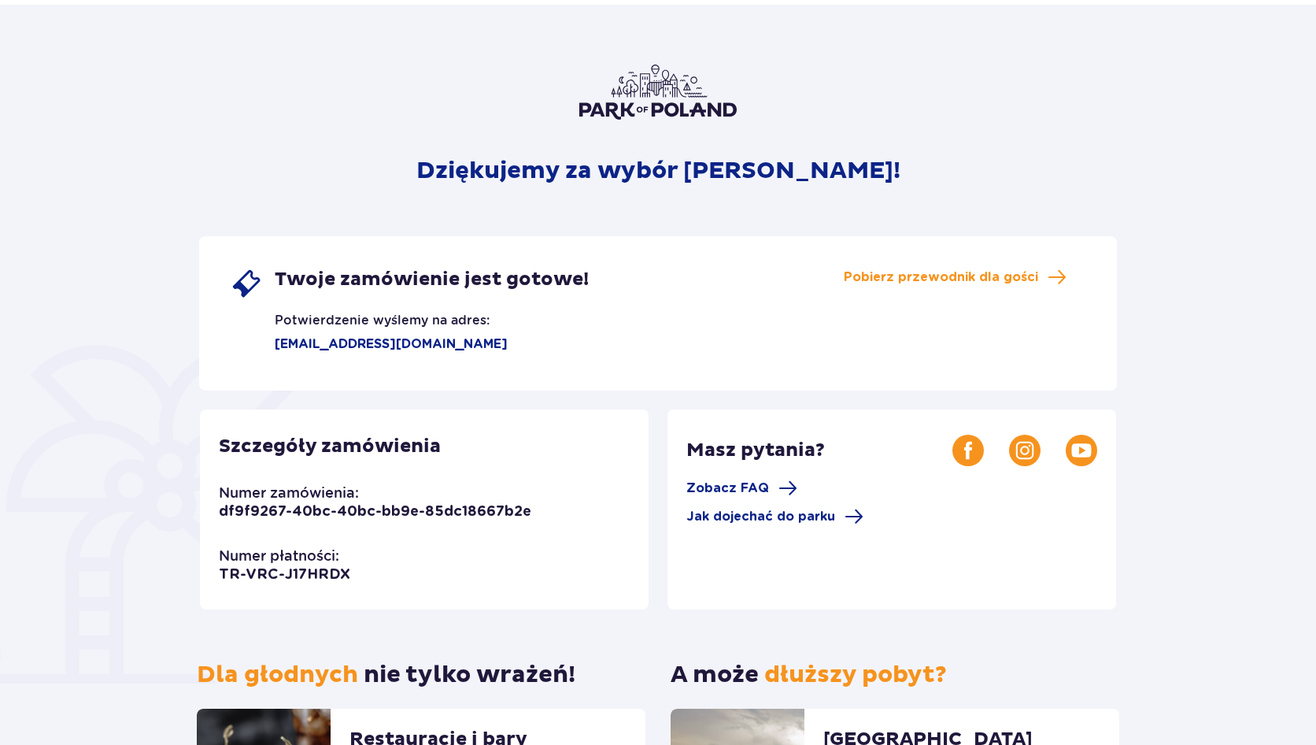
scroll to position [94, 0]
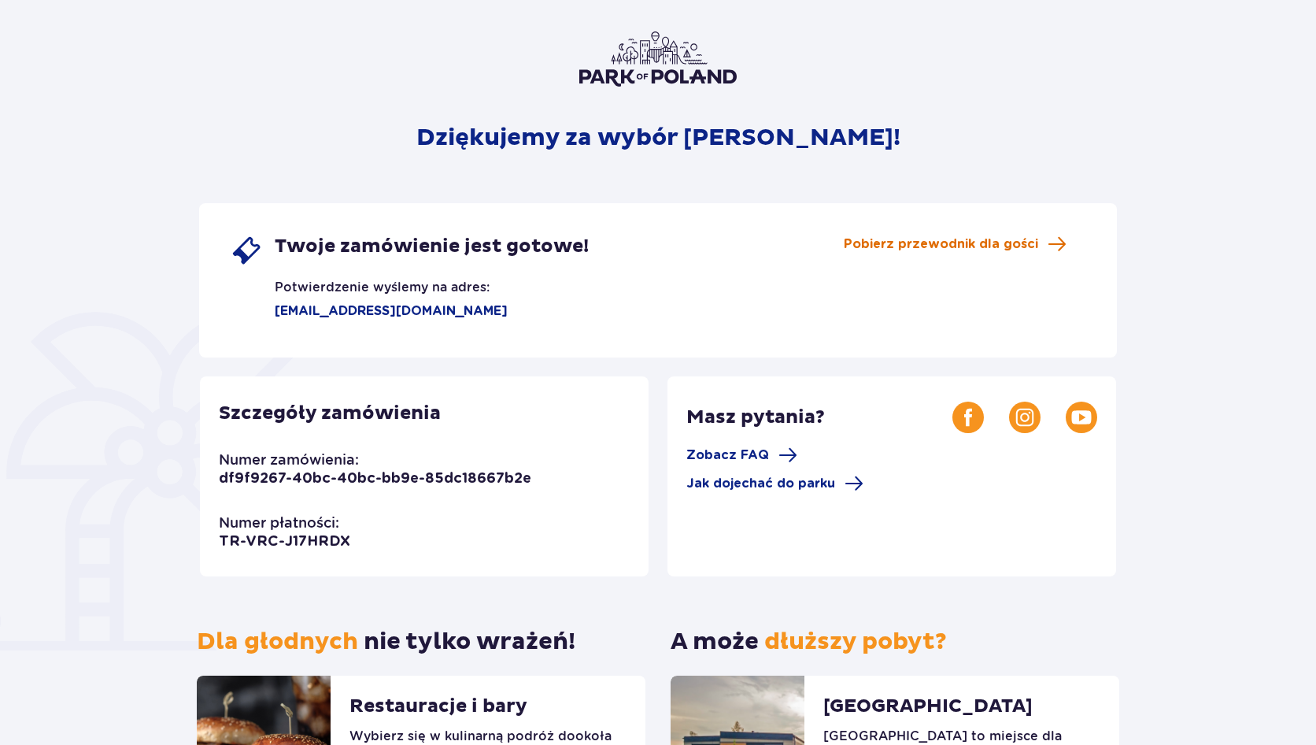
click at [917, 243] on span "Pobierz przewodnik dla gości" at bounding box center [941, 243] width 194 height 17
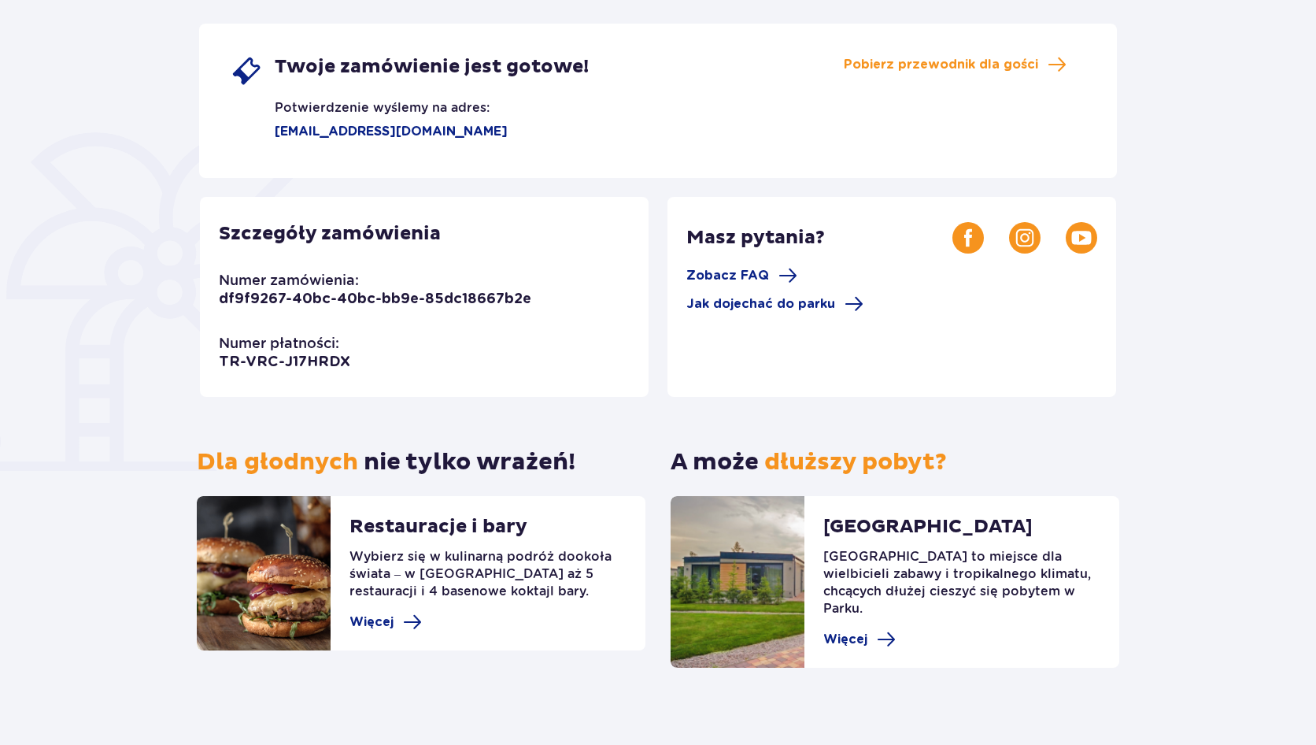
scroll to position [0, 0]
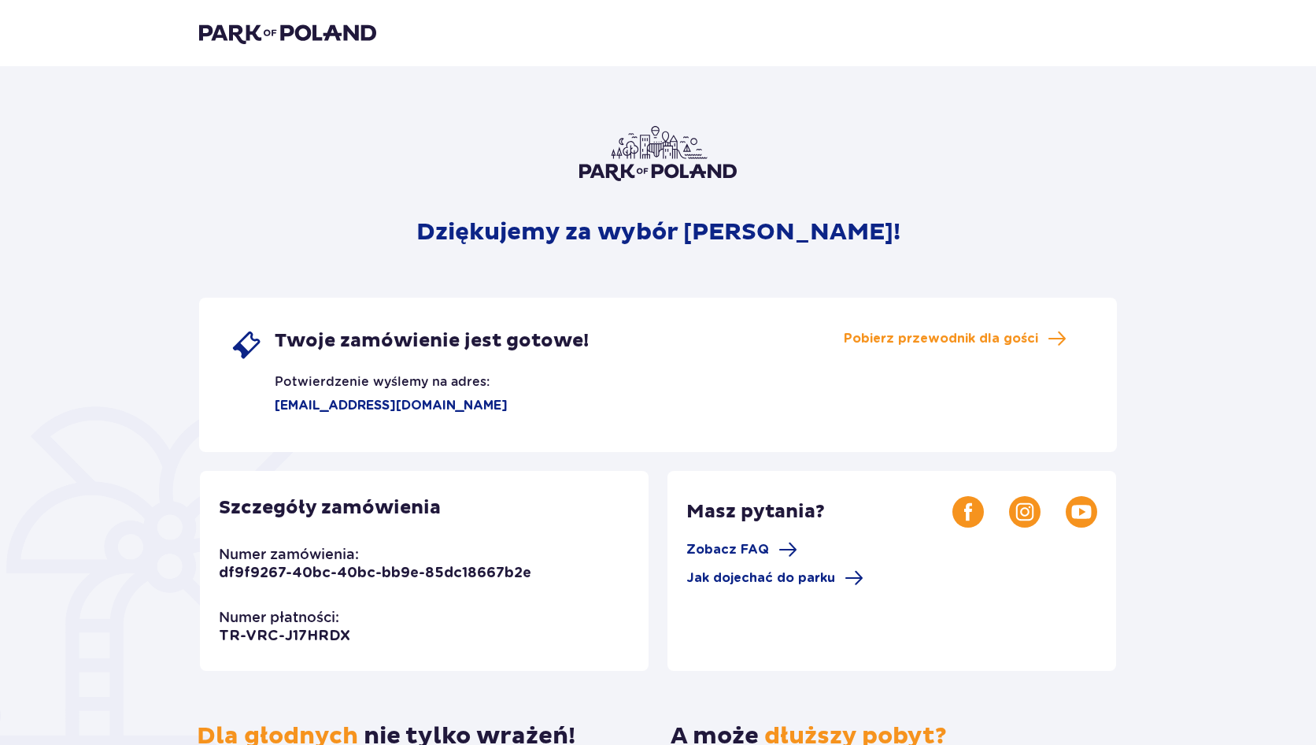
click at [295, 34] on img at bounding box center [287, 33] width 177 height 22
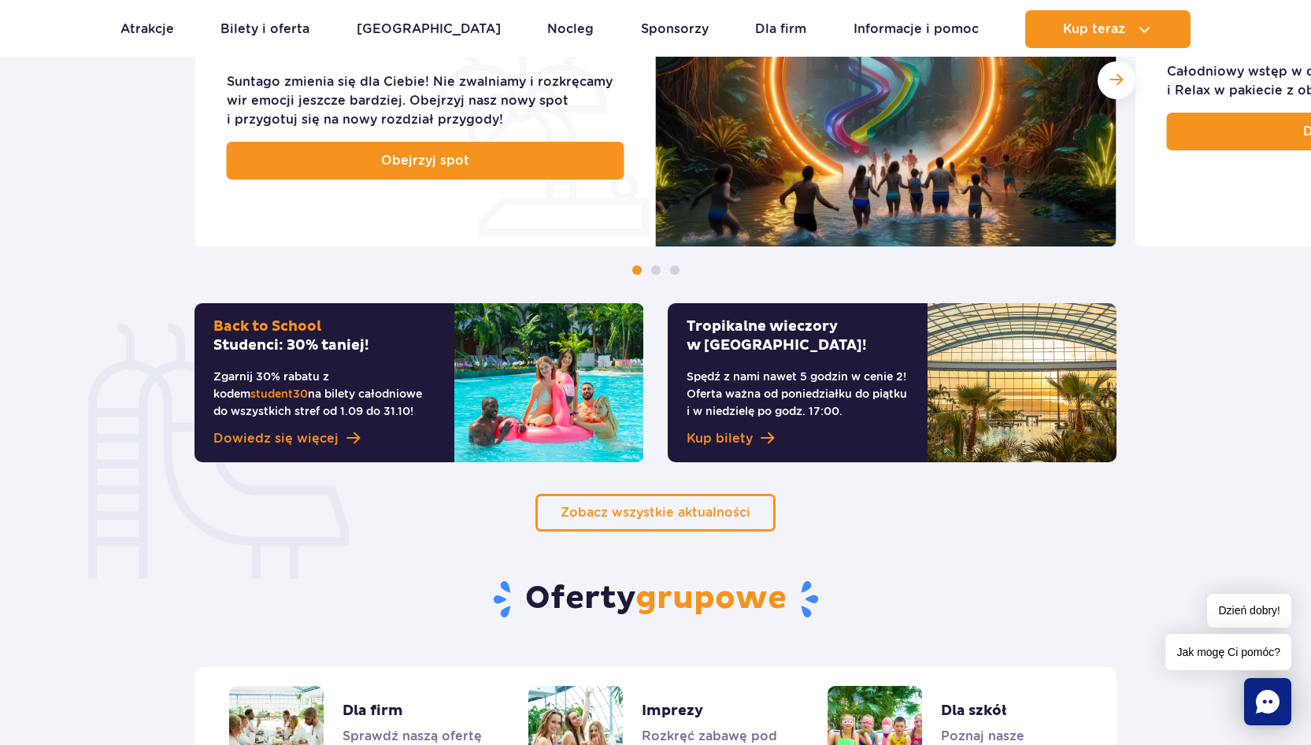
scroll to position [850, 0]
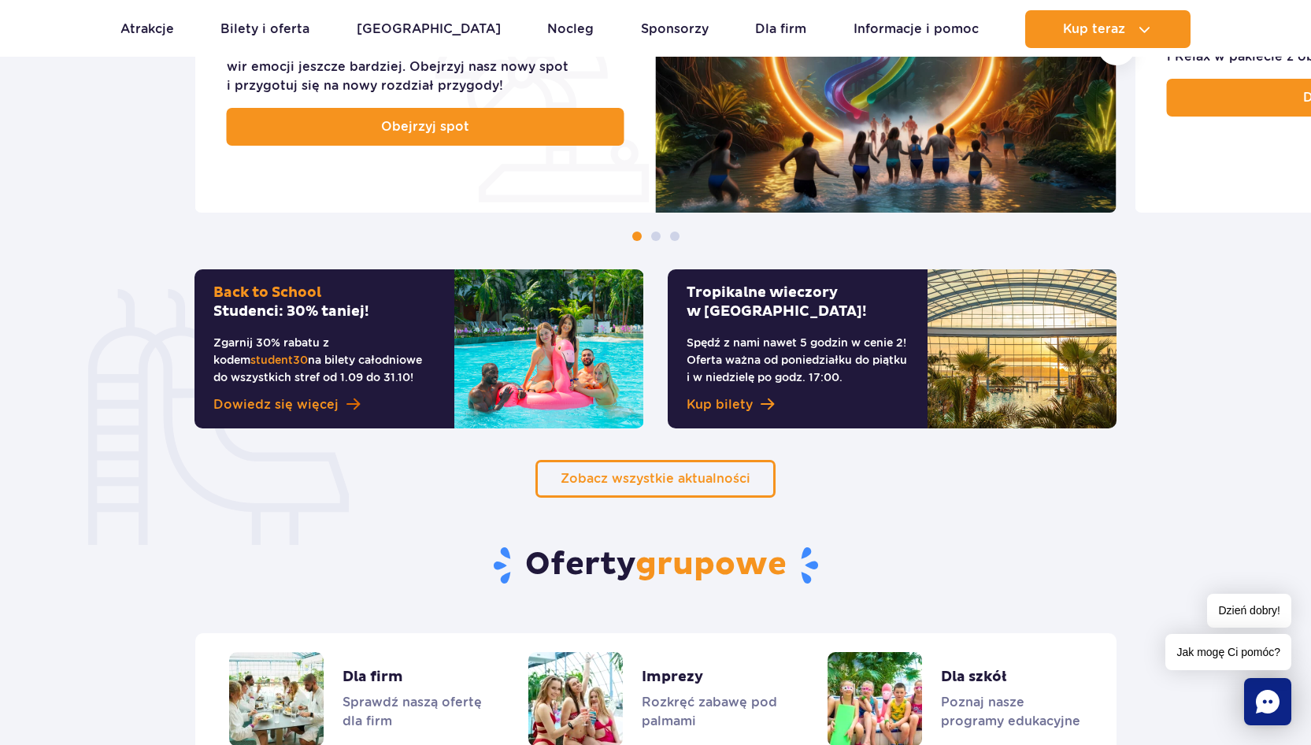
click at [353, 405] on span at bounding box center [352, 404] width 13 height 15
click at [674, 494] on link "Zobacz wszystkie aktualności" at bounding box center [655, 479] width 240 height 38
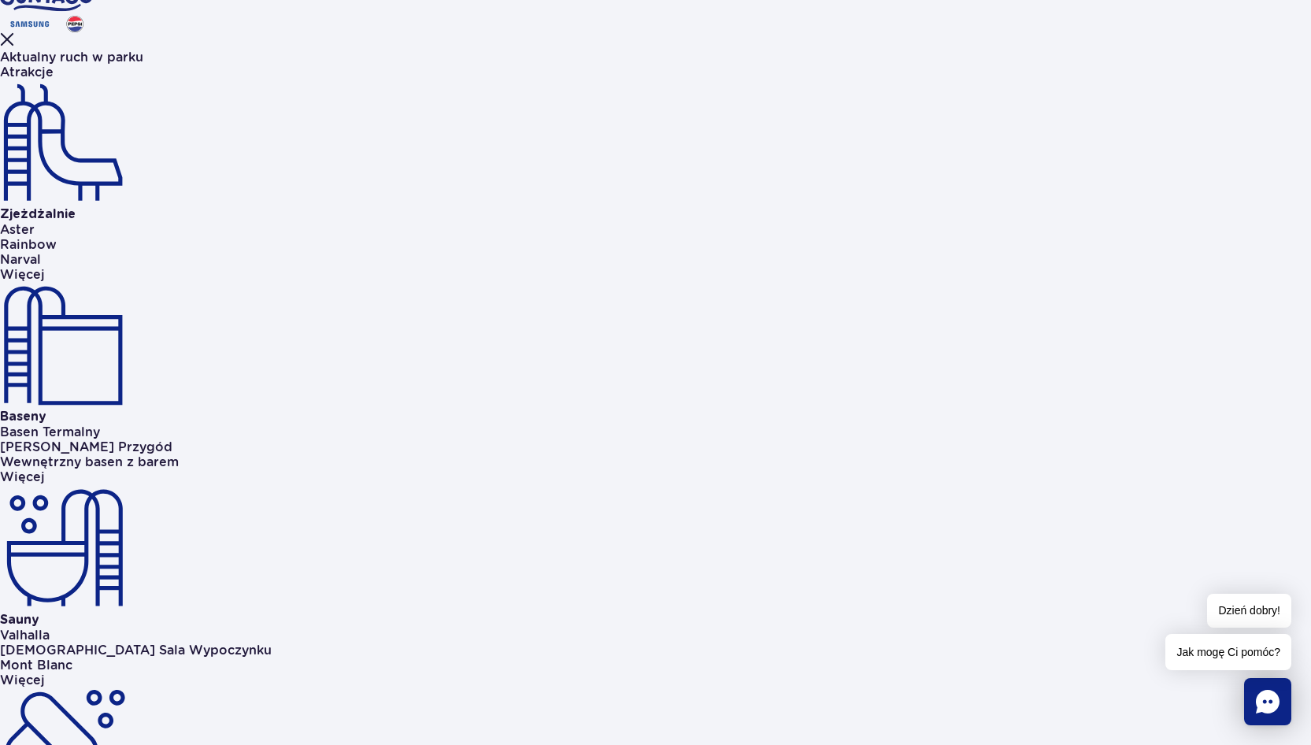
scroll to position [850, 0]
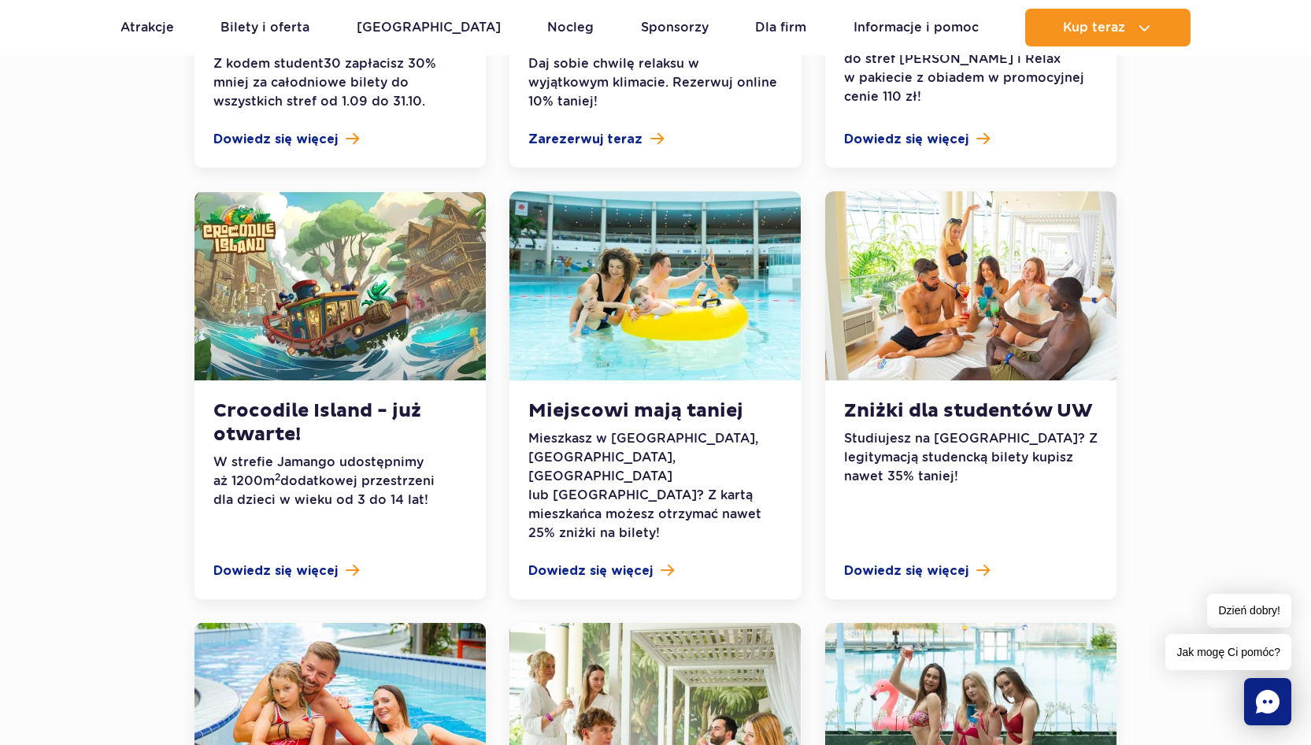
scroll to position [378, 0]
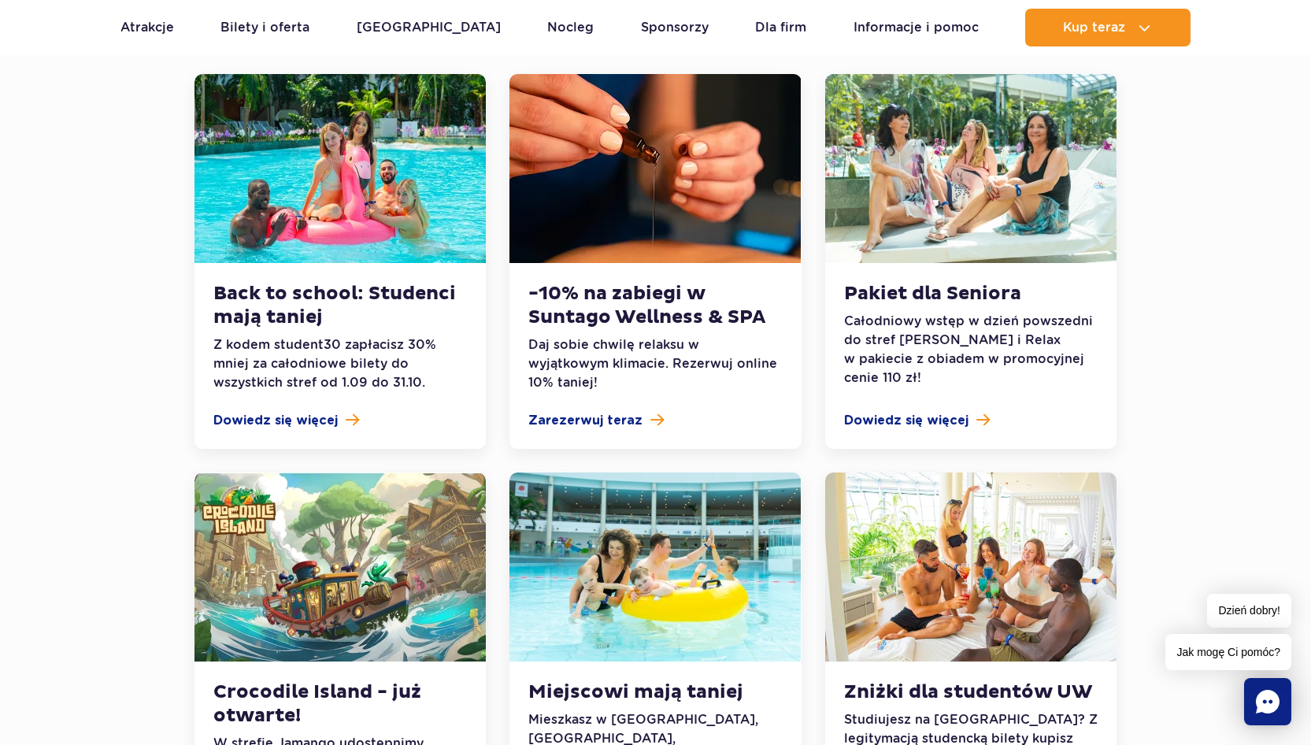
click at [660, 333] on div "-10% na zabiegi w Suntago Wellness & SPA Daj sobie chwilę relaksu w wyjątkowym …" at bounding box center [654, 356] width 291 height 186
click at [591, 427] on span "Zarezerwuj teraz" at bounding box center [585, 420] width 114 height 19
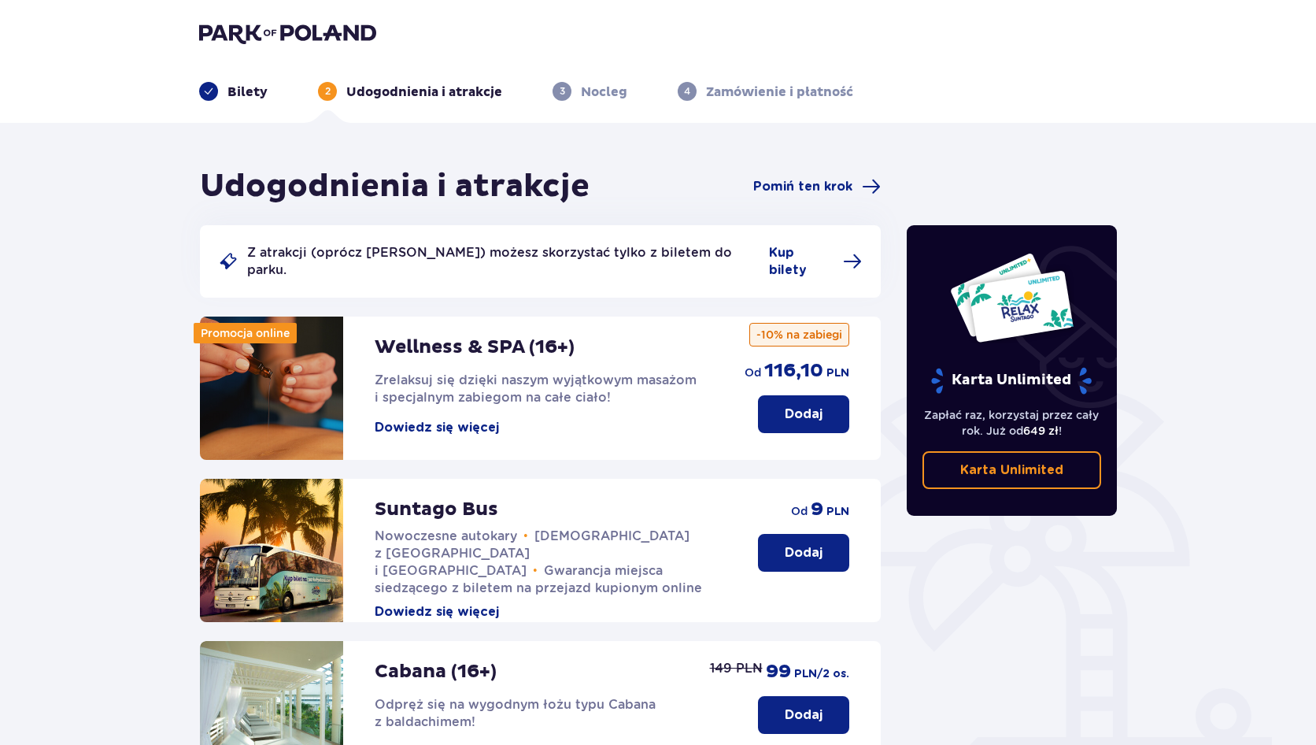
click at [425, 419] on button "Dowiedz się więcej" at bounding box center [437, 427] width 124 height 17
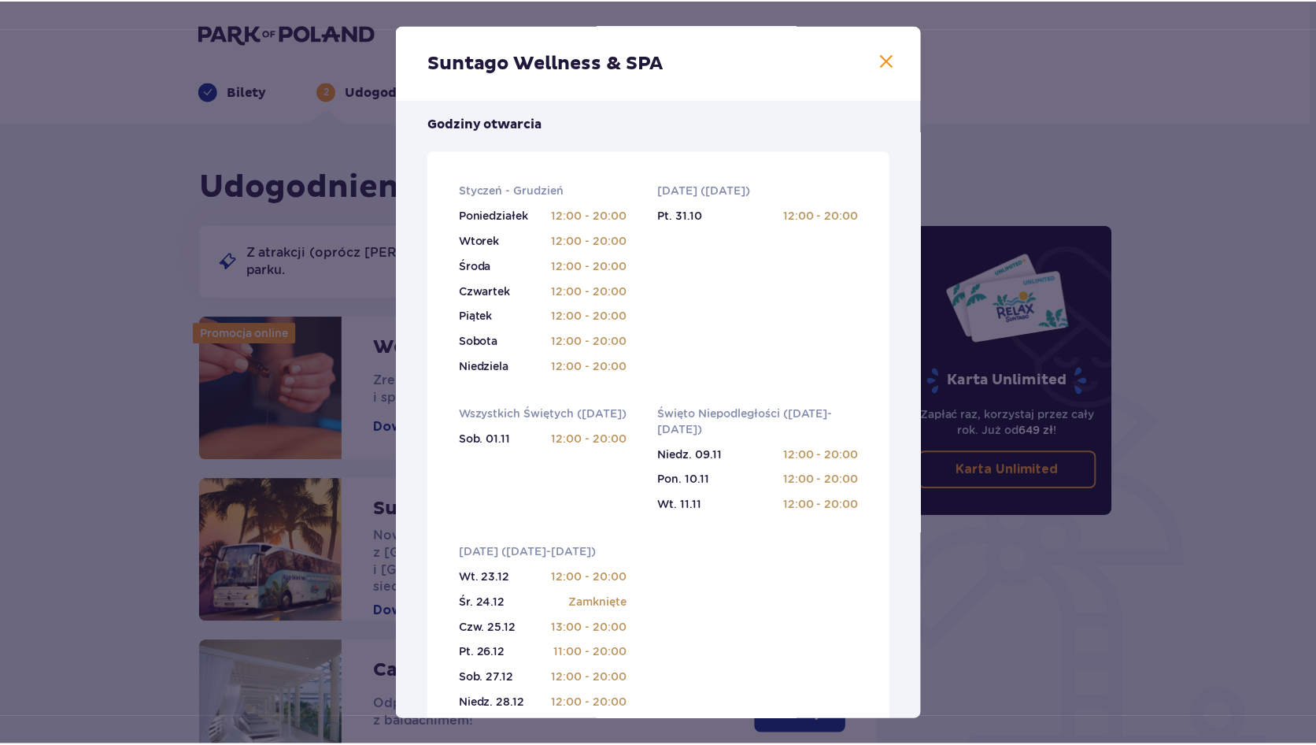
scroll to position [567, 0]
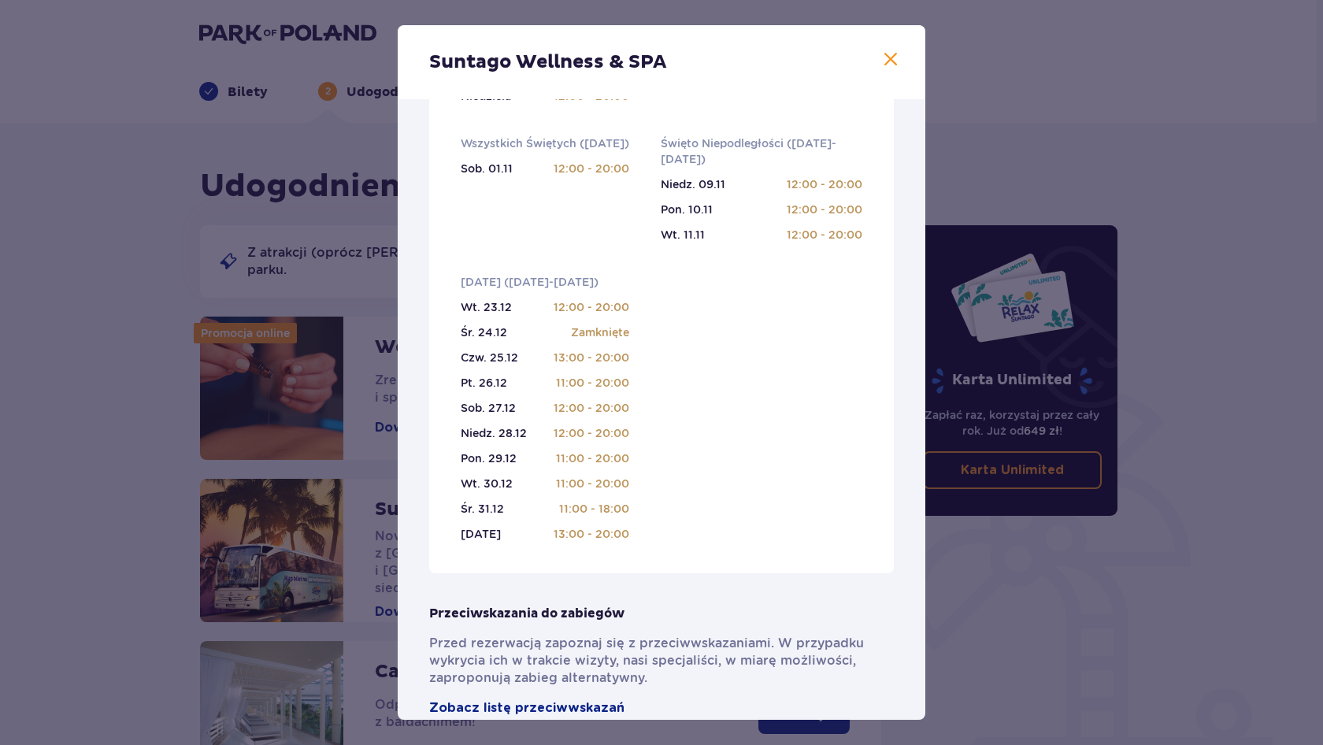
click at [884, 59] on span at bounding box center [890, 59] width 19 height 19
